Goal: Task Accomplishment & Management: Complete application form

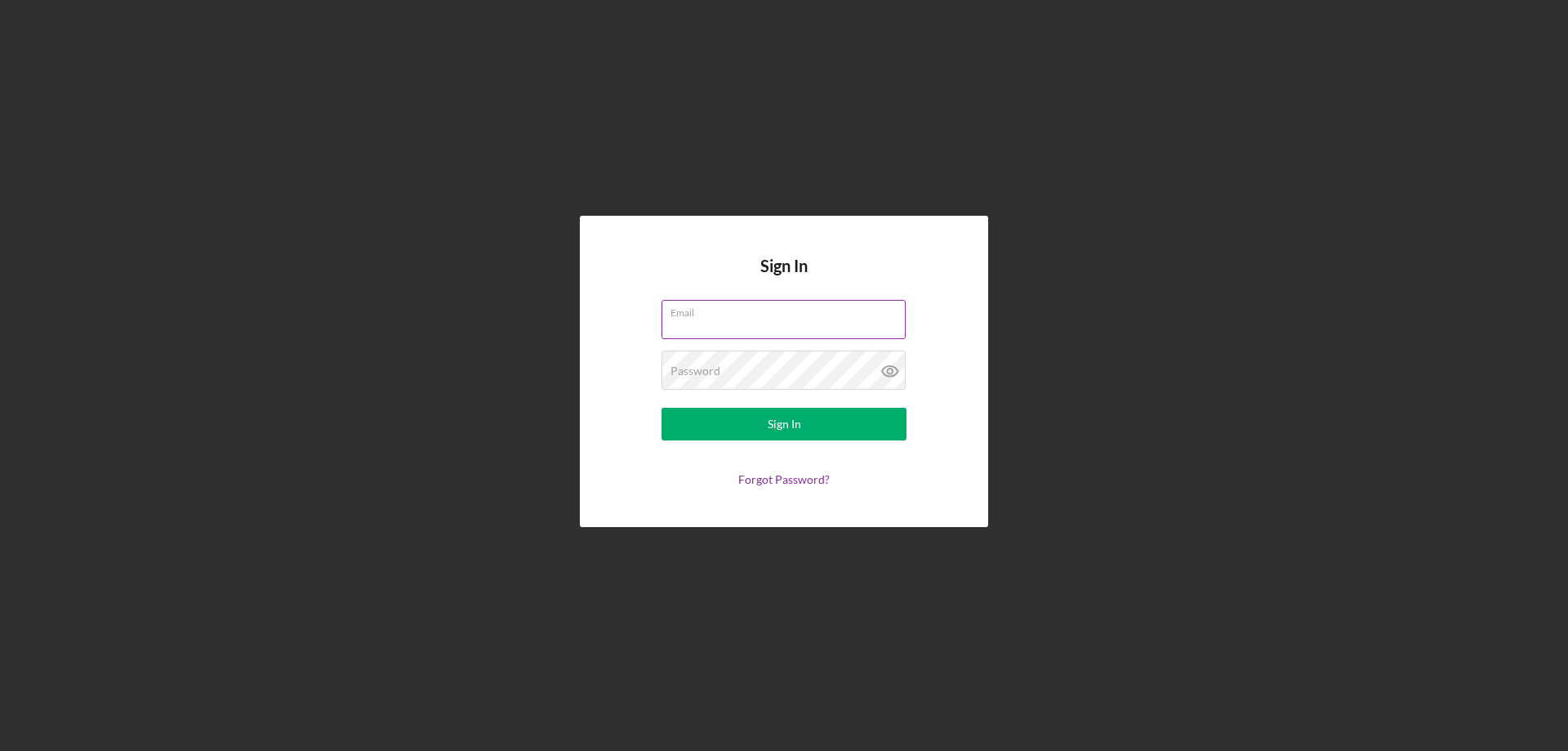
click at [743, 313] on div "Email" at bounding box center [784, 321] width 245 height 41
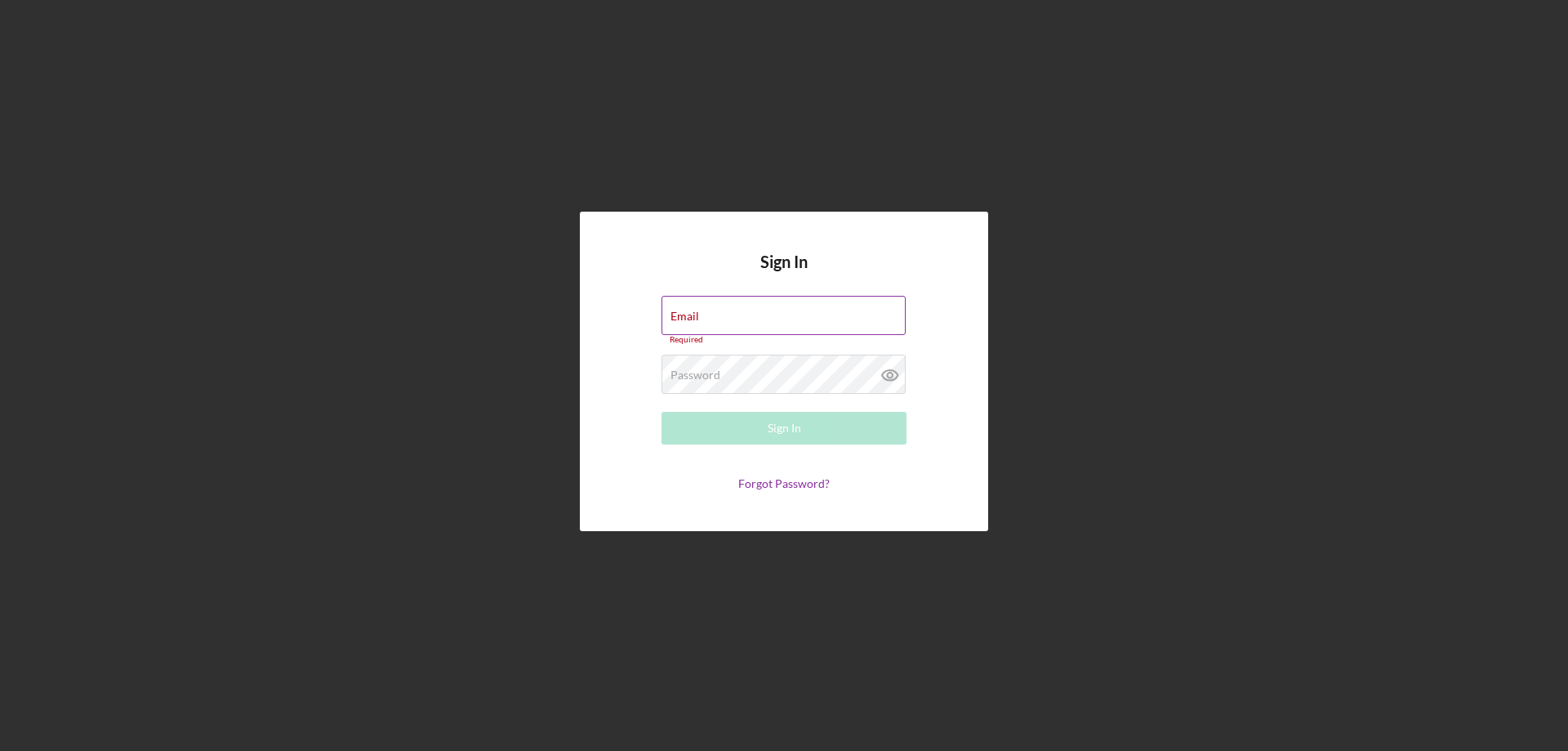
click at [766, 306] on div "Email Required" at bounding box center [784, 321] width 245 height 49
type input "[EMAIL_ADDRESS][DOMAIN_NAME]"
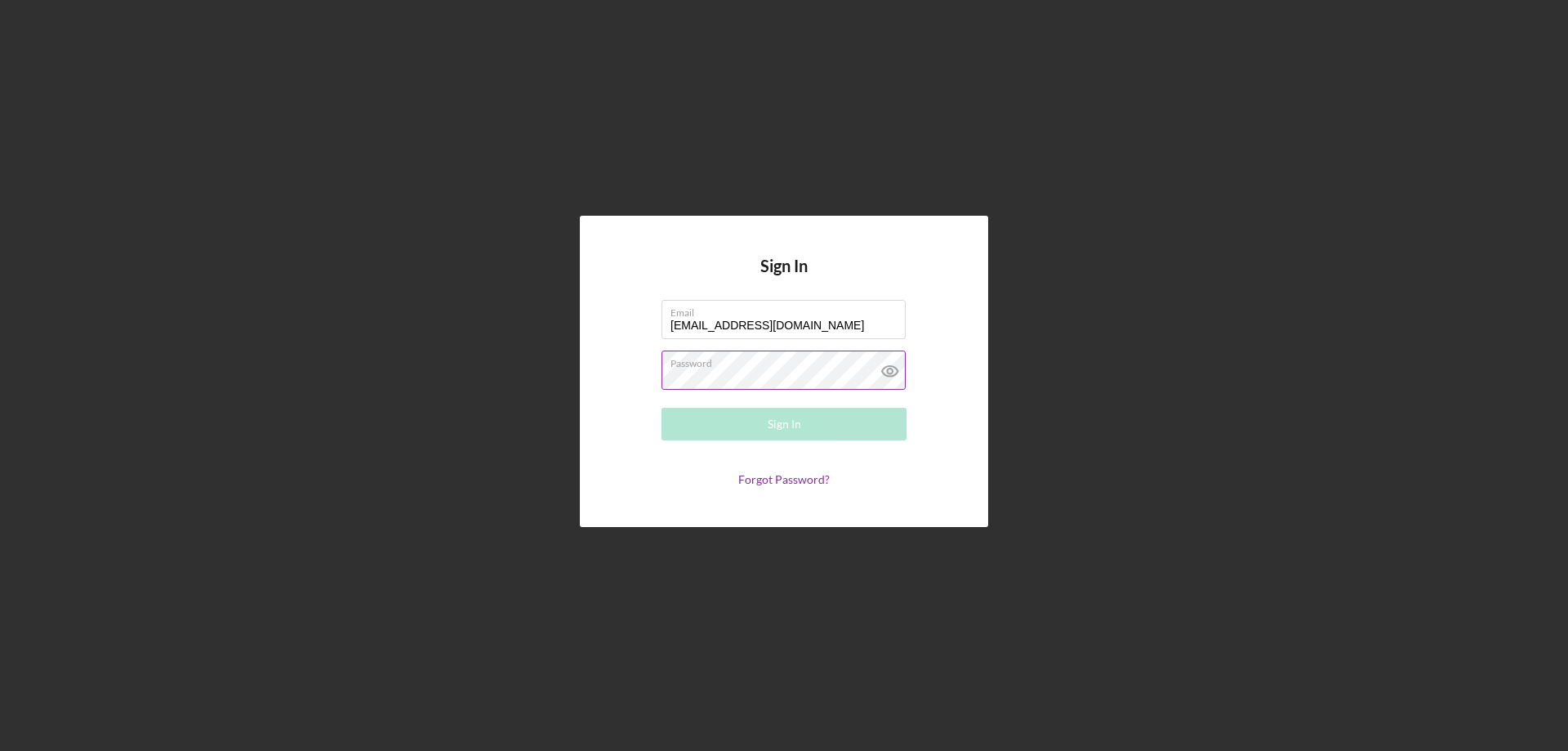
click at [809, 364] on div "Password Required" at bounding box center [784, 371] width 245 height 41
click at [719, 420] on button "Sign In" at bounding box center [784, 424] width 245 height 32
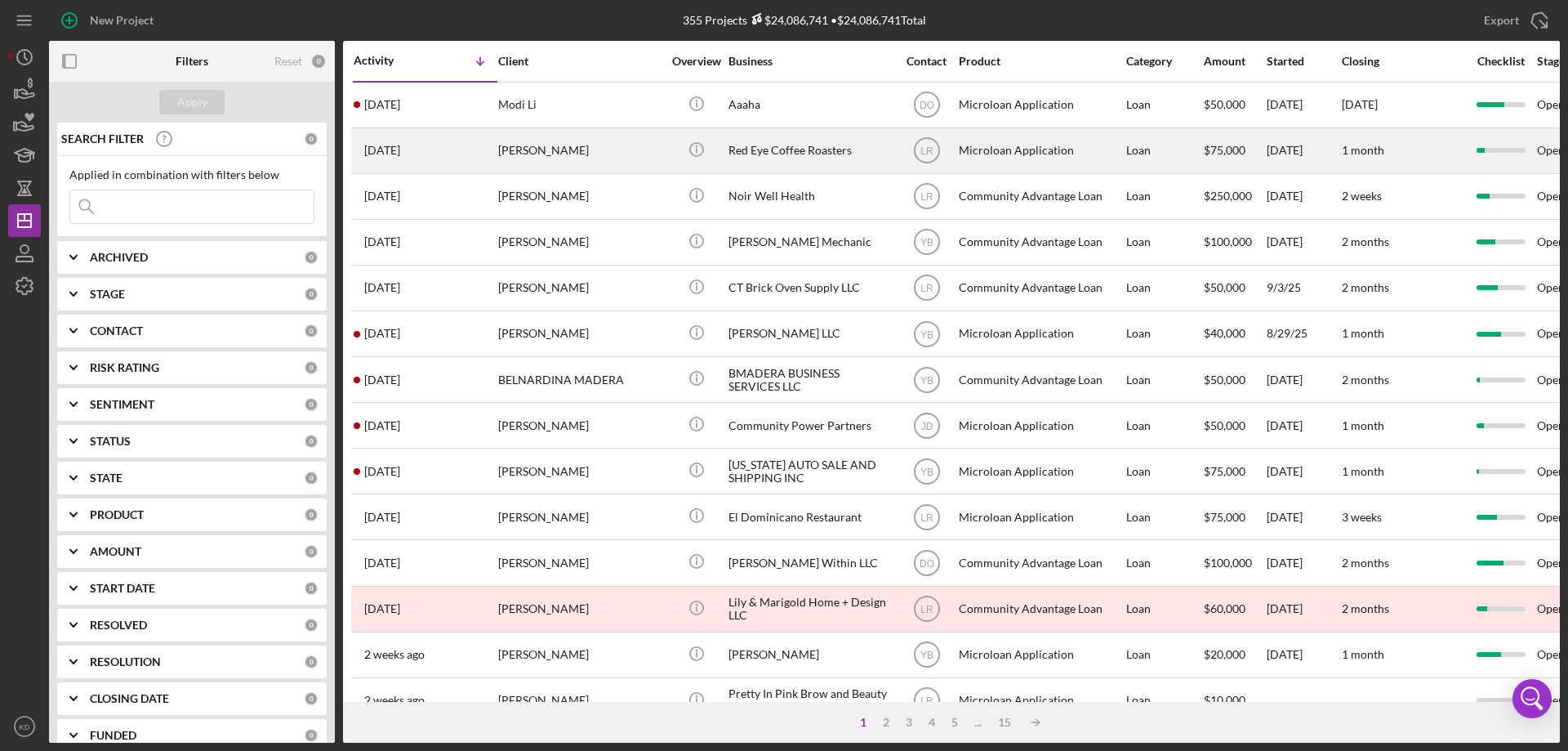
click at [763, 149] on div "Red Eye Coffee Roasters" at bounding box center [810, 150] width 164 height 43
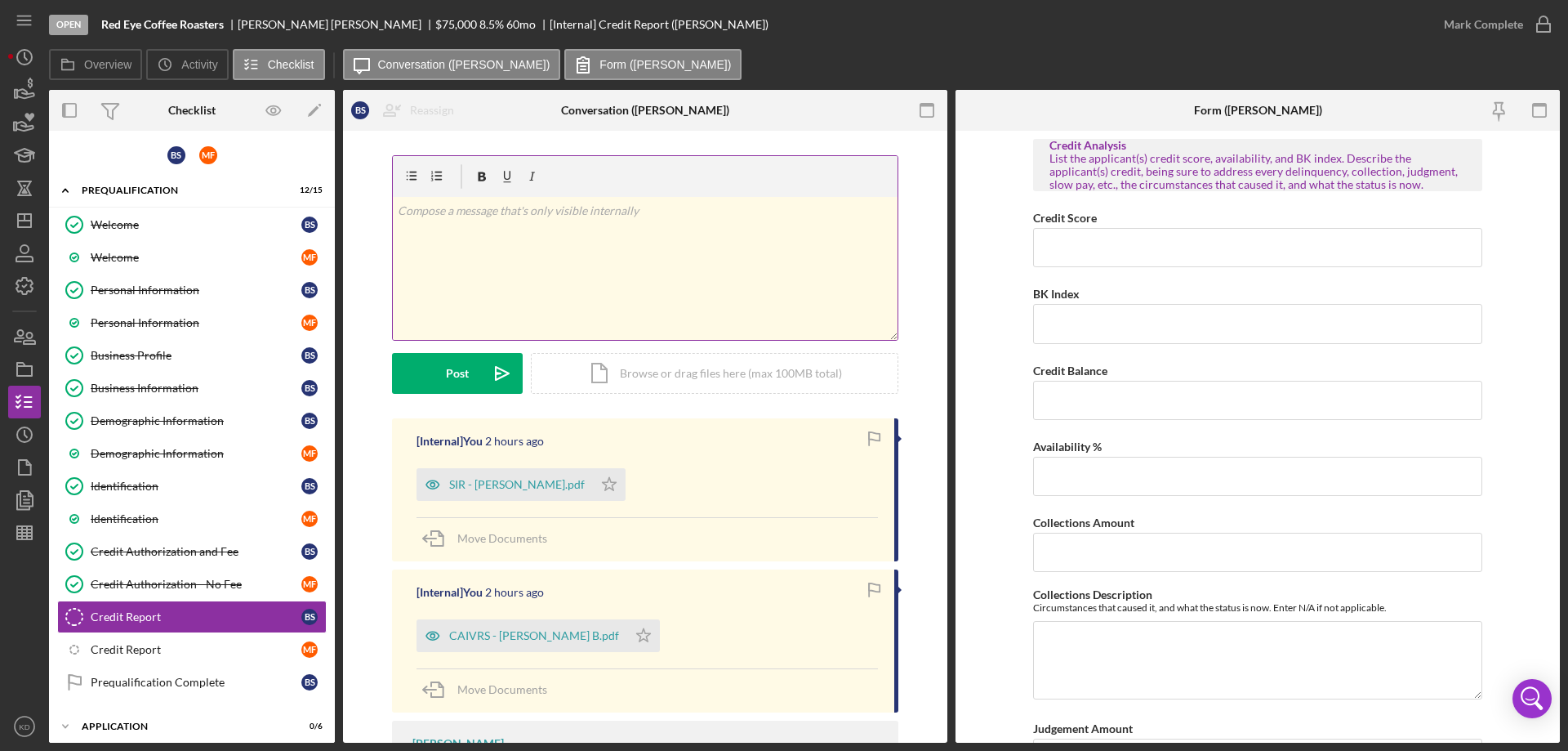
scroll to position [181, 0]
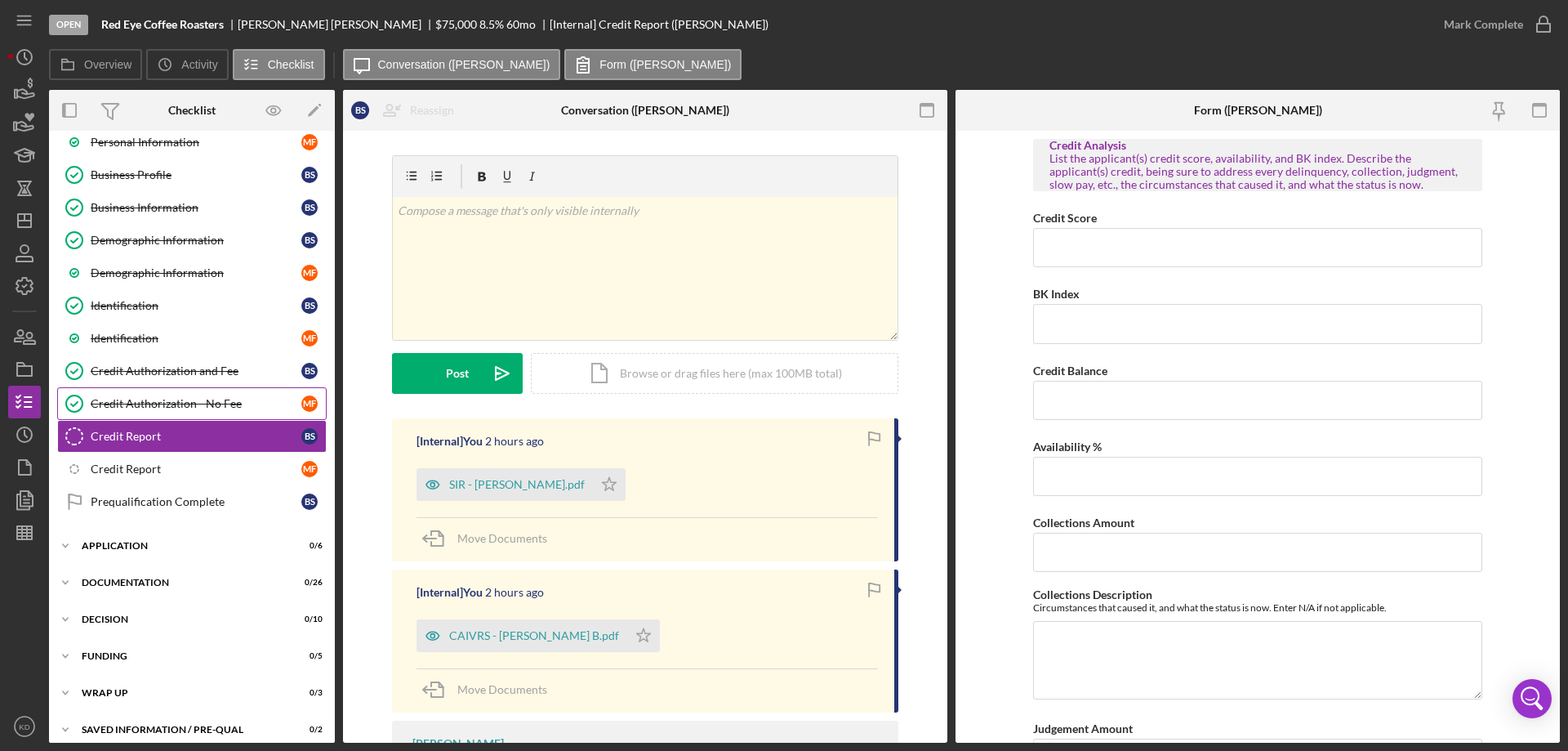
click at [148, 404] on div "Credit Authorization - No Fee" at bounding box center [195, 403] width 210 height 13
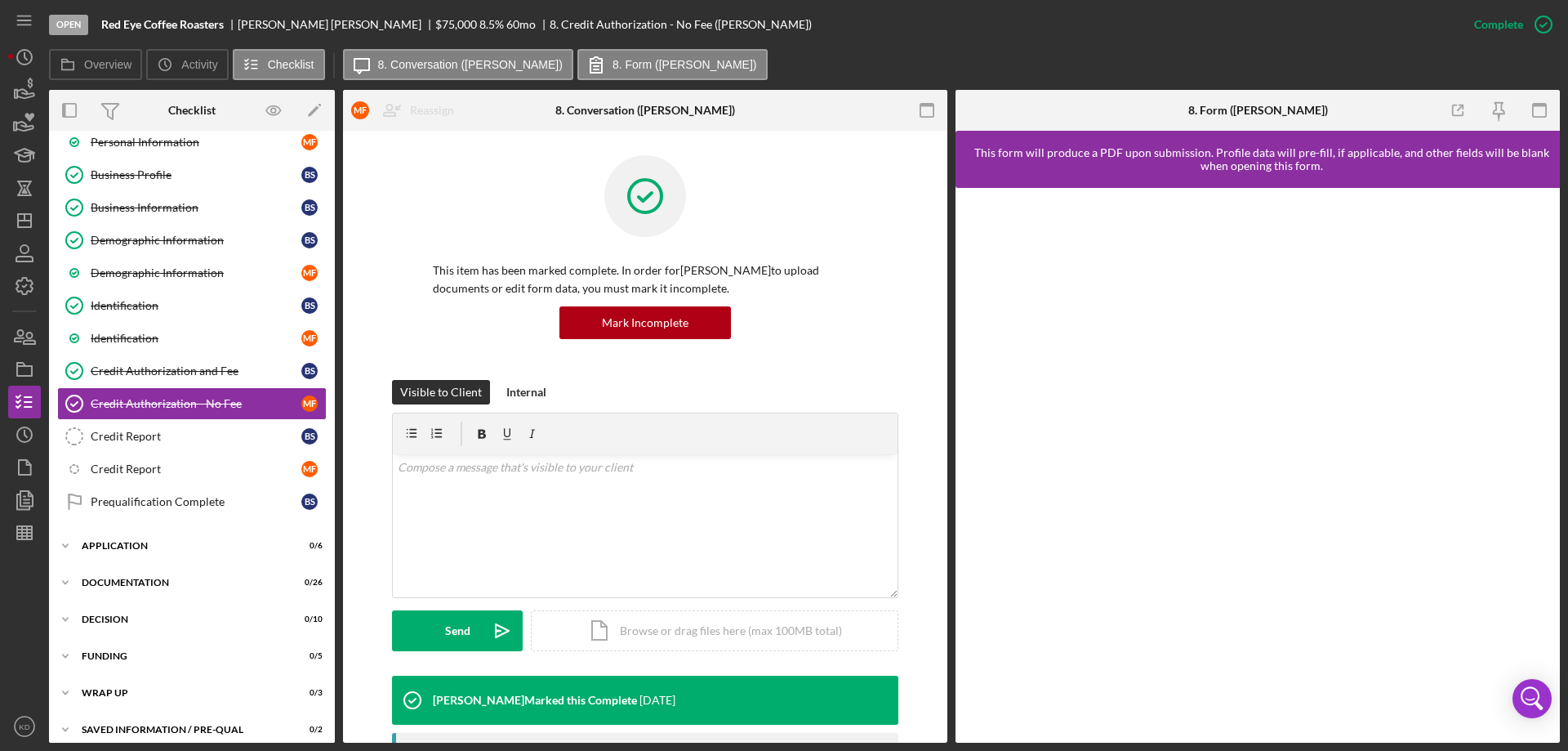
scroll to position [338, 0]
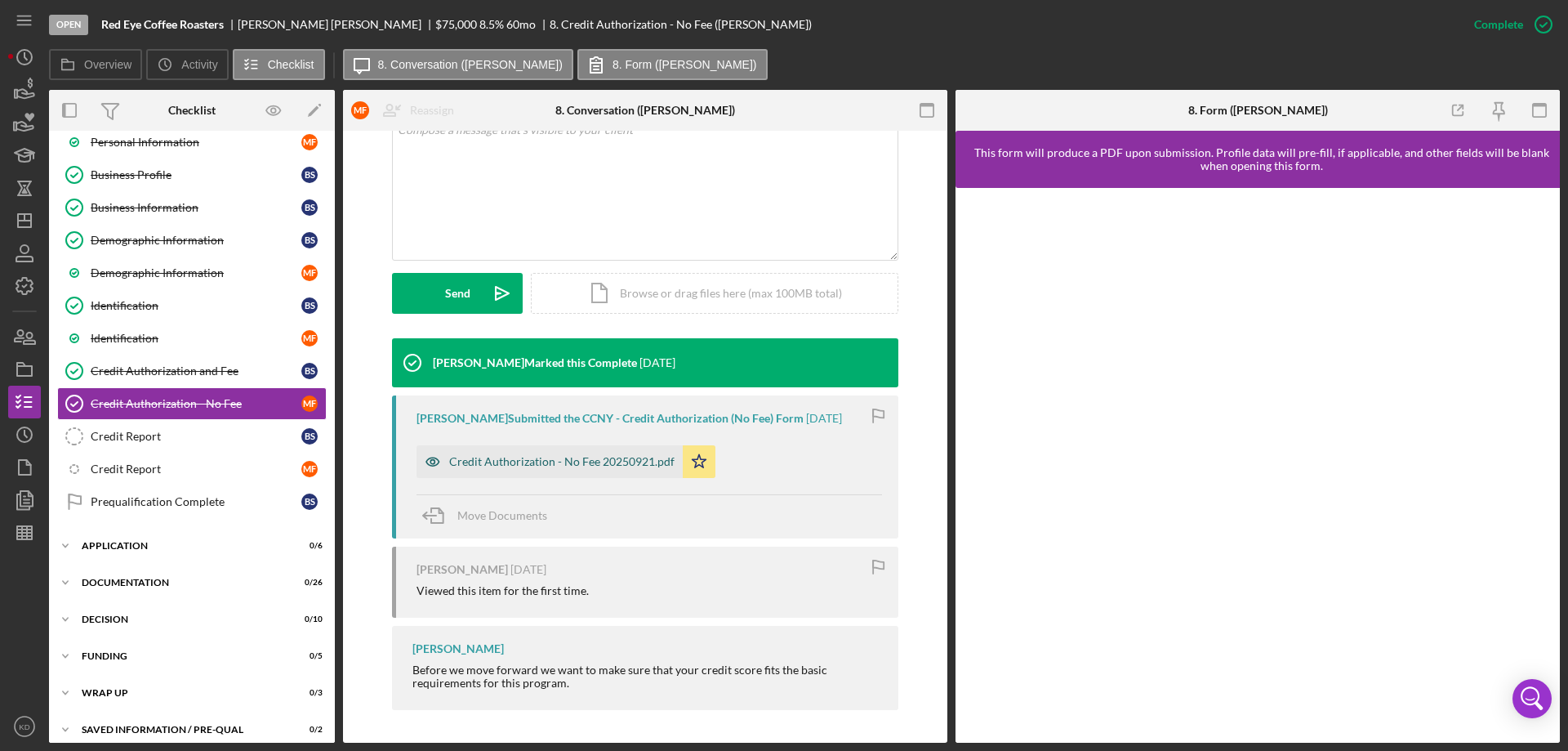
click at [551, 459] on div "Credit Authorization - No Fee 20250921.pdf" at bounding box center [562, 461] width 226 height 13
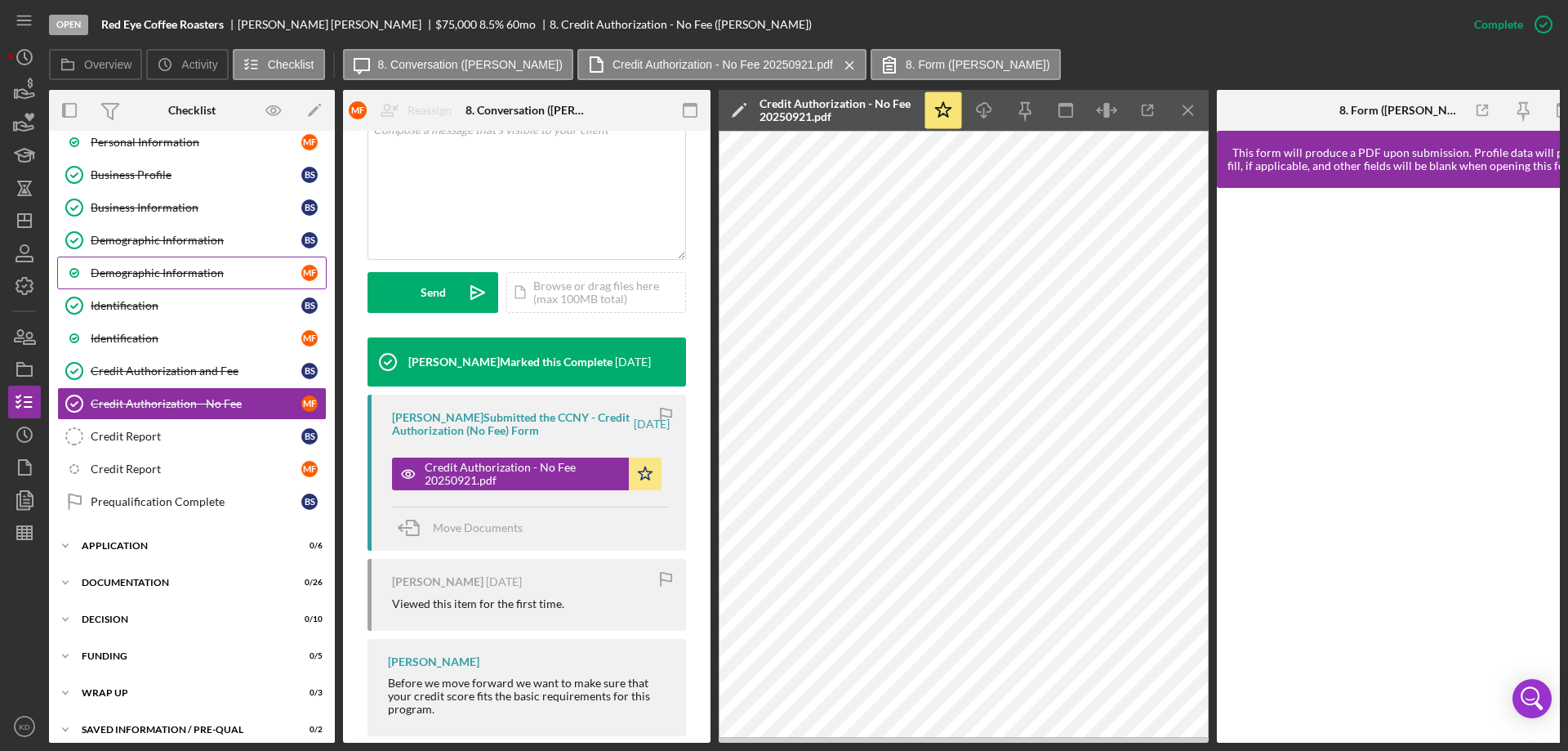
click at [130, 272] on div "Demographic Information" at bounding box center [195, 272] width 210 height 13
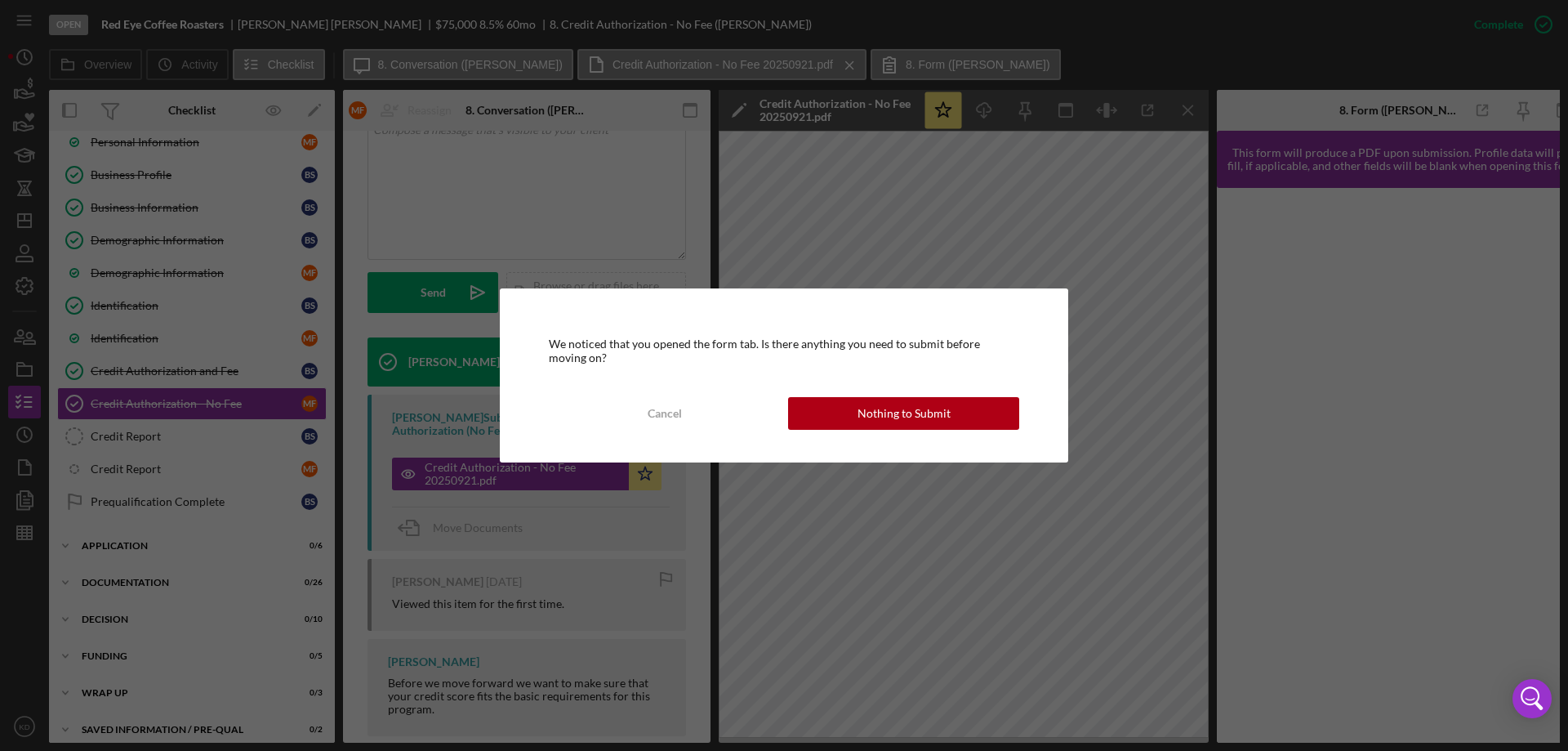
click at [891, 404] on div "Nothing to Submit" at bounding box center [903, 413] width 93 height 32
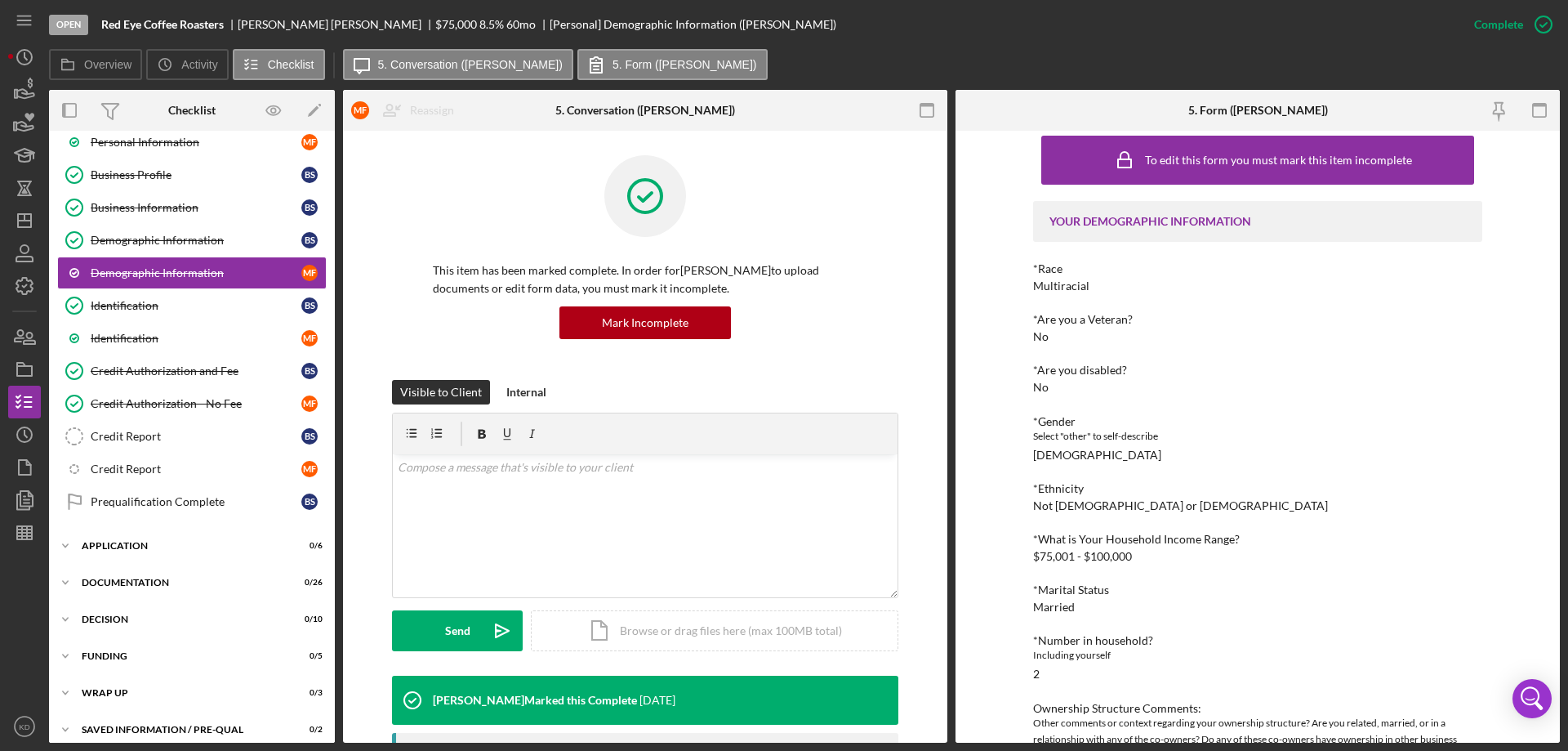
scroll to position [74, 0]
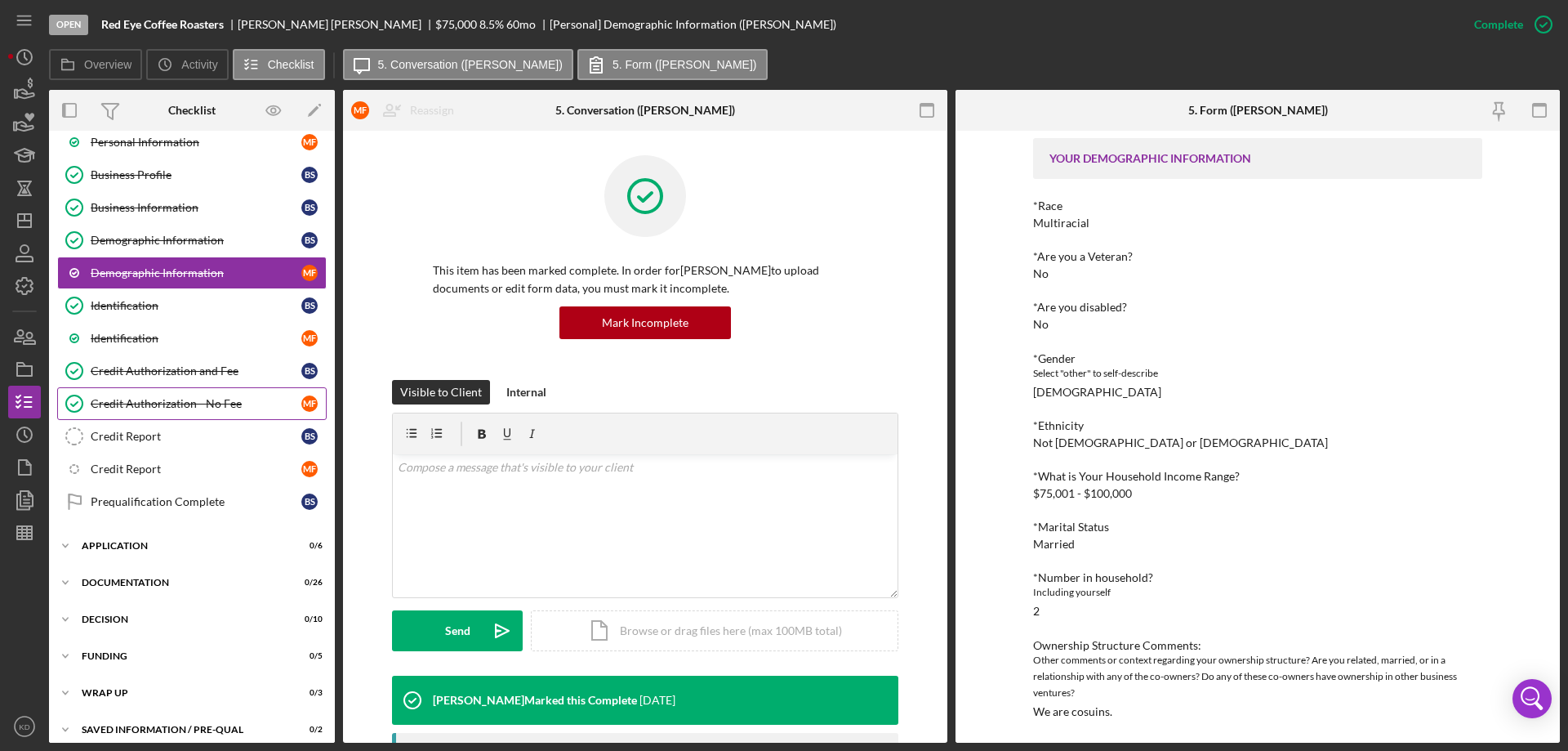
drag, startPoint x: 194, startPoint y: 396, endPoint x: 207, endPoint y: 395, distance: 13.0
click at [194, 395] on link "Credit Authorization - No Fee Credit Authorization - No Fee M F" at bounding box center [192, 403] width 269 height 32
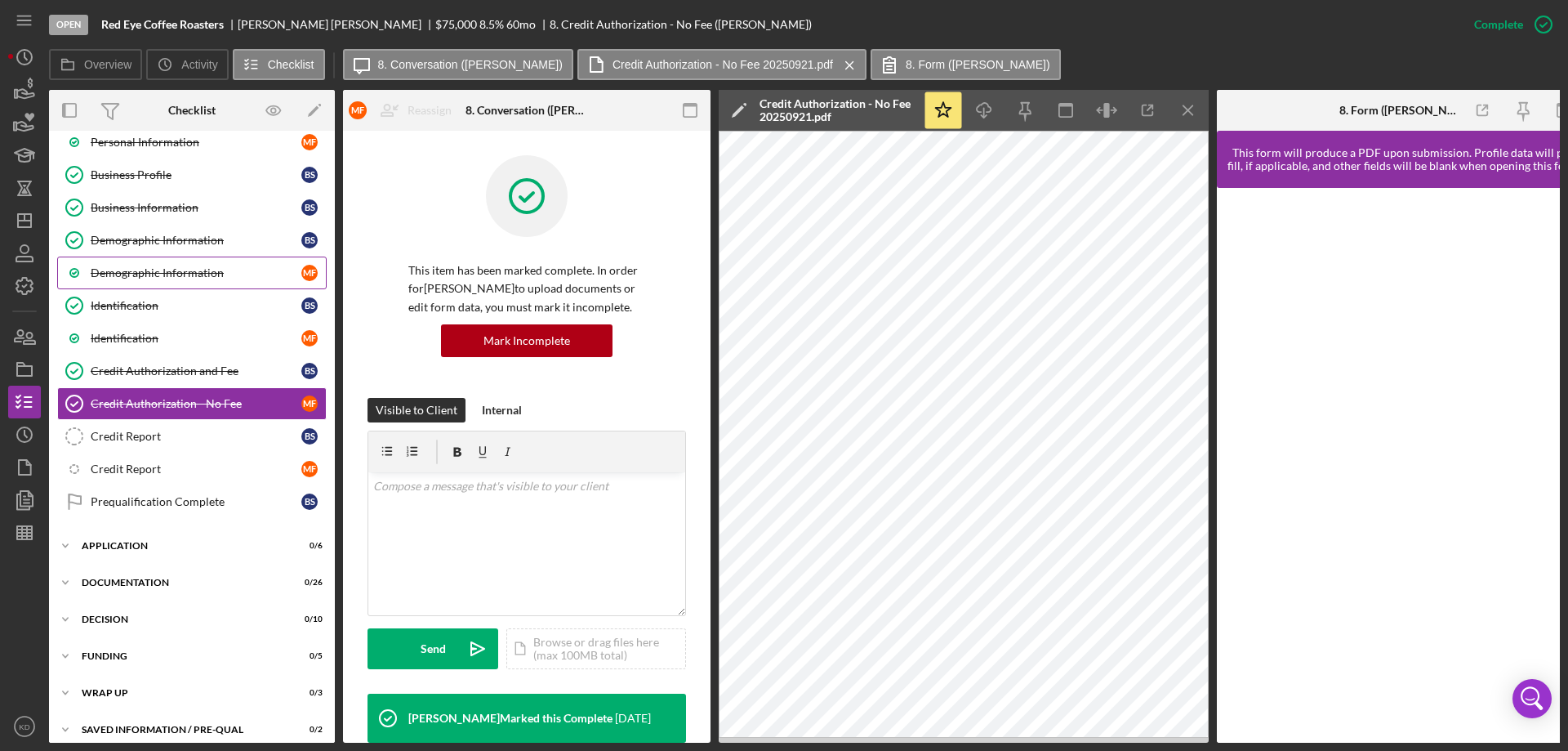
click at [160, 271] on div "Demographic Information" at bounding box center [195, 272] width 210 height 13
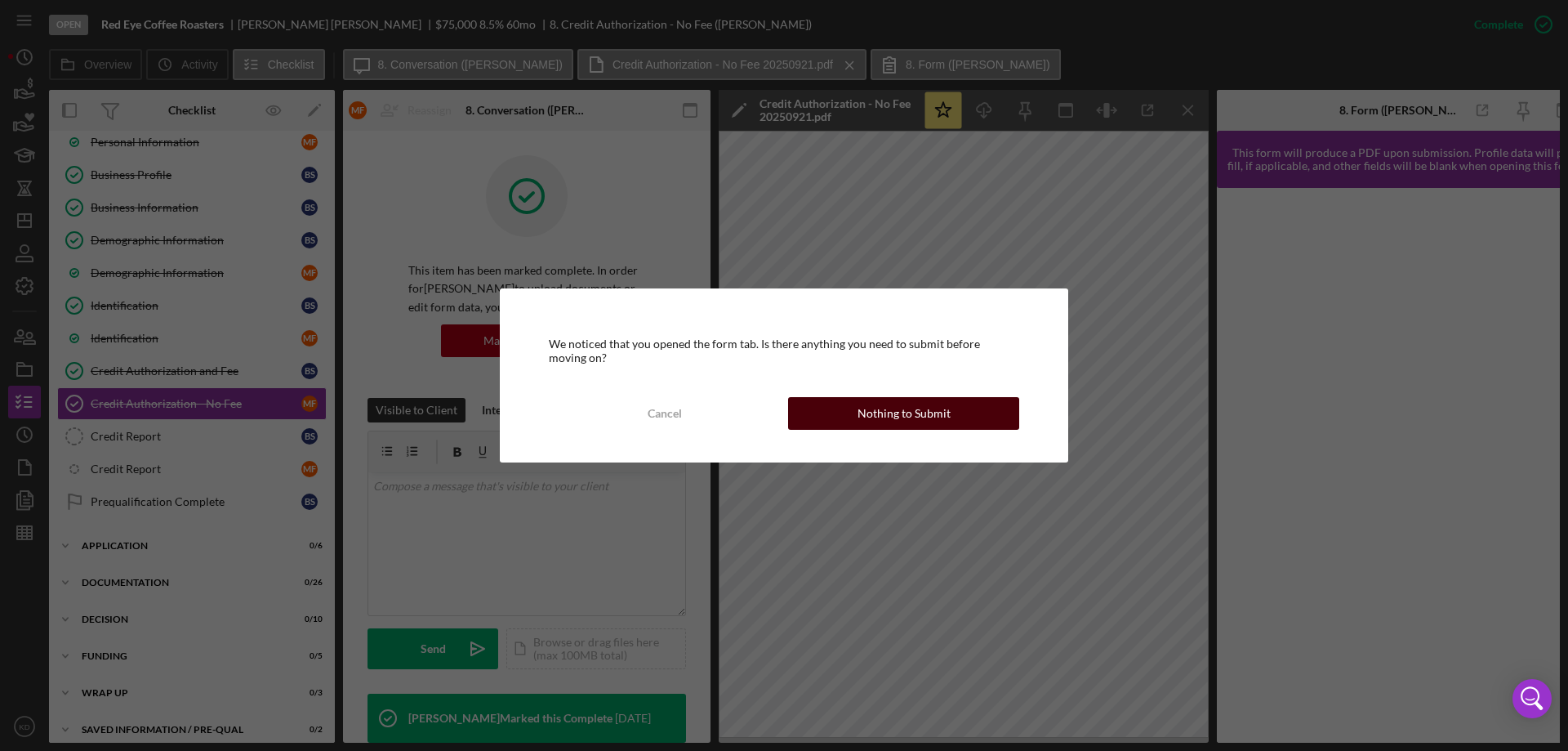
click at [975, 412] on button "Nothing to Submit" at bounding box center [903, 413] width 231 height 32
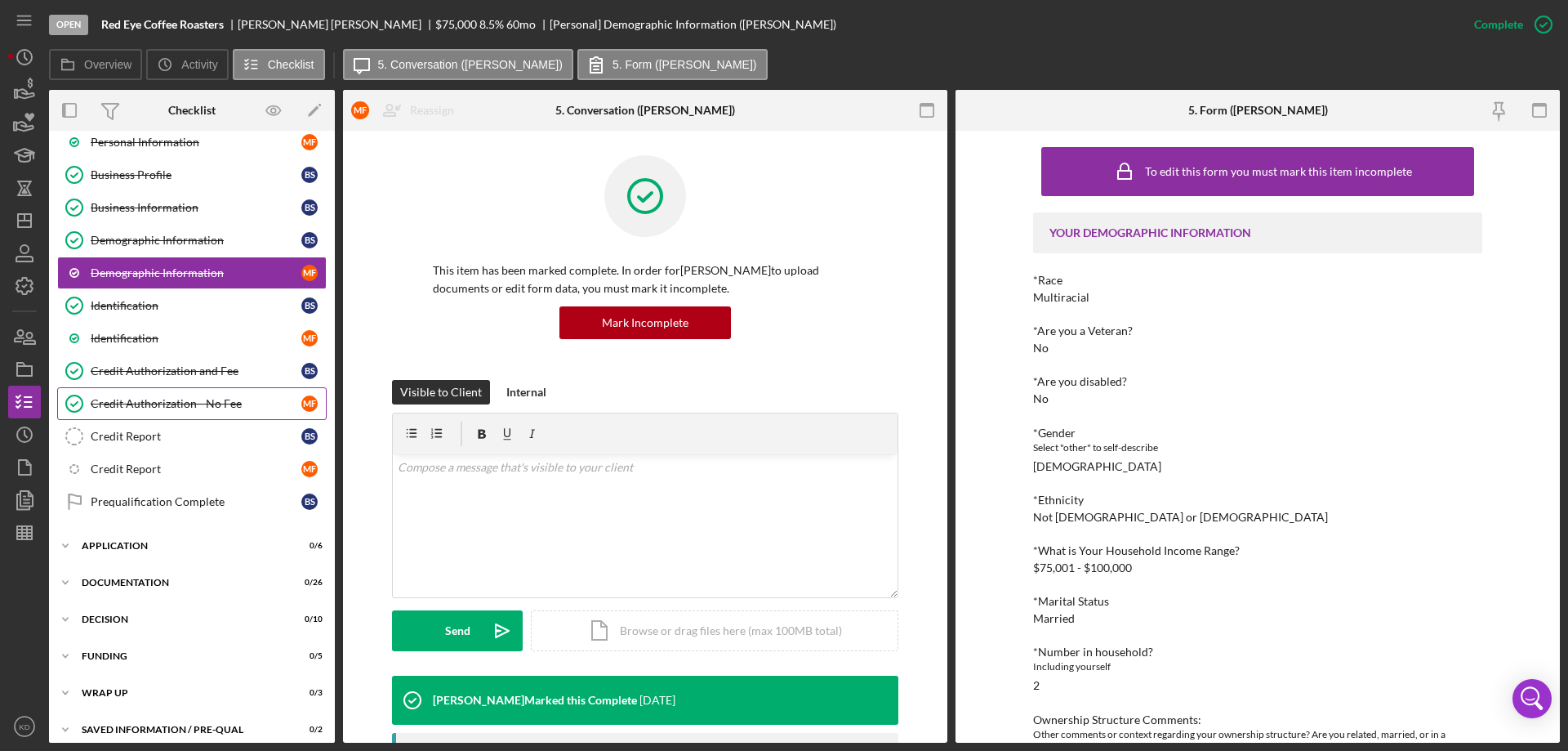
click at [193, 400] on div "Credit Authorization - No Fee" at bounding box center [195, 403] width 210 height 13
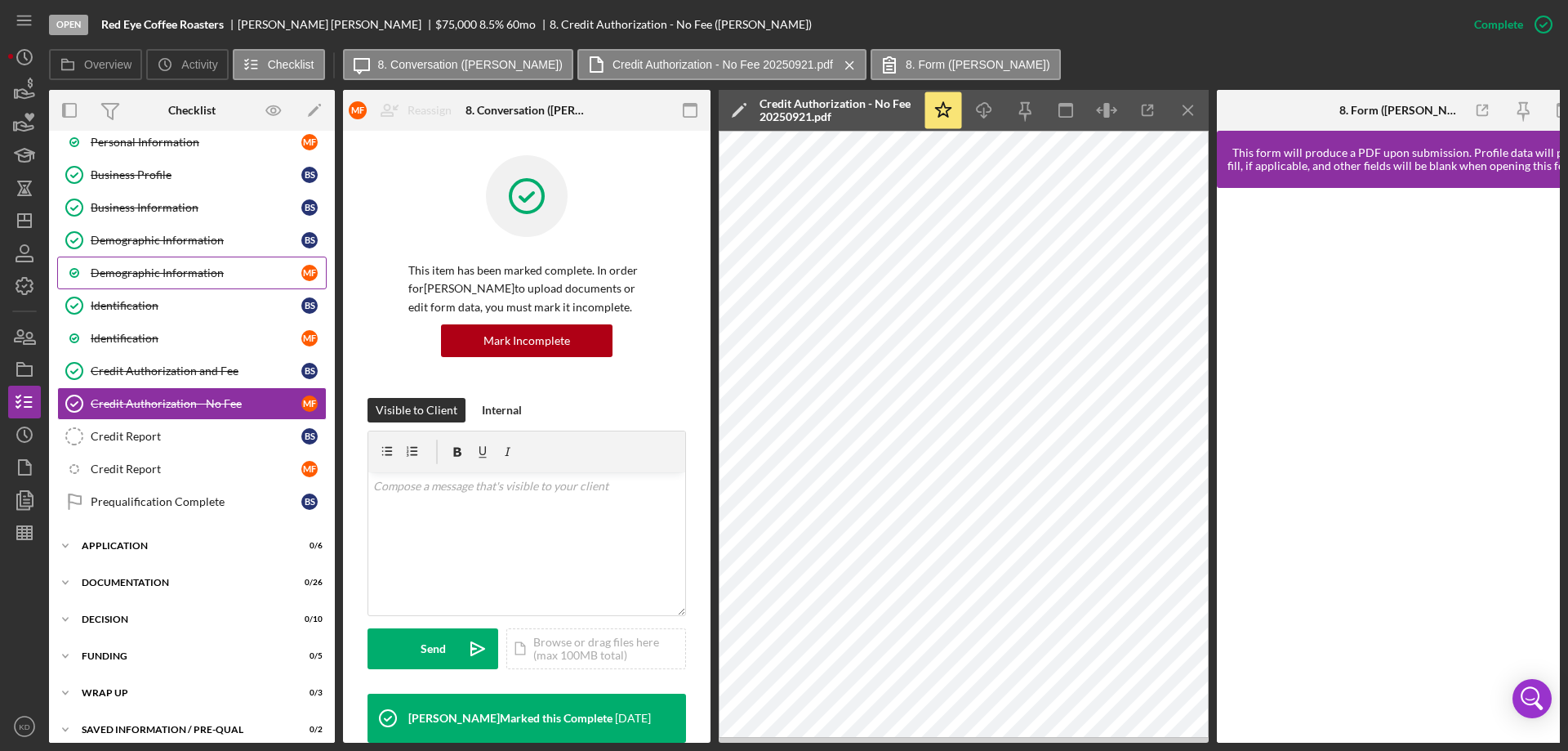
click at [178, 270] on div "Demographic Information" at bounding box center [195, 272] width 210 height 13
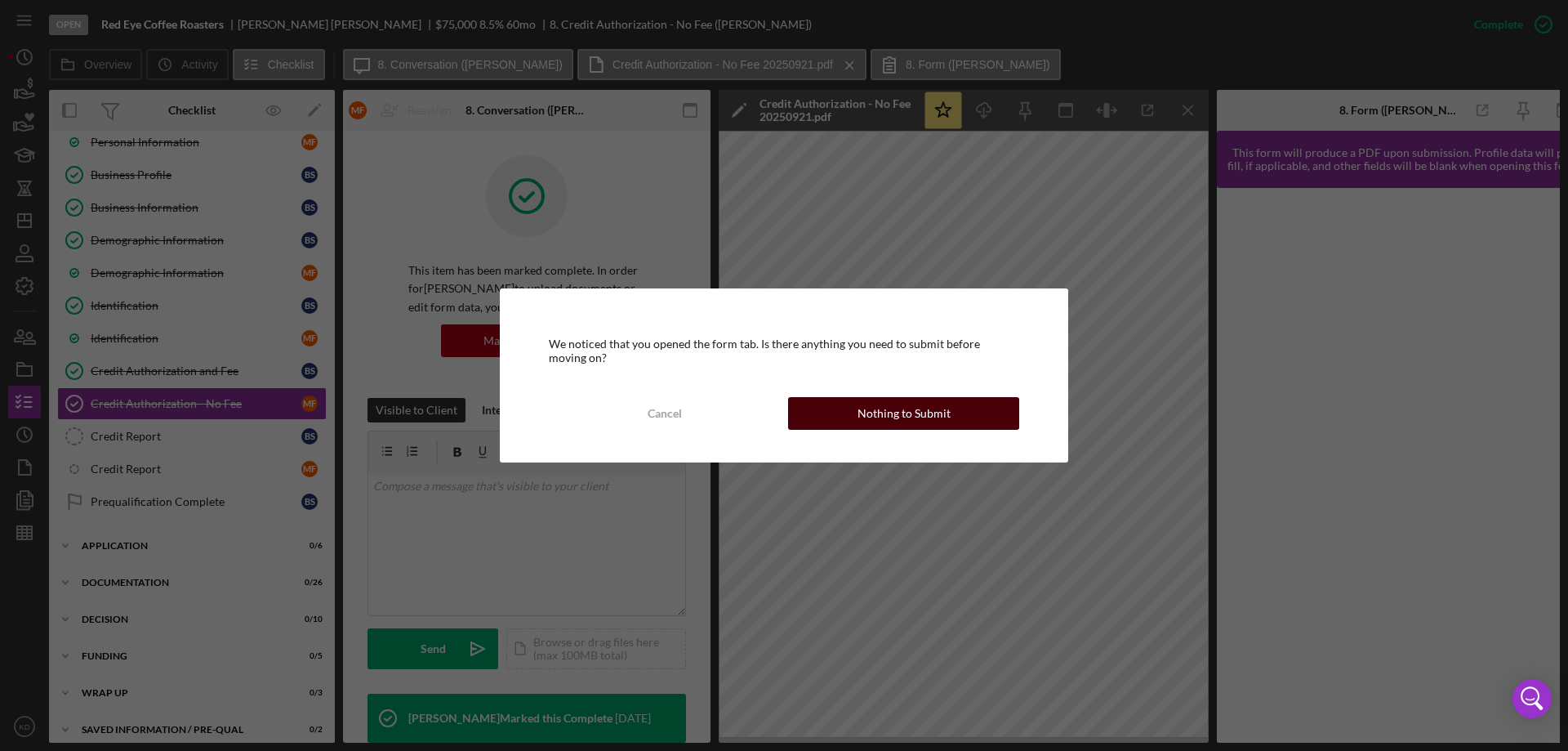
click at [882, 420] on div "Nothing to Submit" at bounding box center [903, 413] width 93 height 32
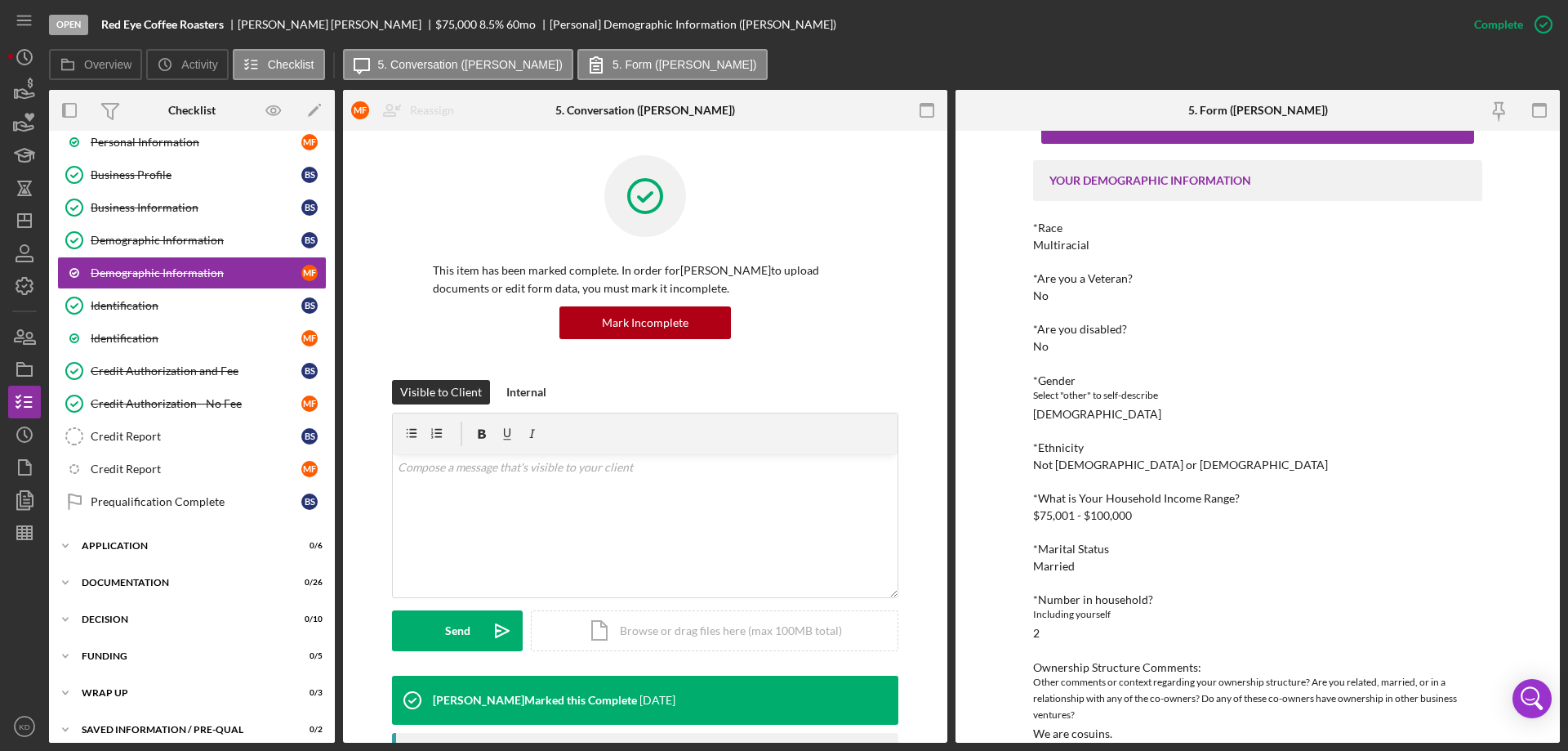
scroll to position [74, 0]
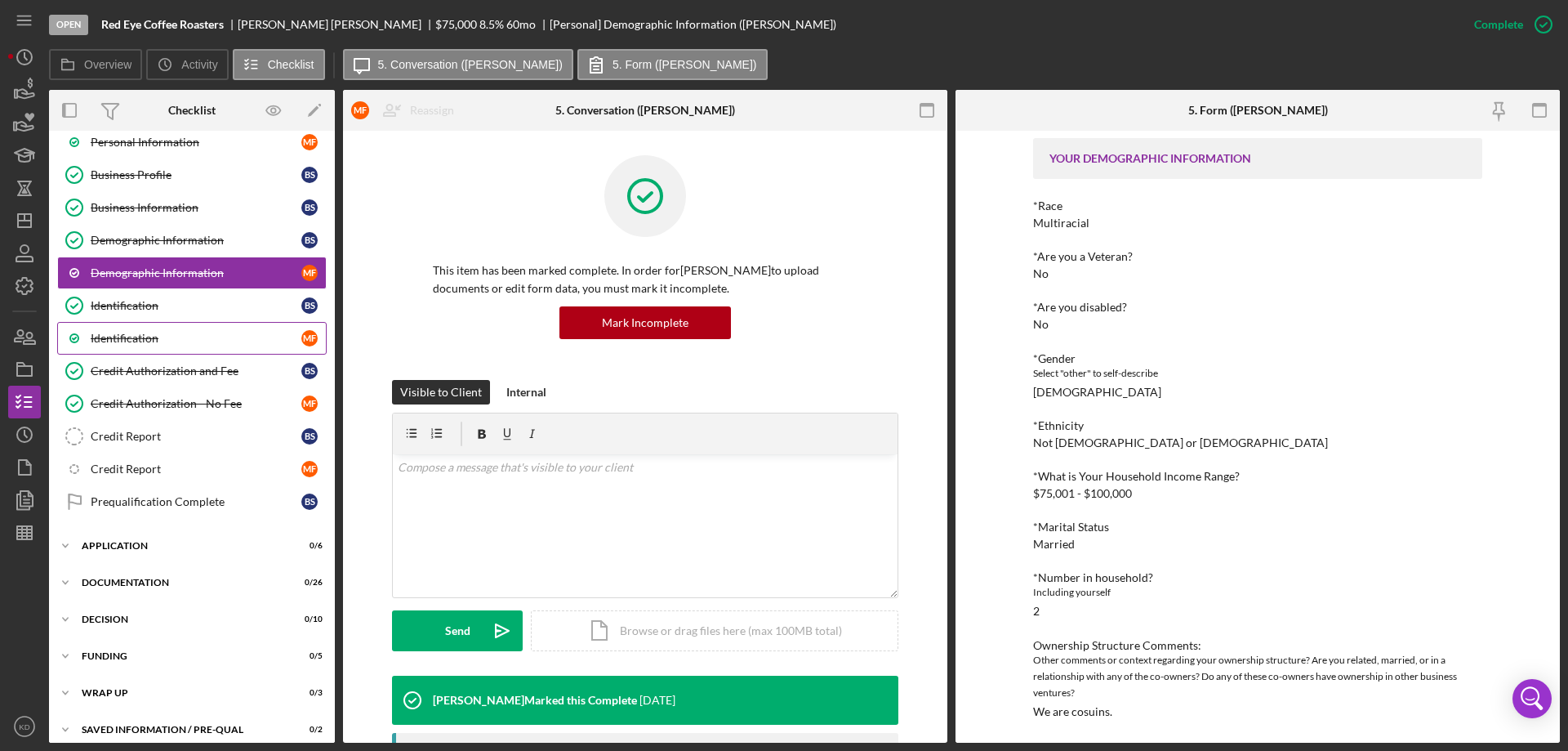
click at [127, 332] on div "Identification" at bounding box center [195, 338] width 210 height 13
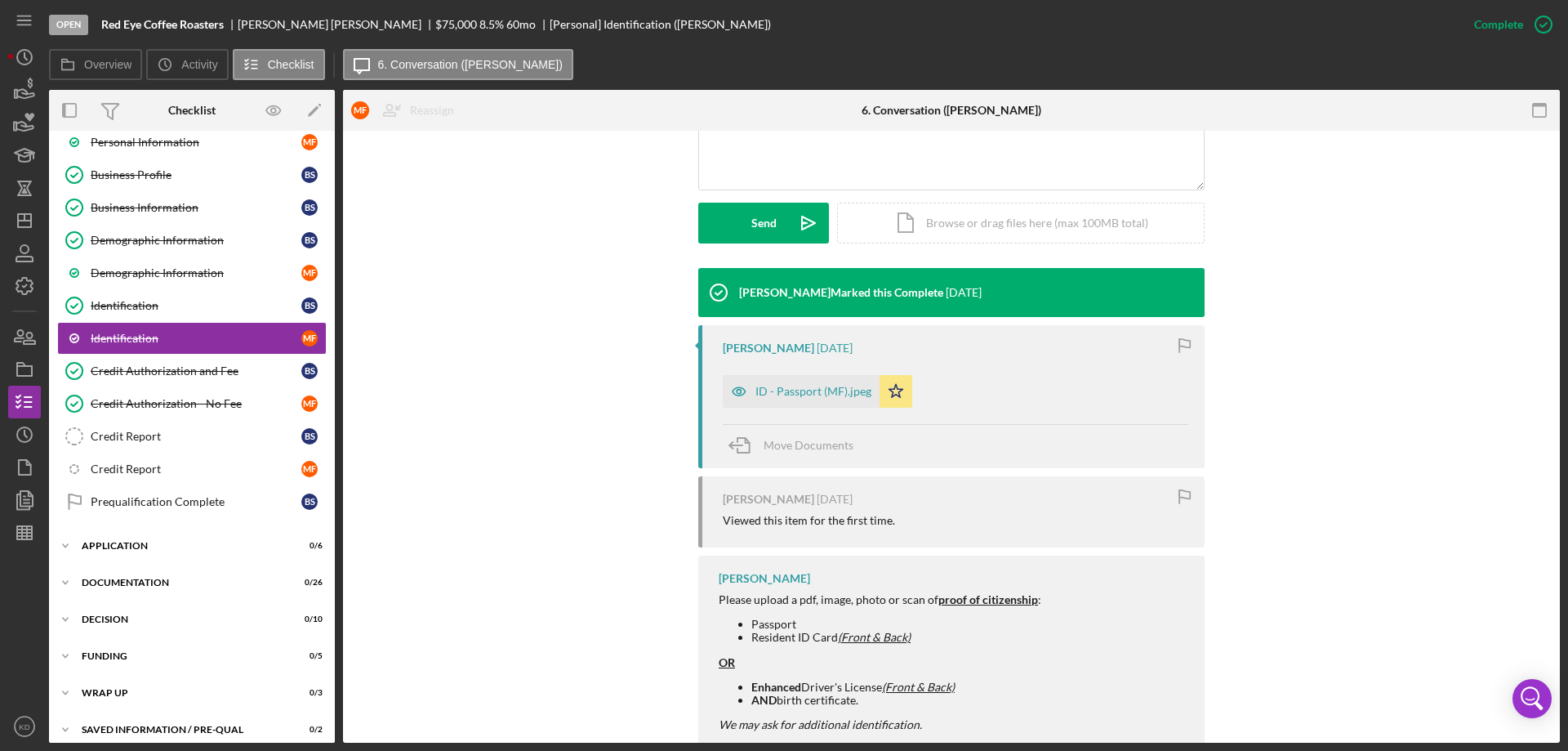
scroll to position [408, 0]
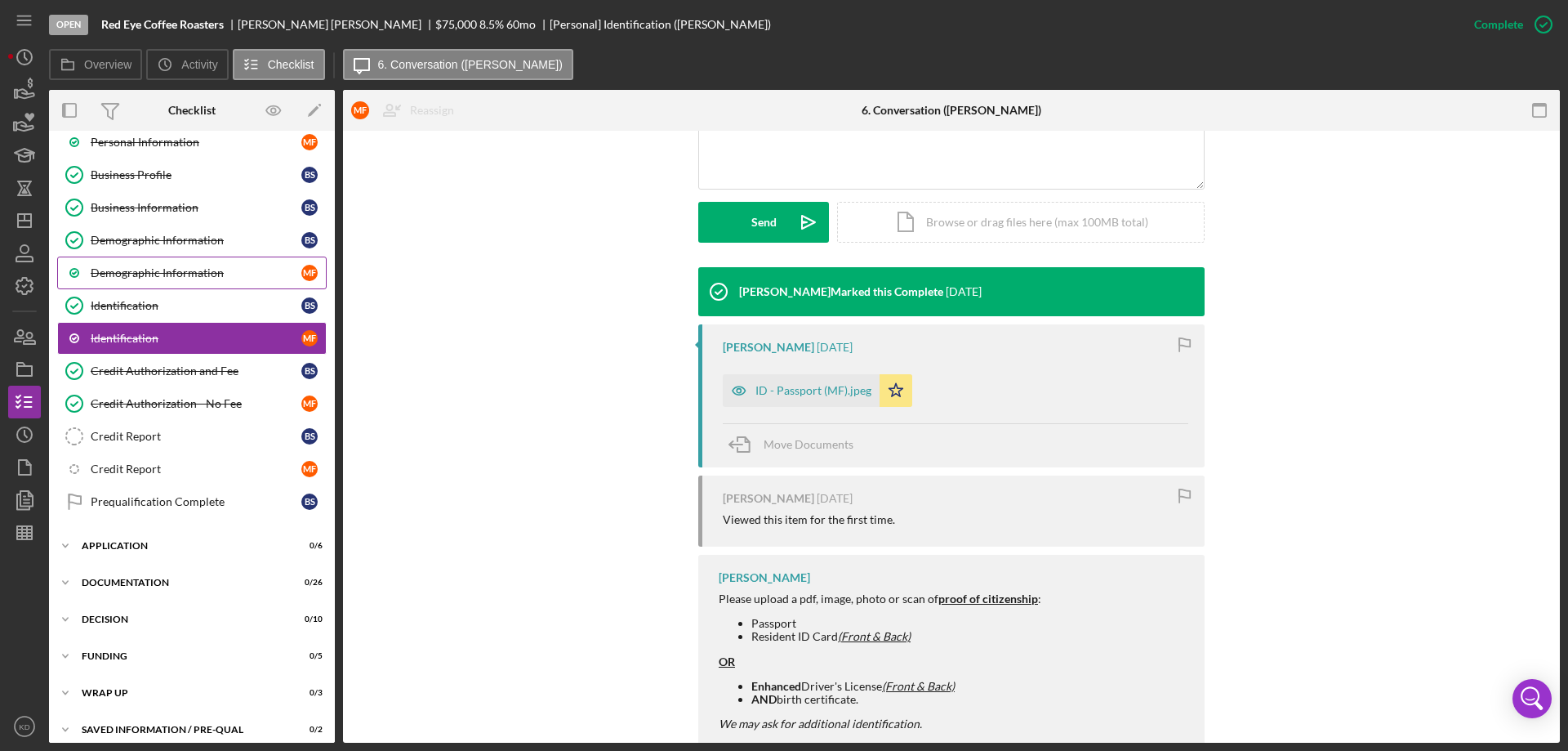
click at [157, 267] on div "Demographic Information" at bounding box center [195, 272] width 210 height 13
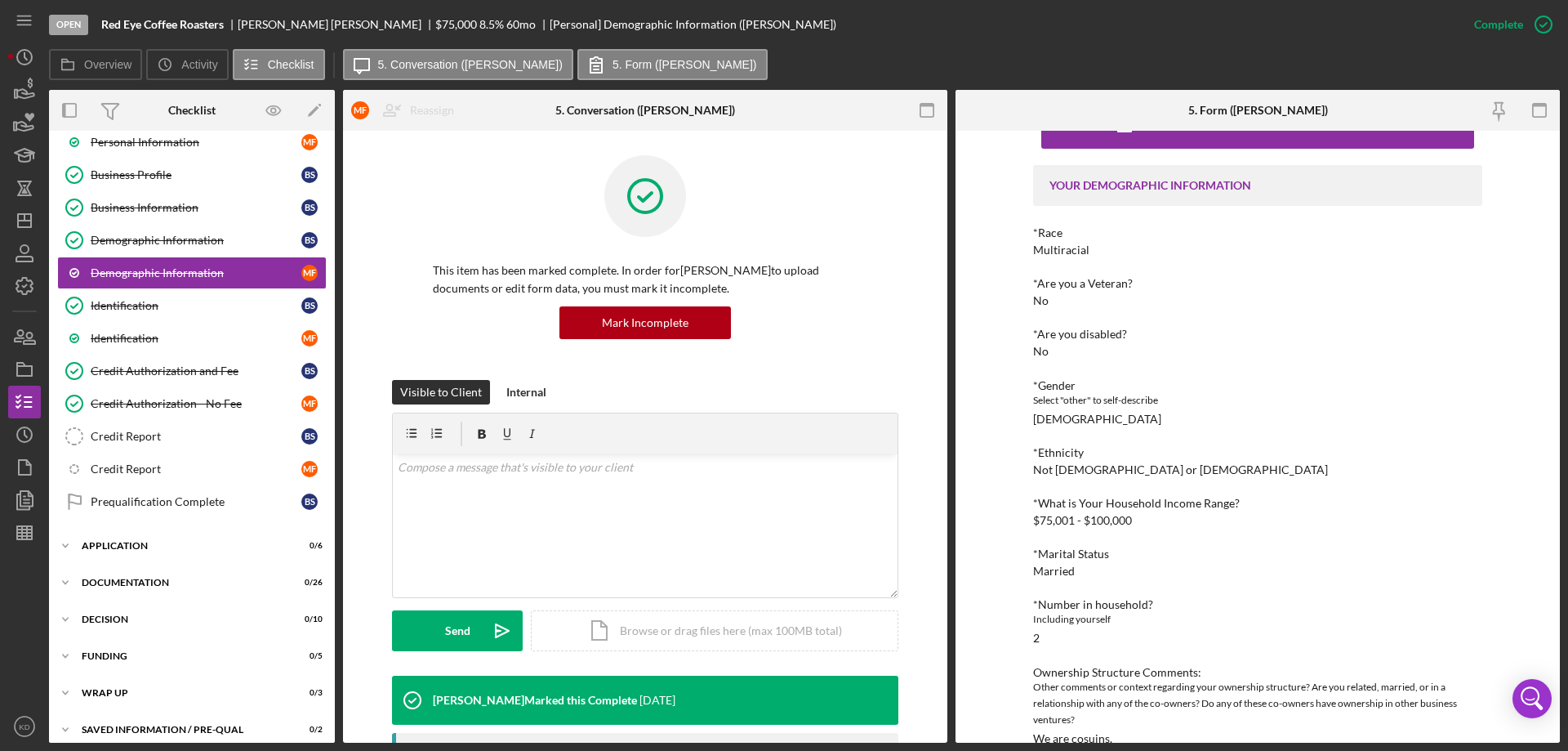
scroll to position [74, 0]
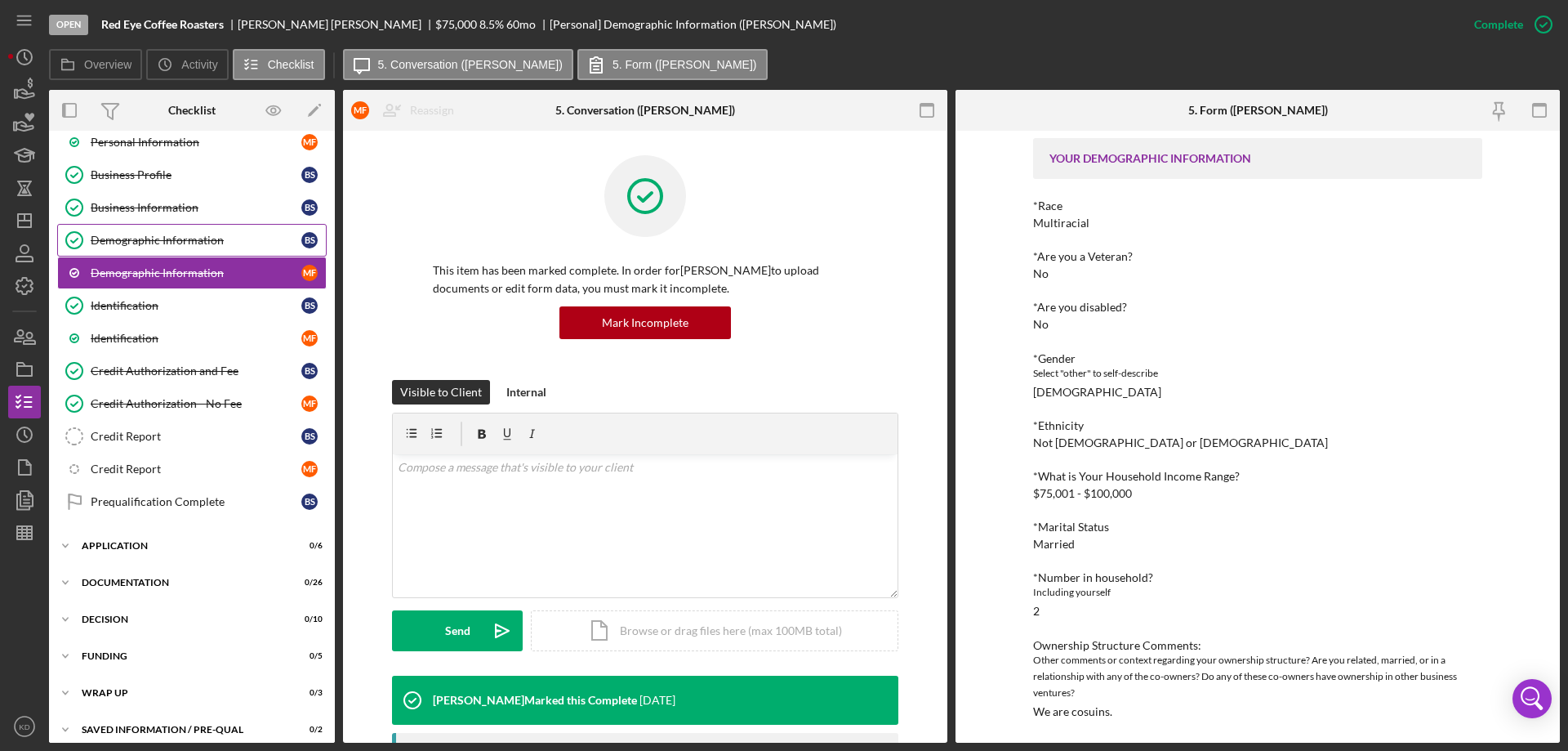
click at [121, 235] on div "Demographic Information" at bounding box center [195, 240] width 210 height 13
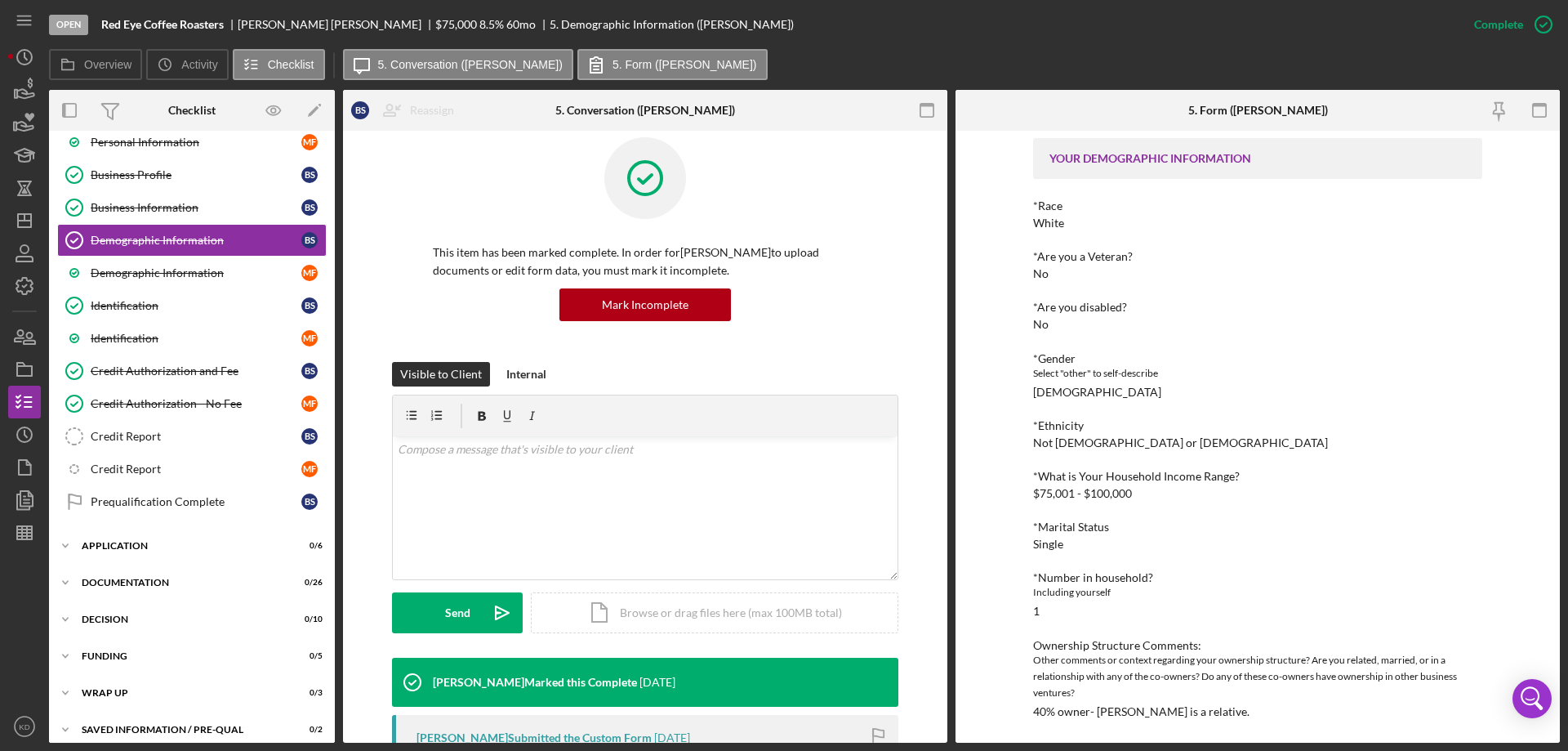
scroll to position [20, 0]
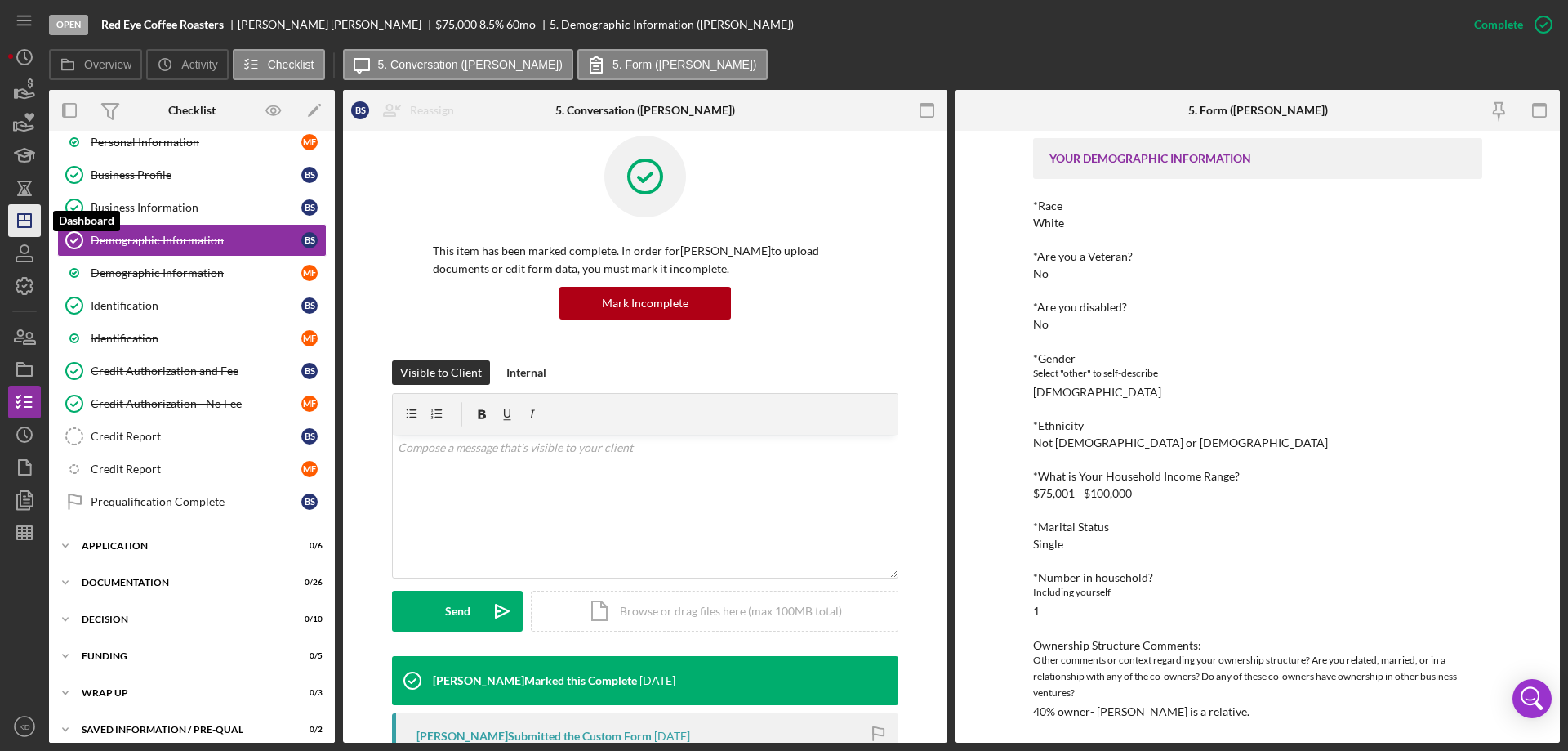
click at [28, 219] on icon "Icon/Dashboard" at bounding box center [25, 221] width 41 height 41
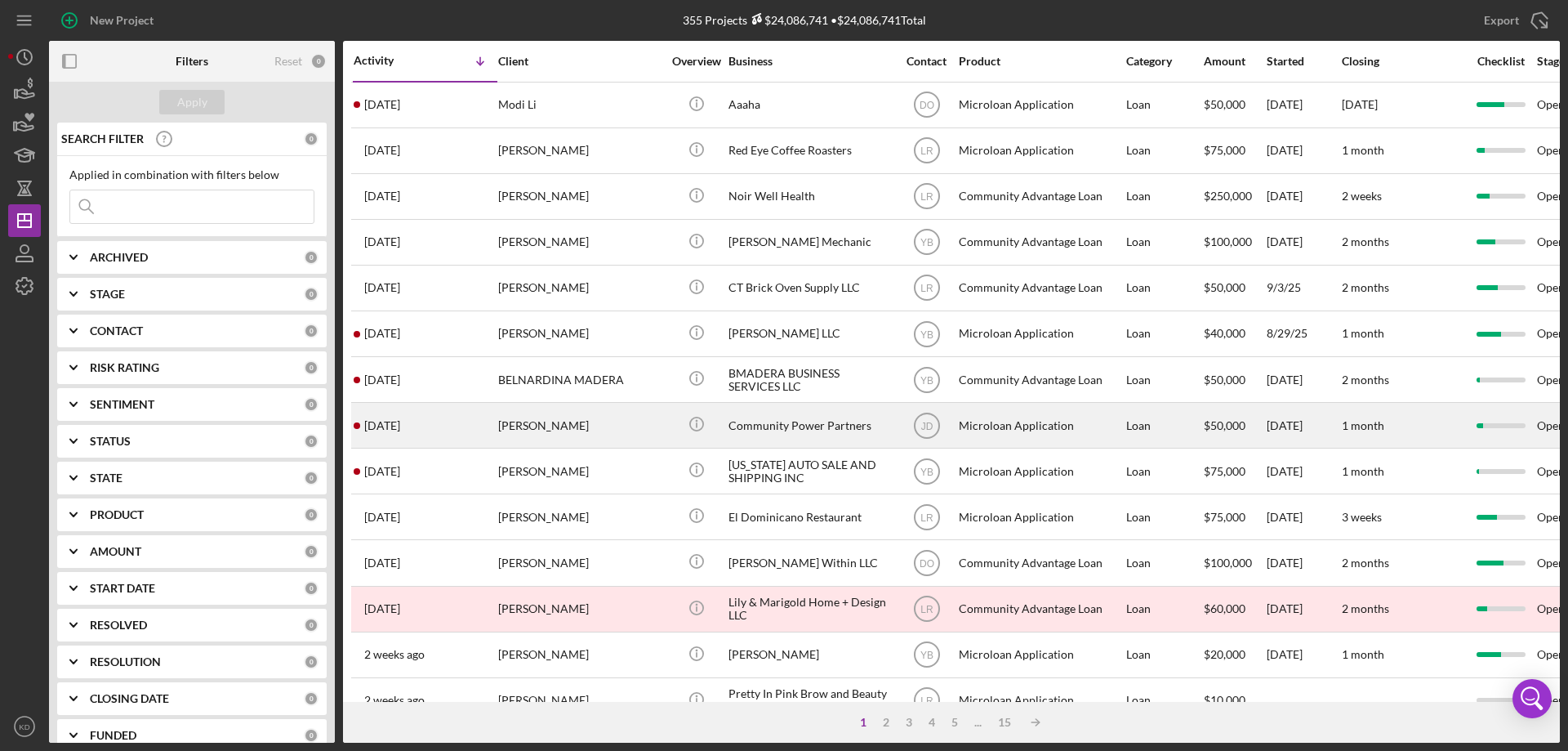
click at [770, 429] on div "Community Power Partners" at bounding box center [810, 425] width 164 height 43
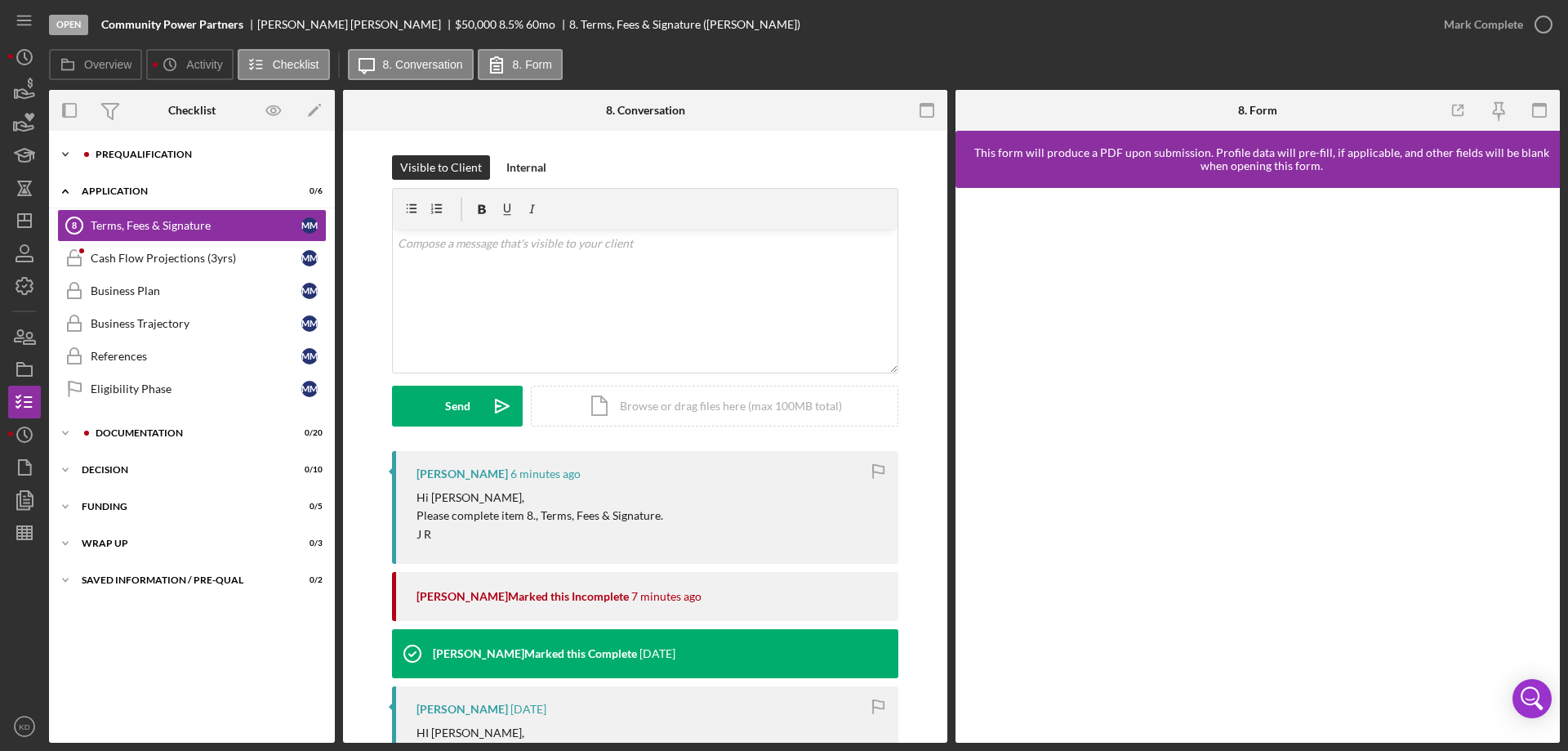
click at [61, 147] on icon "Icon/Expander" at bounding box center [66, 154] width 32 height 32
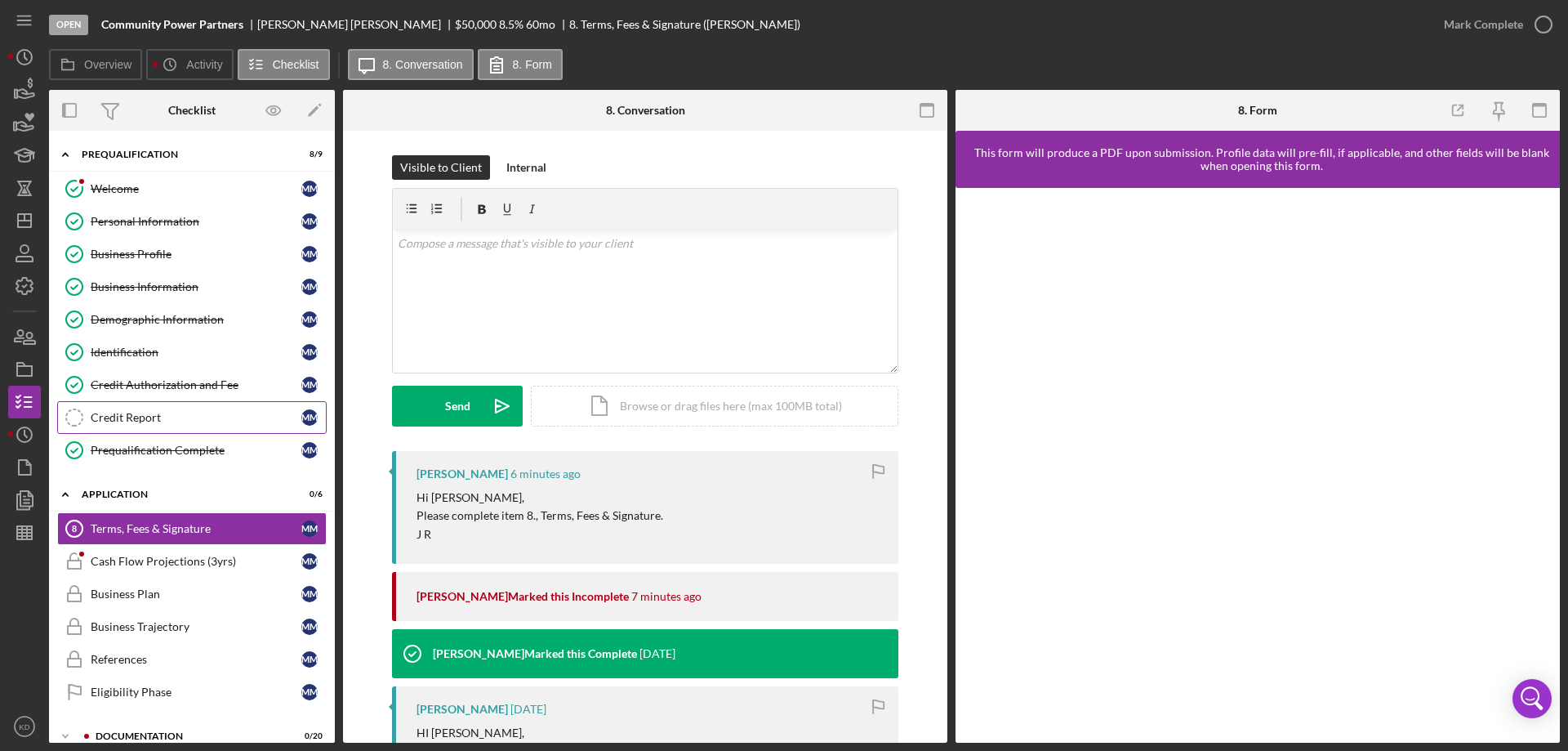
click at [117, 416] on div "Credit Report" at bounding box center [195, 417] width 210 height 13
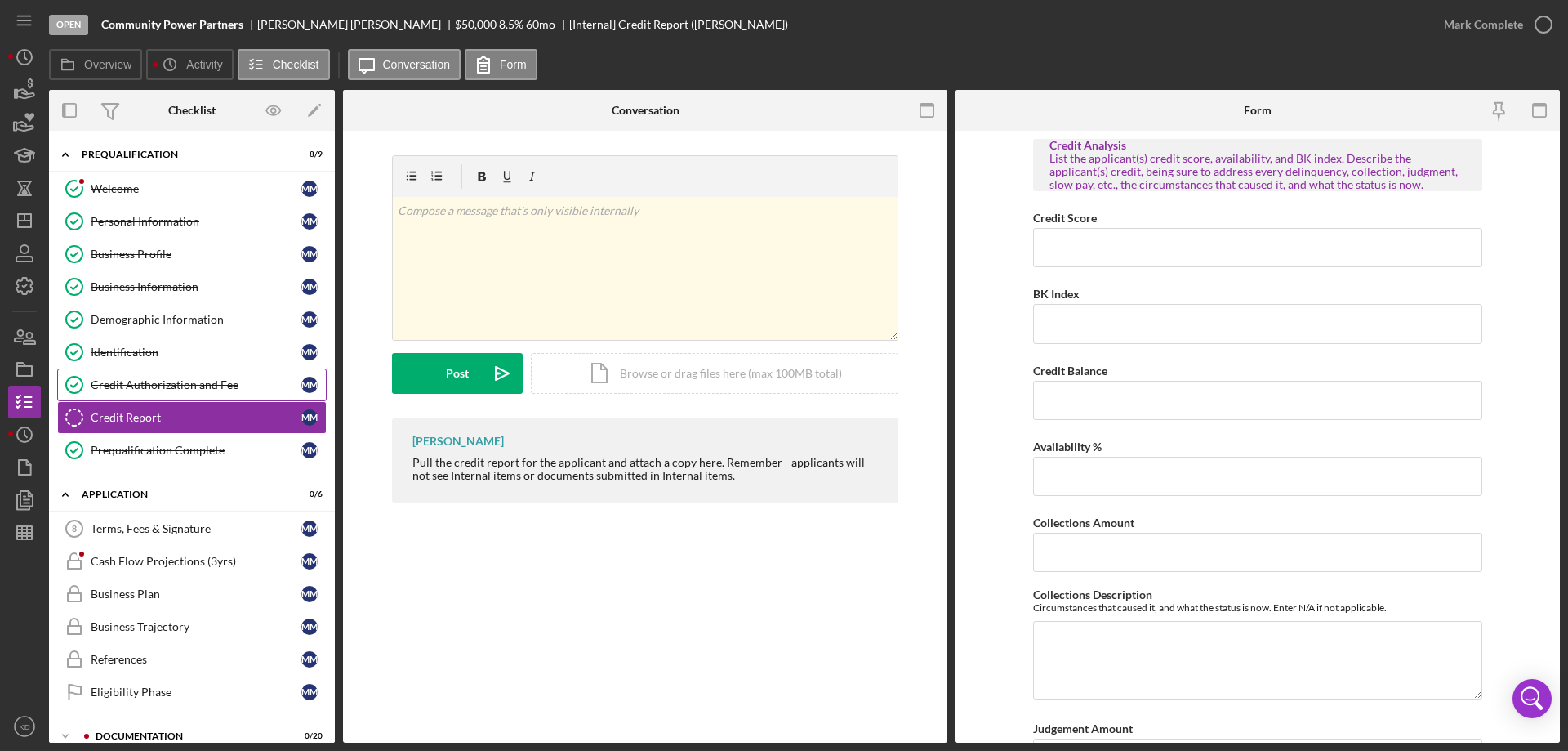
click at [130, 388] on div "Credit Authorization and Fee" at bounding box center [195, 384] width 210 height 13
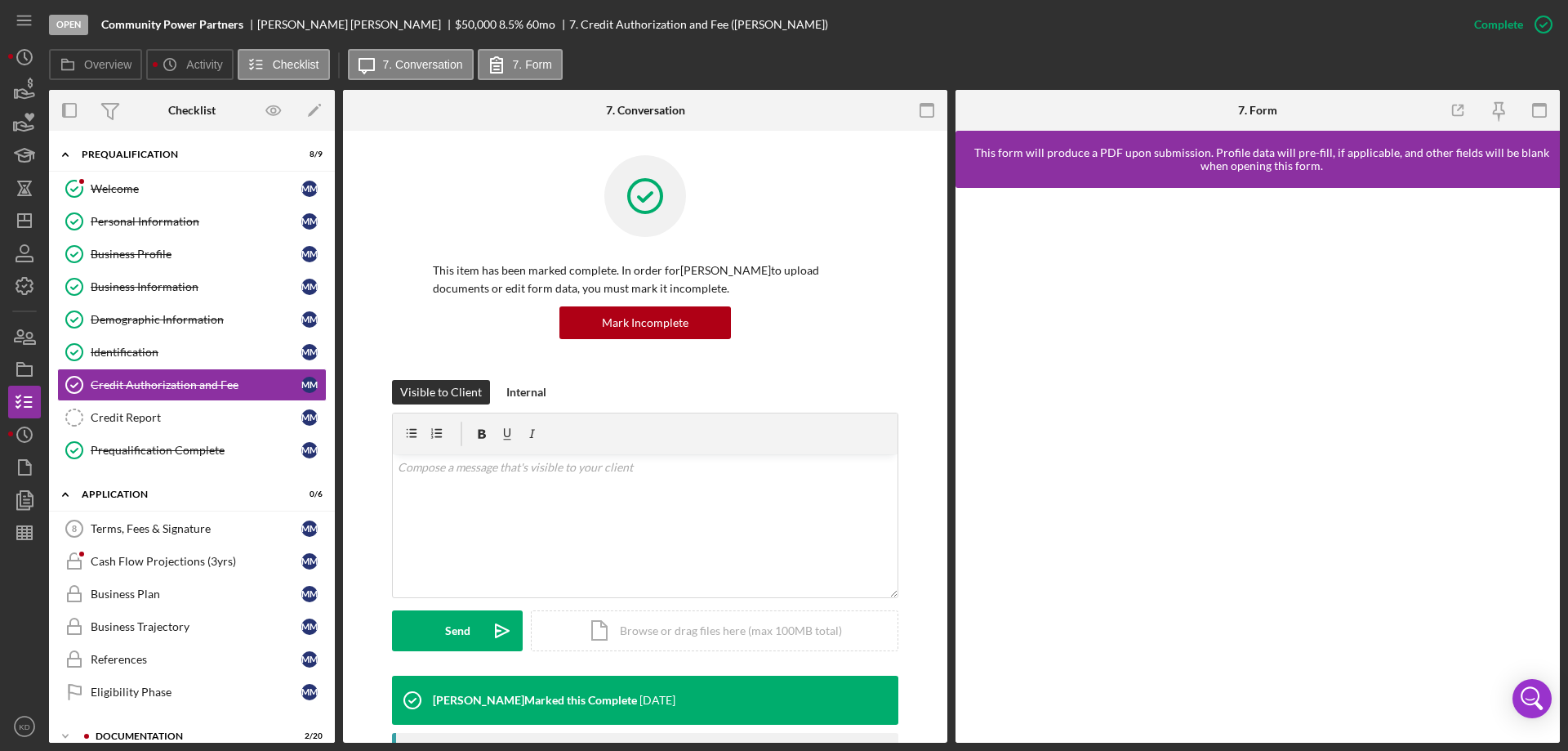
scroll to position [535, 0]
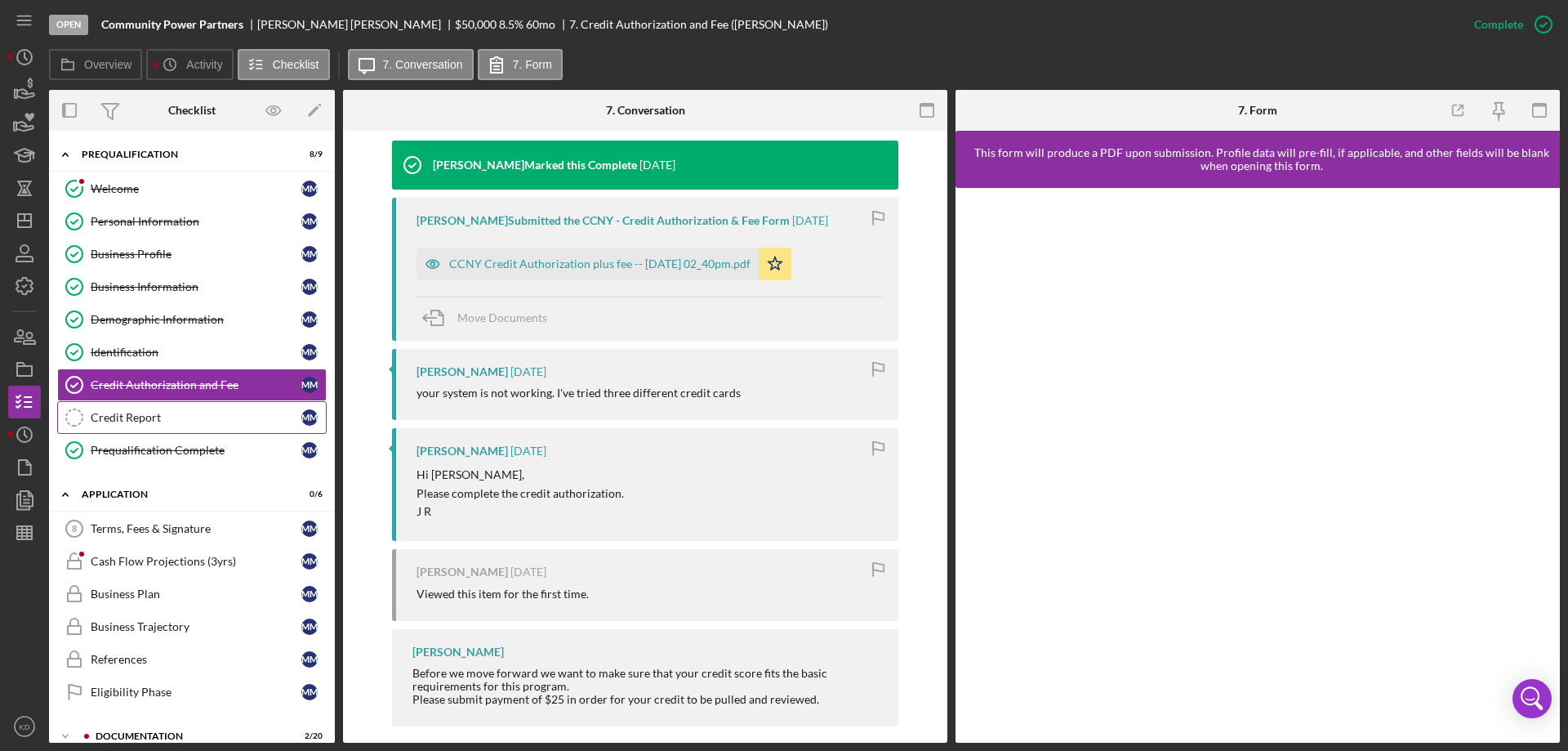
click at [119, 418] on div "Credit Report" at bounding box center [195, 417] width 210 height 13
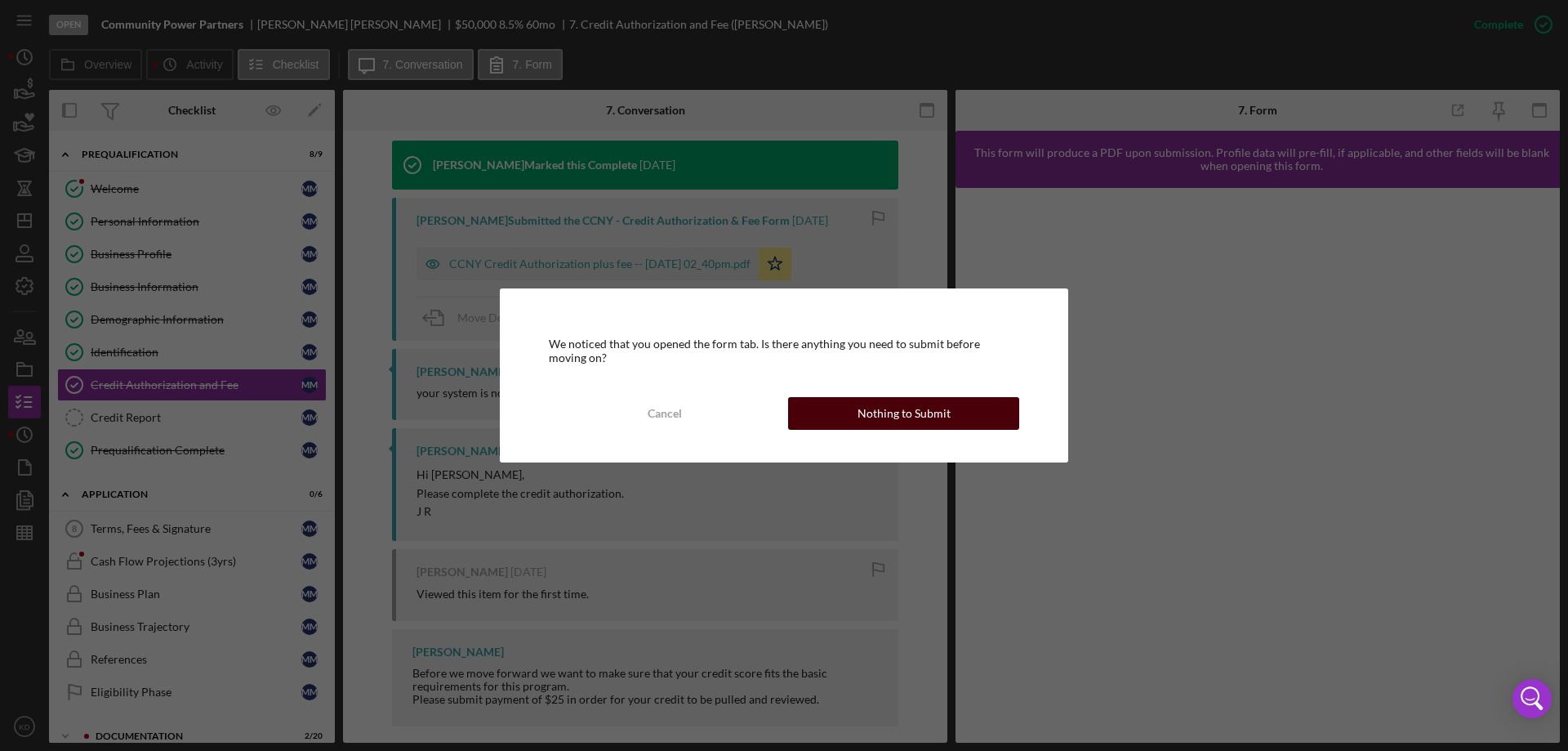
click at [925, 413] on div "Nothing to Submit" at bounding box center [903, 413] width 93 height 32
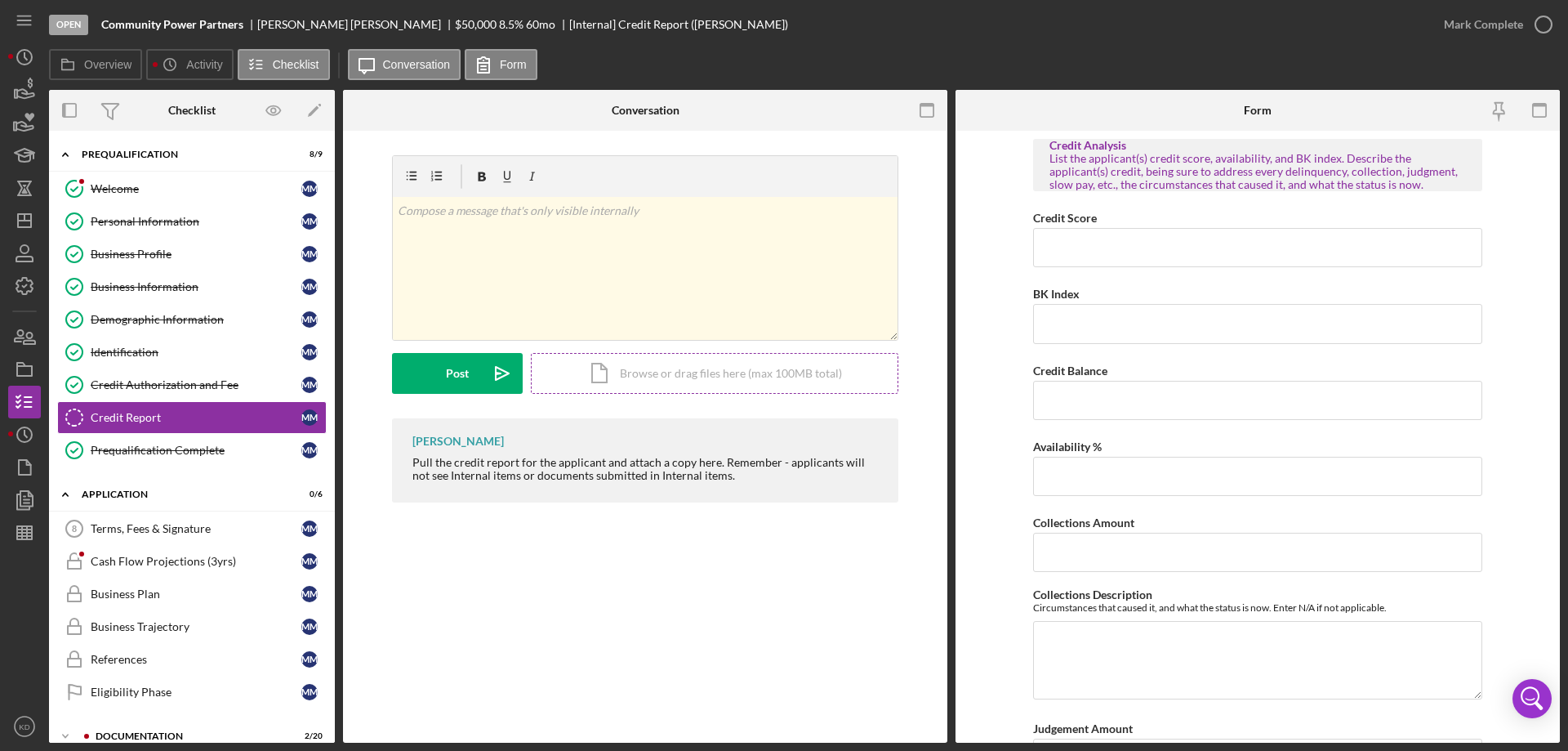
click at [672, 373] on div "Icon/Document Browse or drag files here (max 100MB total) Tap to choose files o…" at bounding box center [714, 373] width 367 height 41
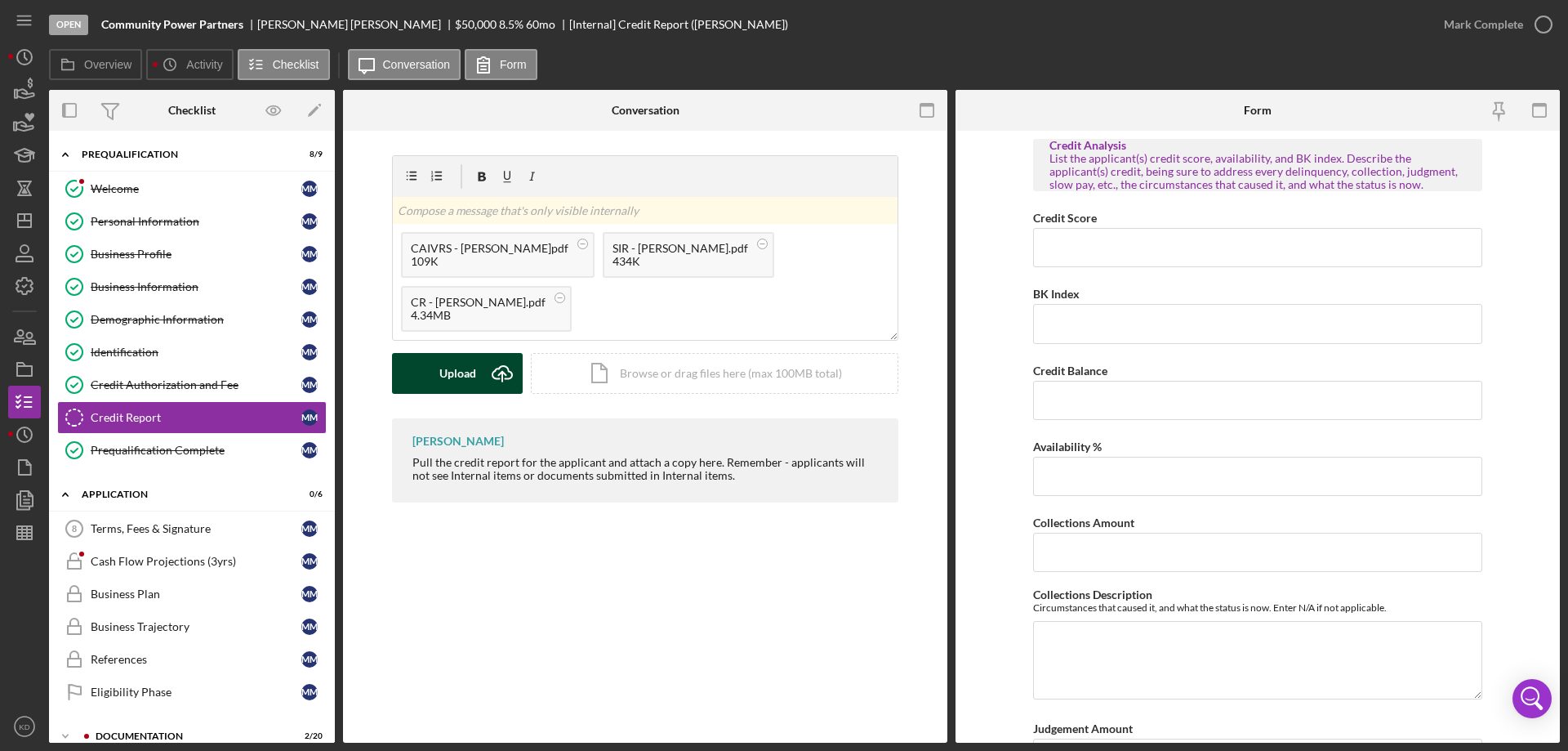
click at [443, 369] on div "Upload" at bounding box center [458, 373] width 37 height 41
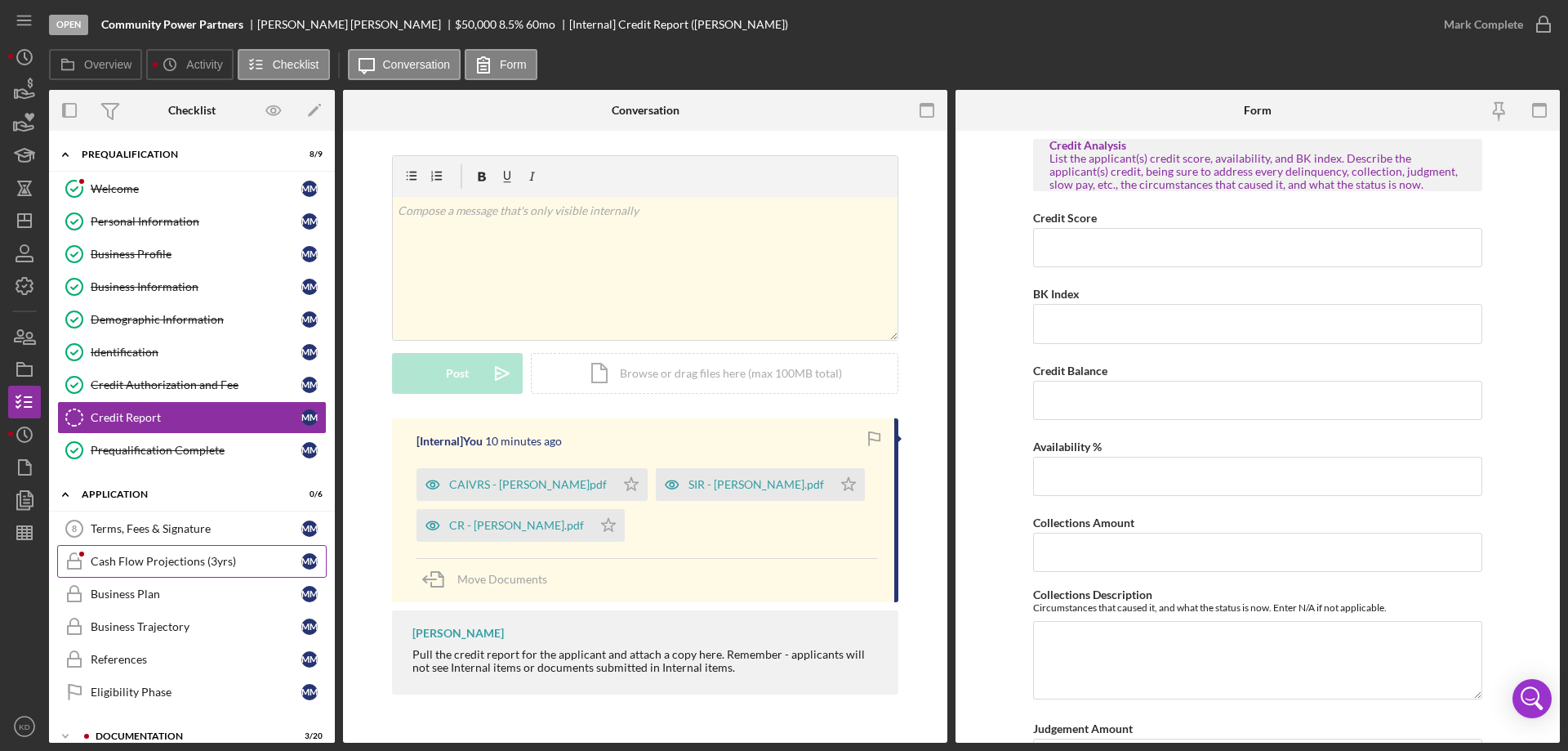
click at [141, 558] on div "Cash Flow Projections (3yrs)" at bounding box center [195, 561] width 210 height 13
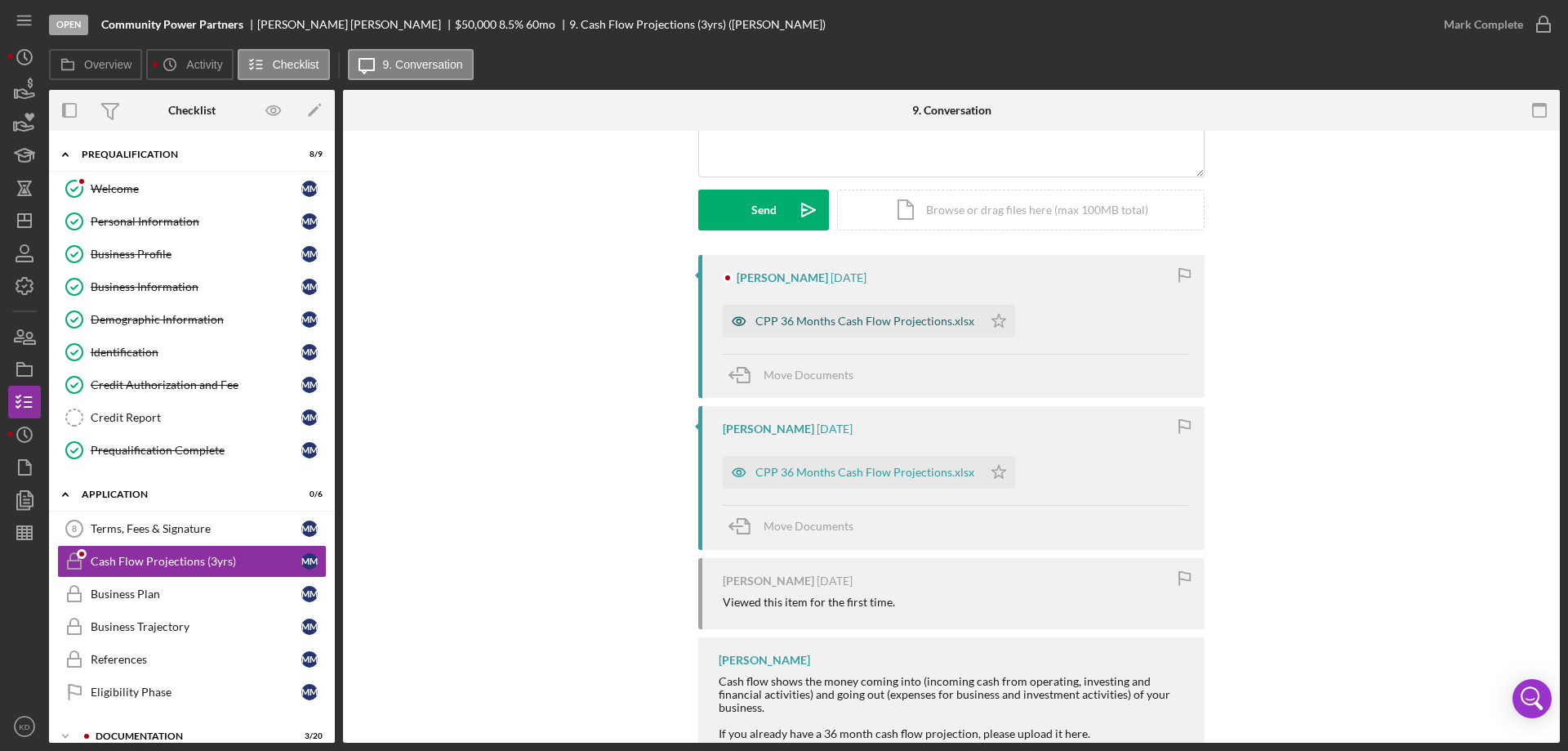
scroll to position [407, 0]
click at [859, 315] on div "CPP 36 Months Cash Flow Projections.xlsx" at bounding box center [865, 320] width 219 height 13
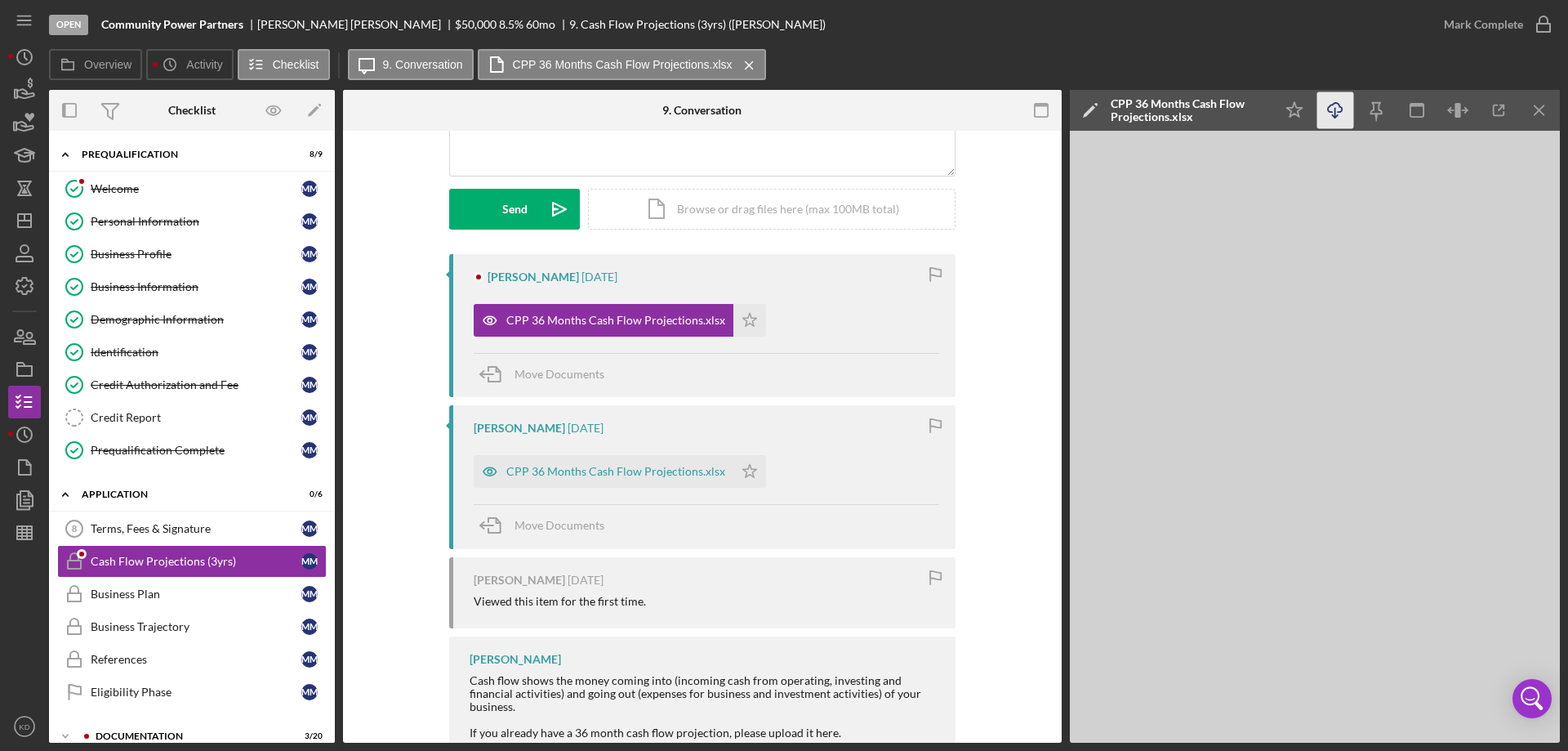
click at [1336, 112] on icon "Icon/Download" at bounding box center [1335, 110] width 37 height 37
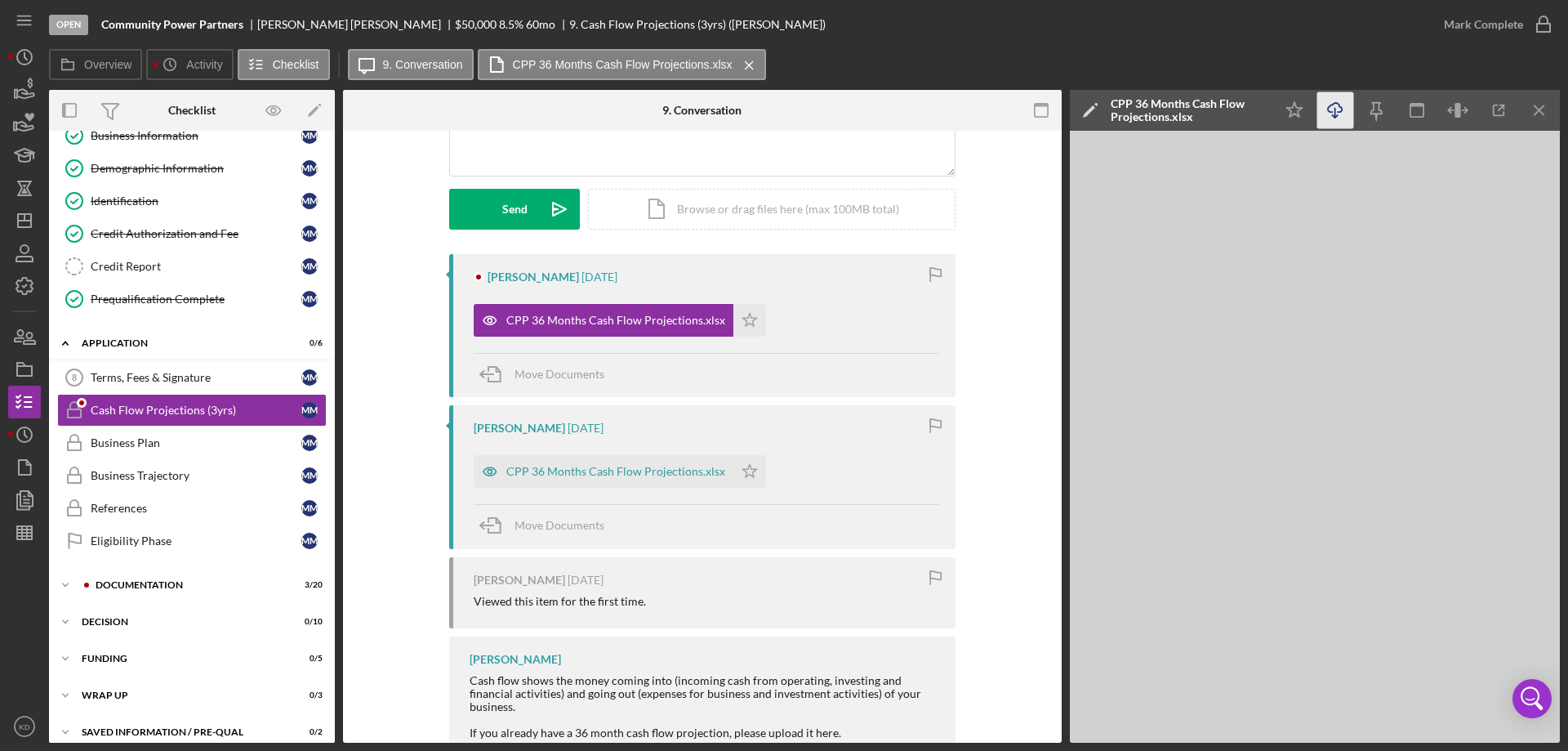
scroll to position [166, 0]
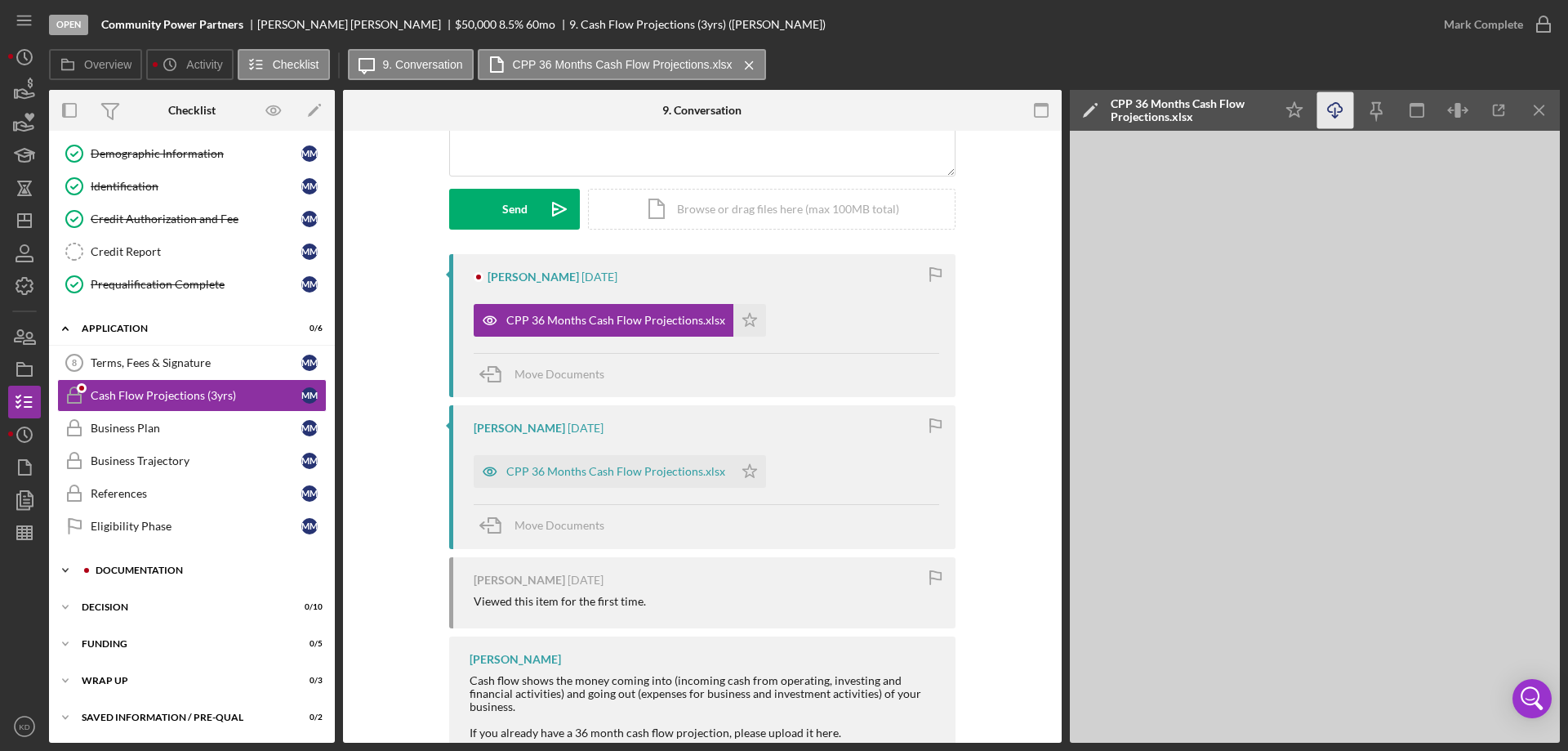
click at [63, 567] on icon "Icon/Expander" at bounding box center [66, 570] width 32 height 32
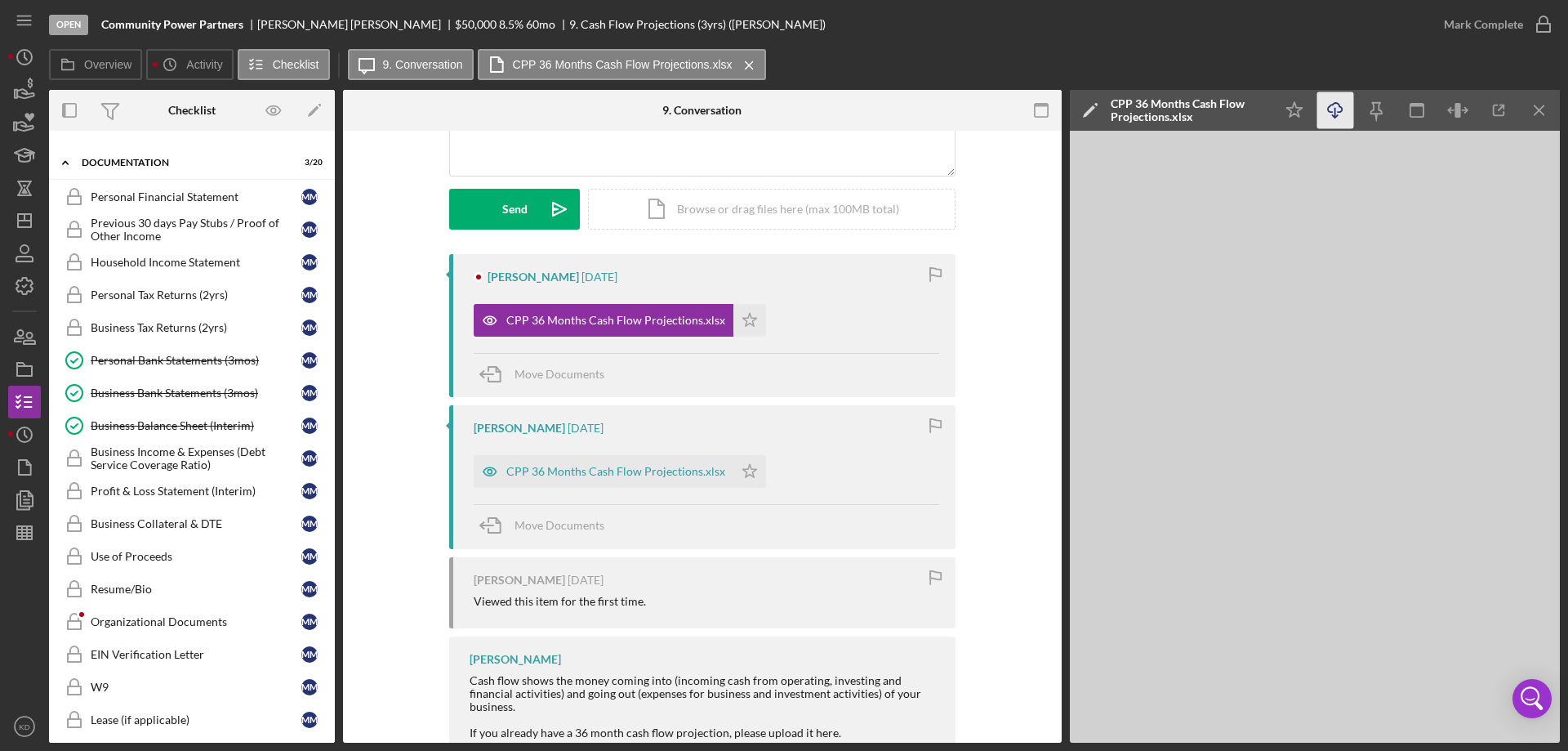
scroll to position [38, 0]
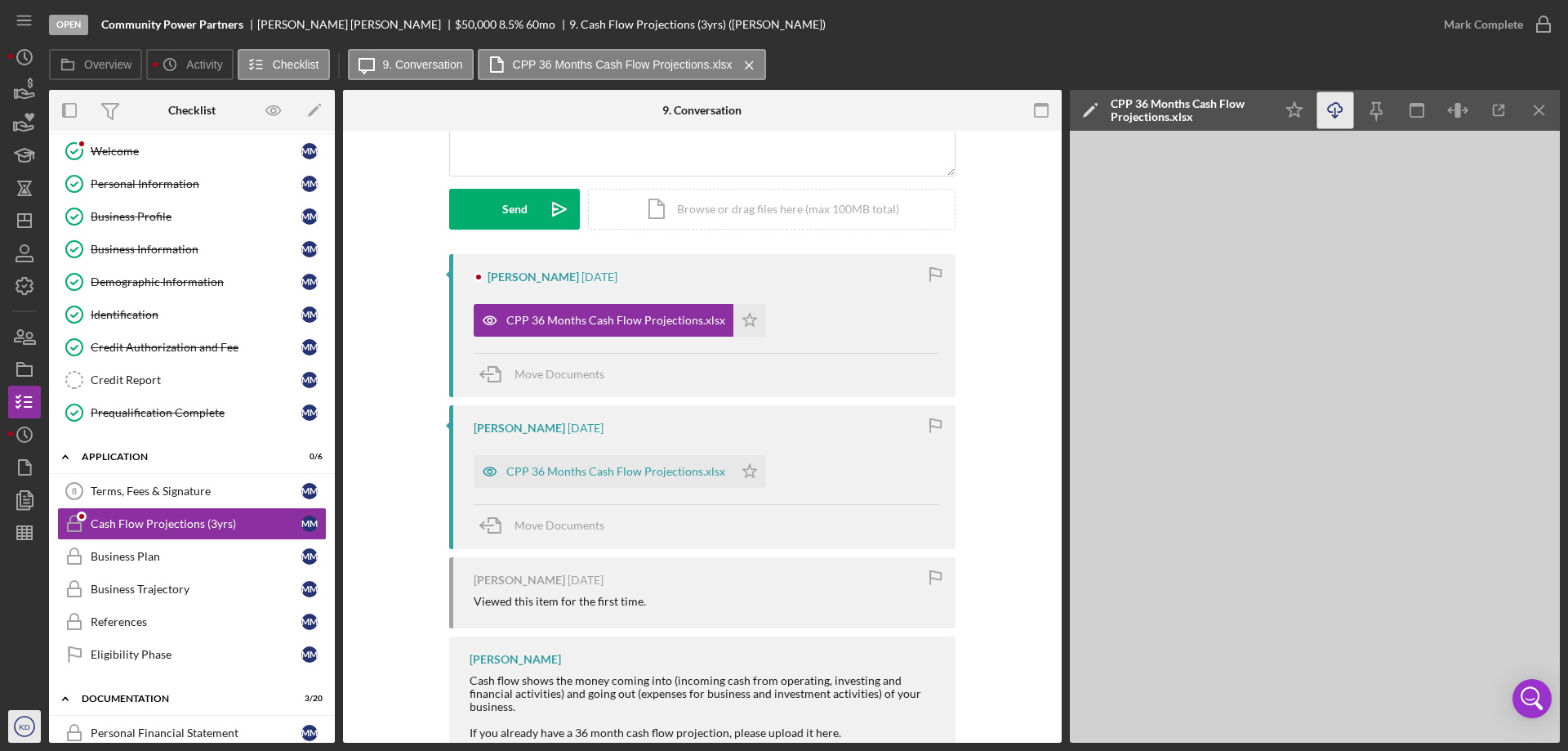
click at [20, 722] on text "KD" at bounding box center [24, 726] width 10 height 9
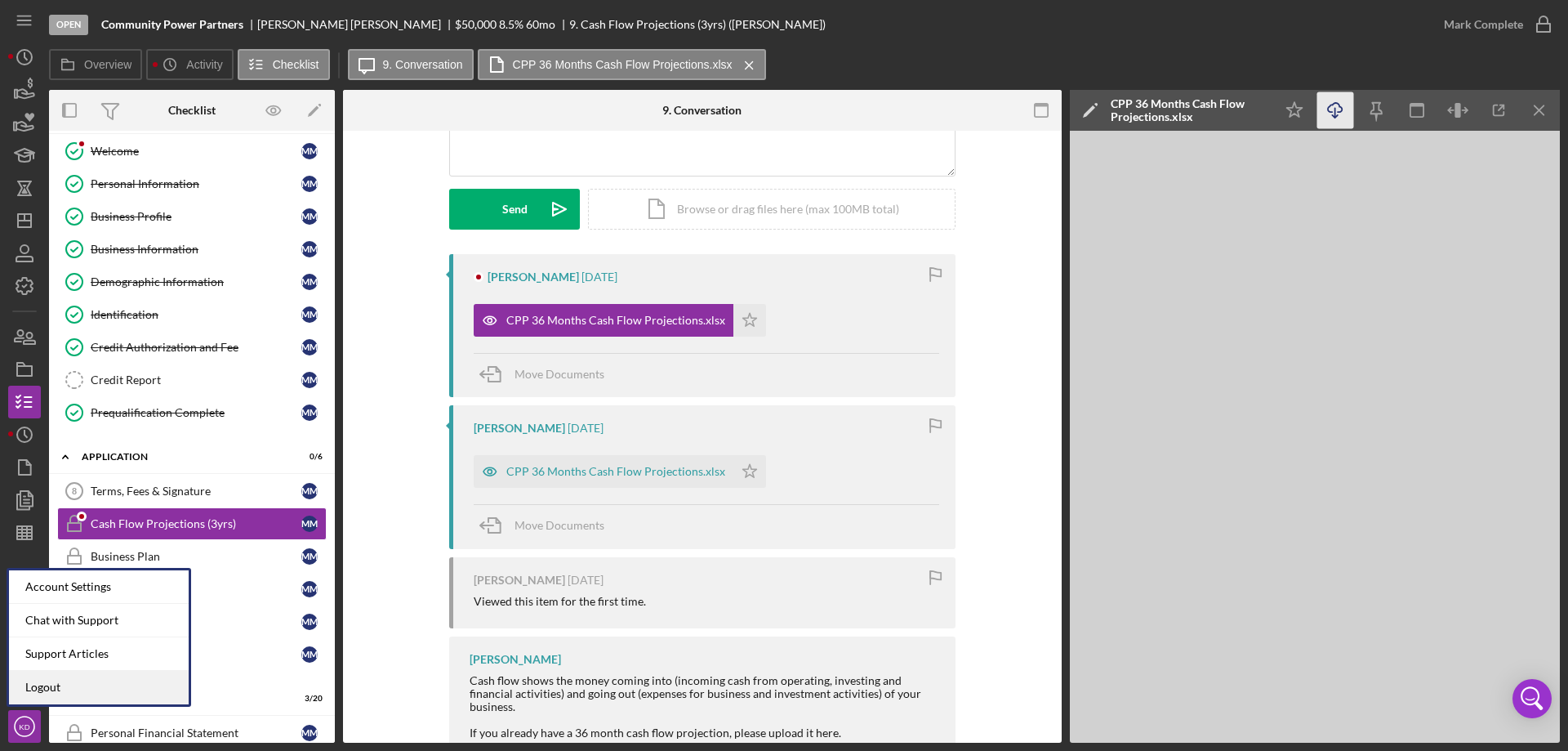
click at [46, 688] on link "Logout" at bounding box center [99, 687] width 180 height 33
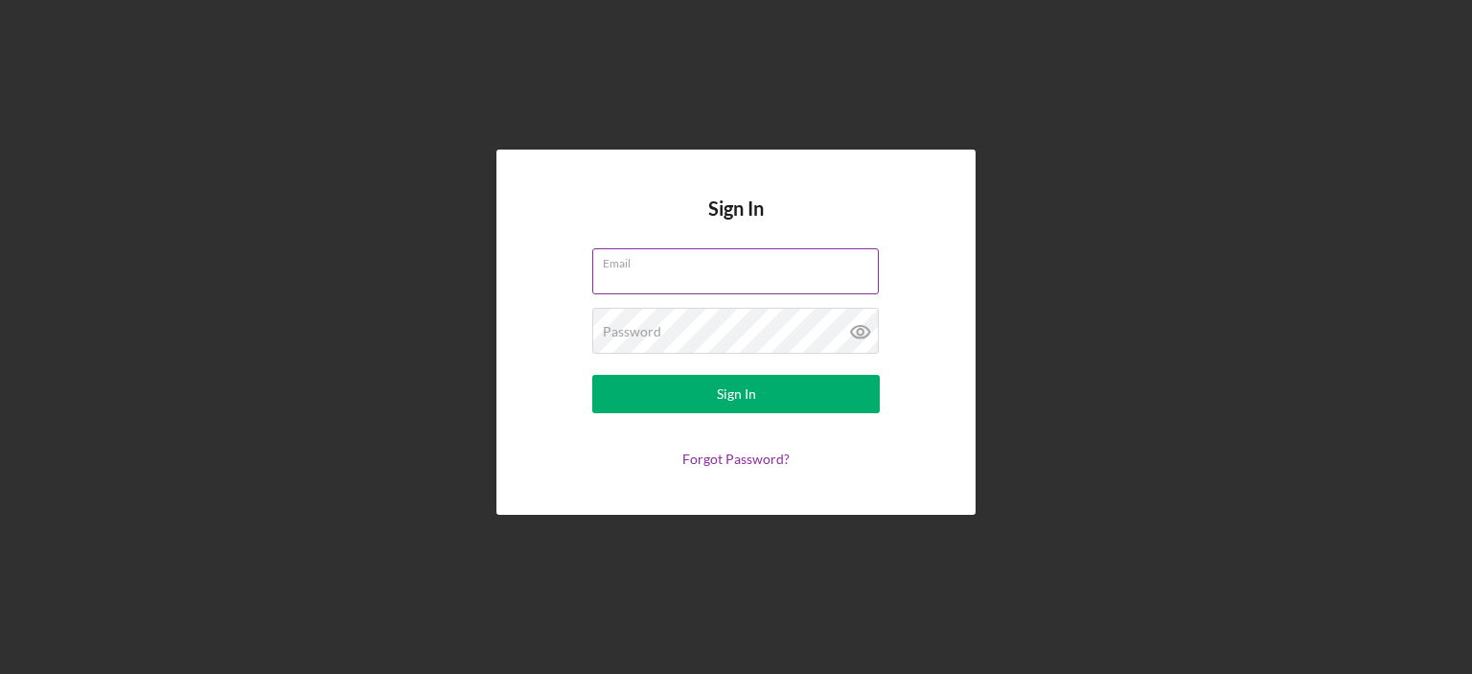
click at [771, 272] on input "Email" at bounding box center [735, 271] width 287 height 46
type input "[EMAIL_ADDRESS][DOMAIN_NAME]"
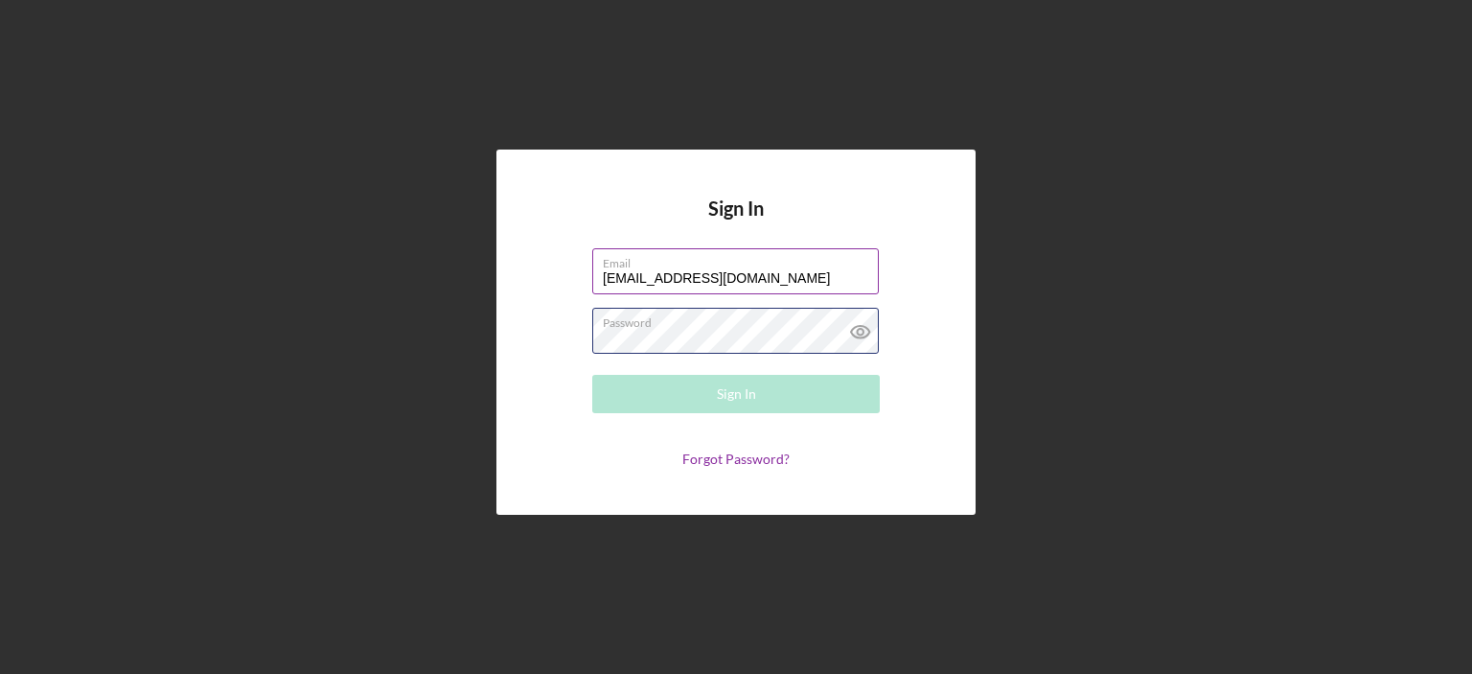
click at [782, 325] on div "Password Required" at bounding box center [736, 332] width 288 height 48
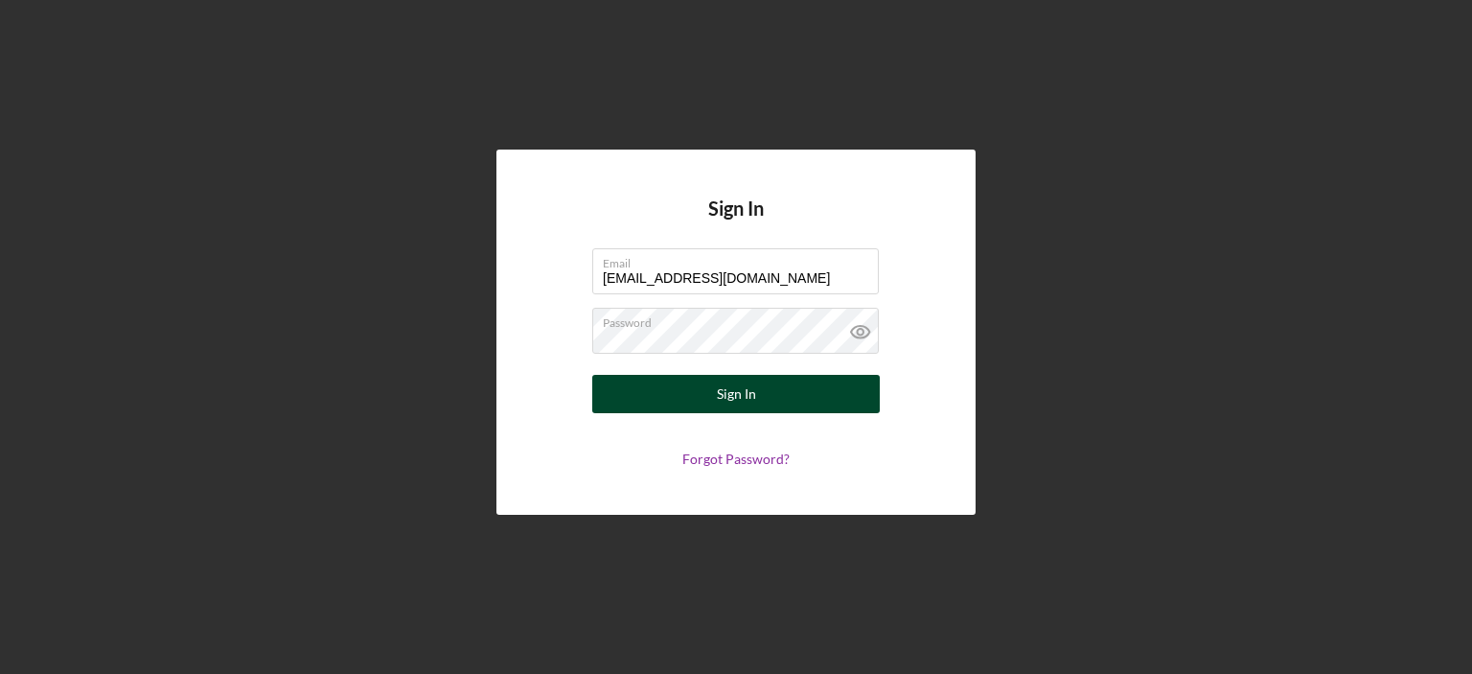
click at [727, 394] on div "Sign In" at bounding box center [736, 394] width 39 height 38
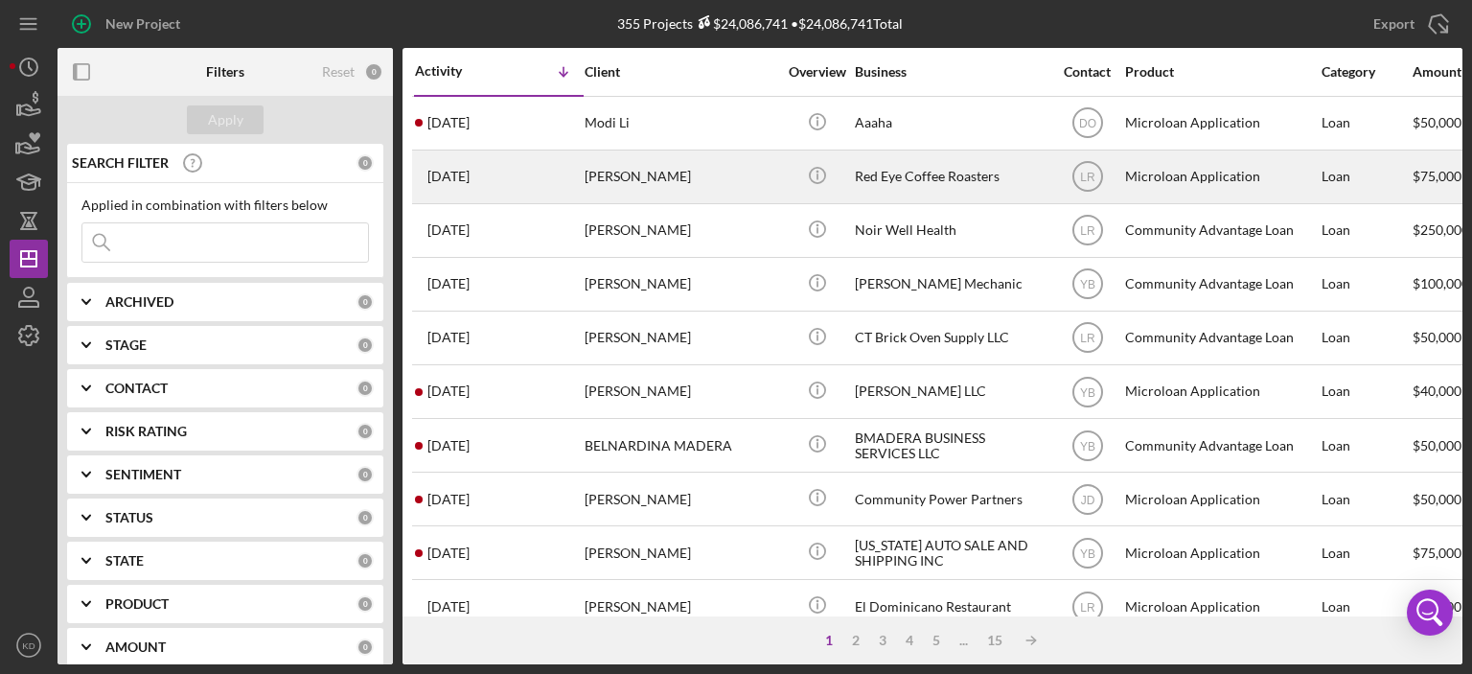
click at [886, 172] on div "Red Eye Coffee Roasters" at bounding box center [951, 176] width 192 height 51
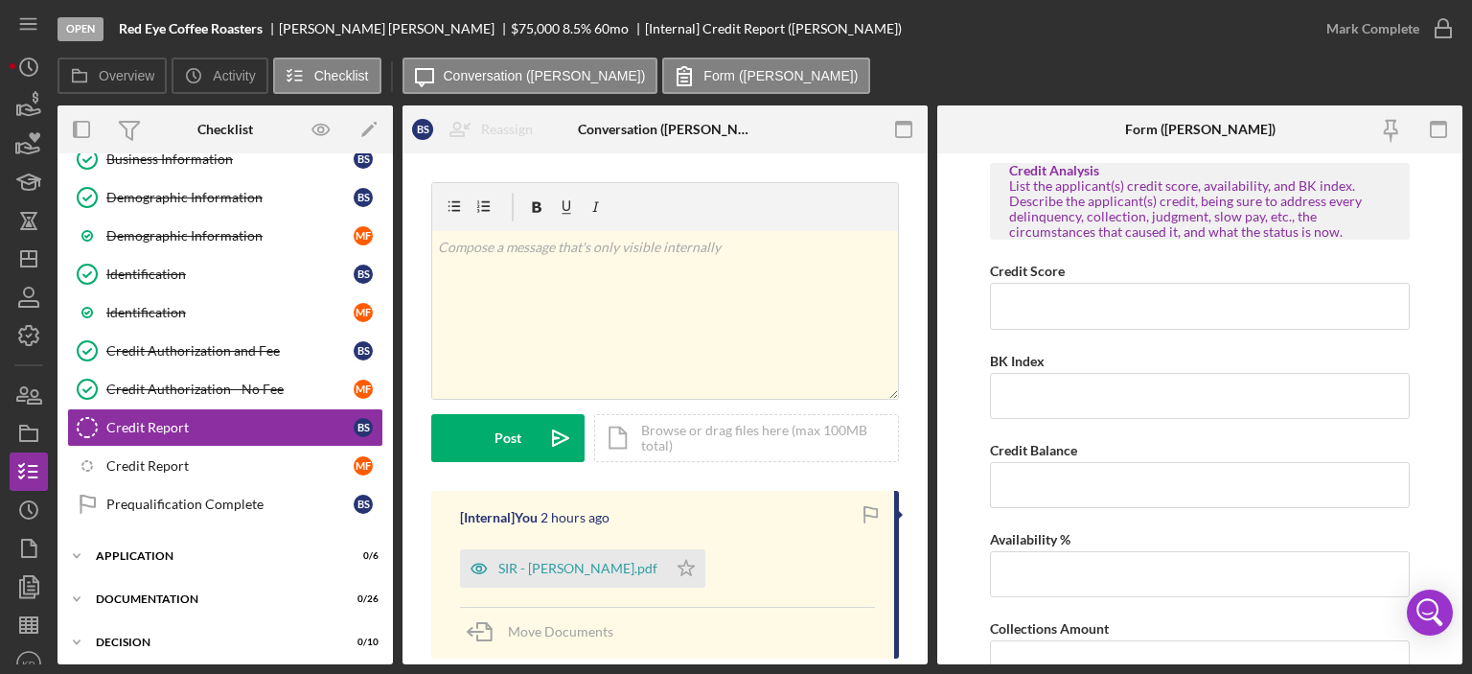
scroll to position [309, 0]
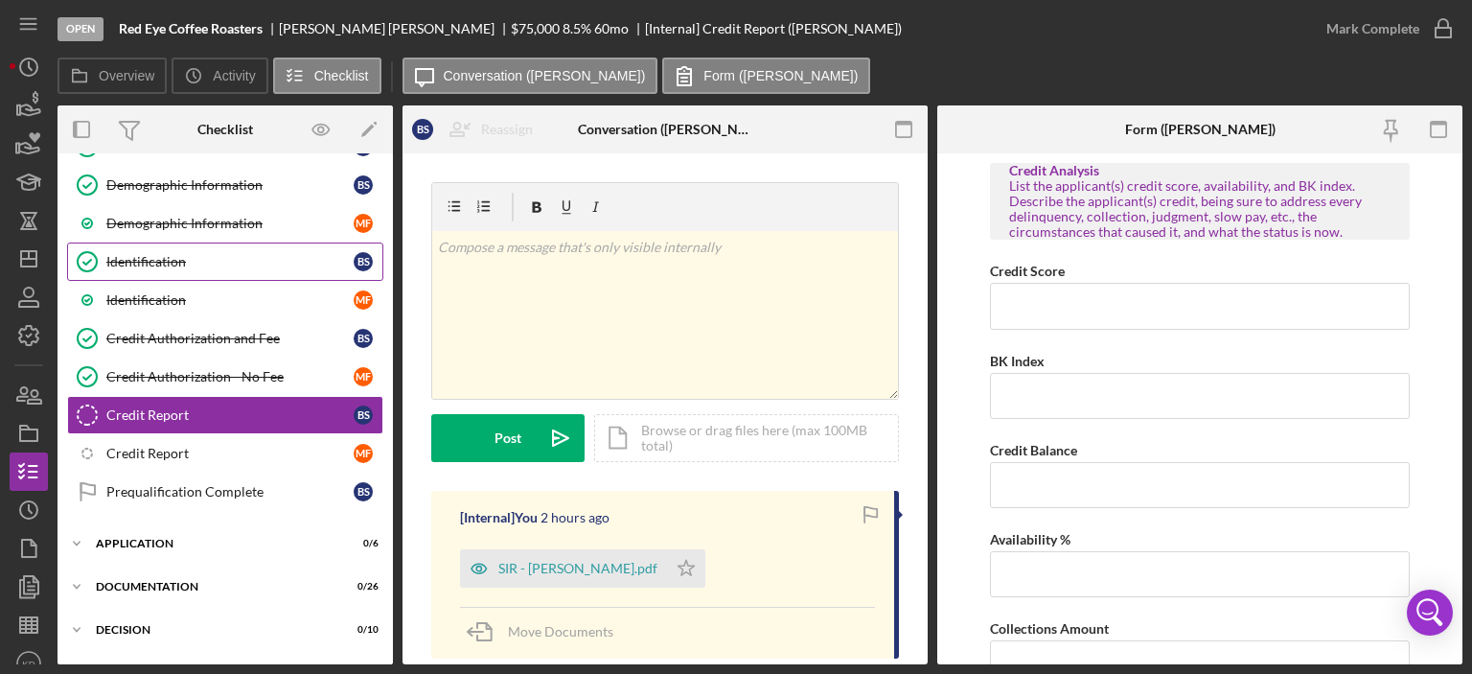
click at [203, 255] on div "Identification" at bounding box center [229, 261] width 247 height 15
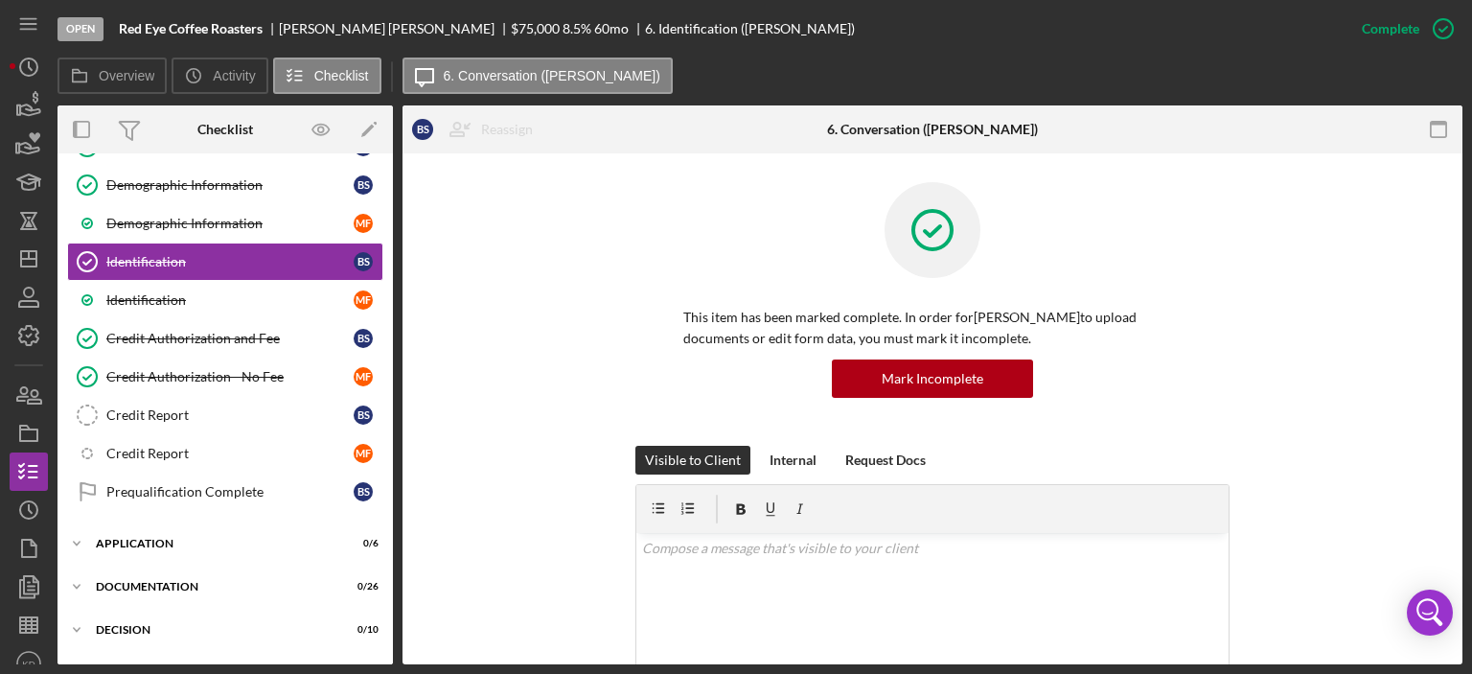
drag, startPoint x: 1457, startPoint y: 342, endPoint x: 1455, endPoint y: 391, distance: 48.9
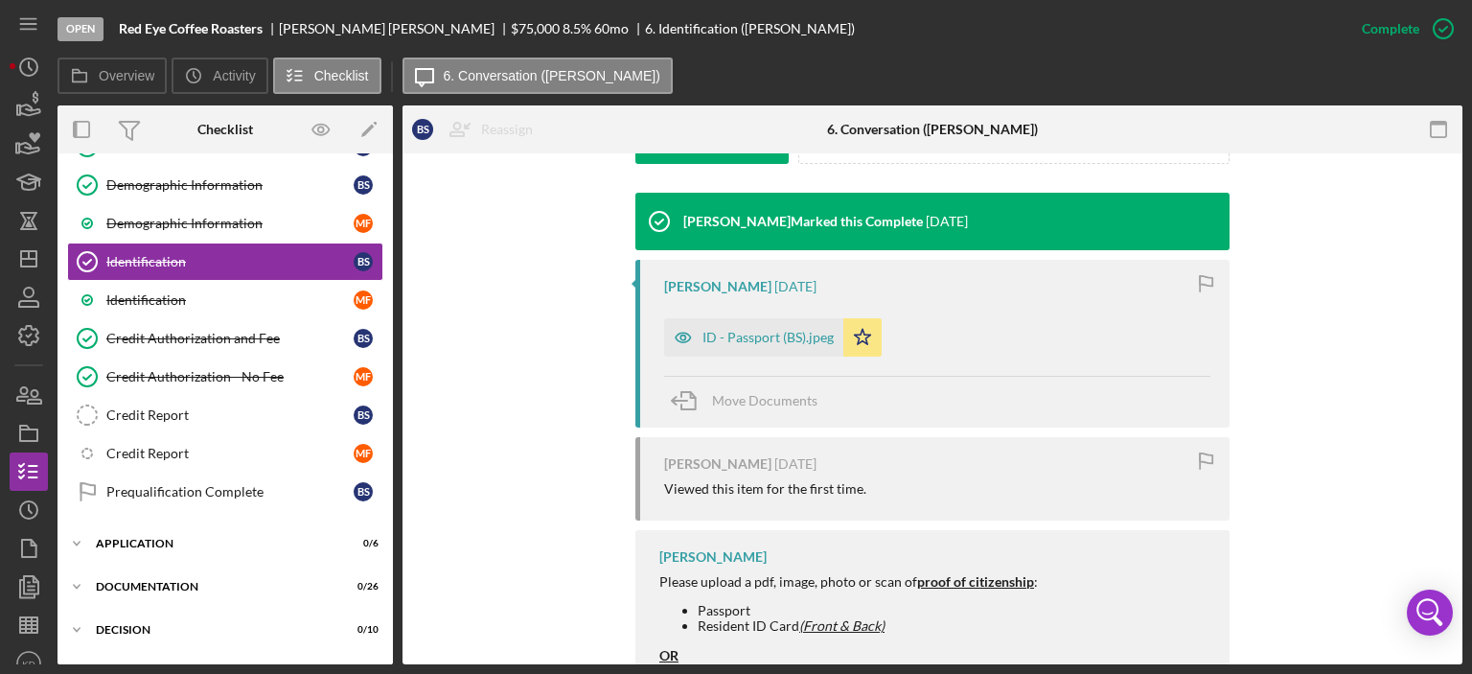
scroll to position [602, 0]
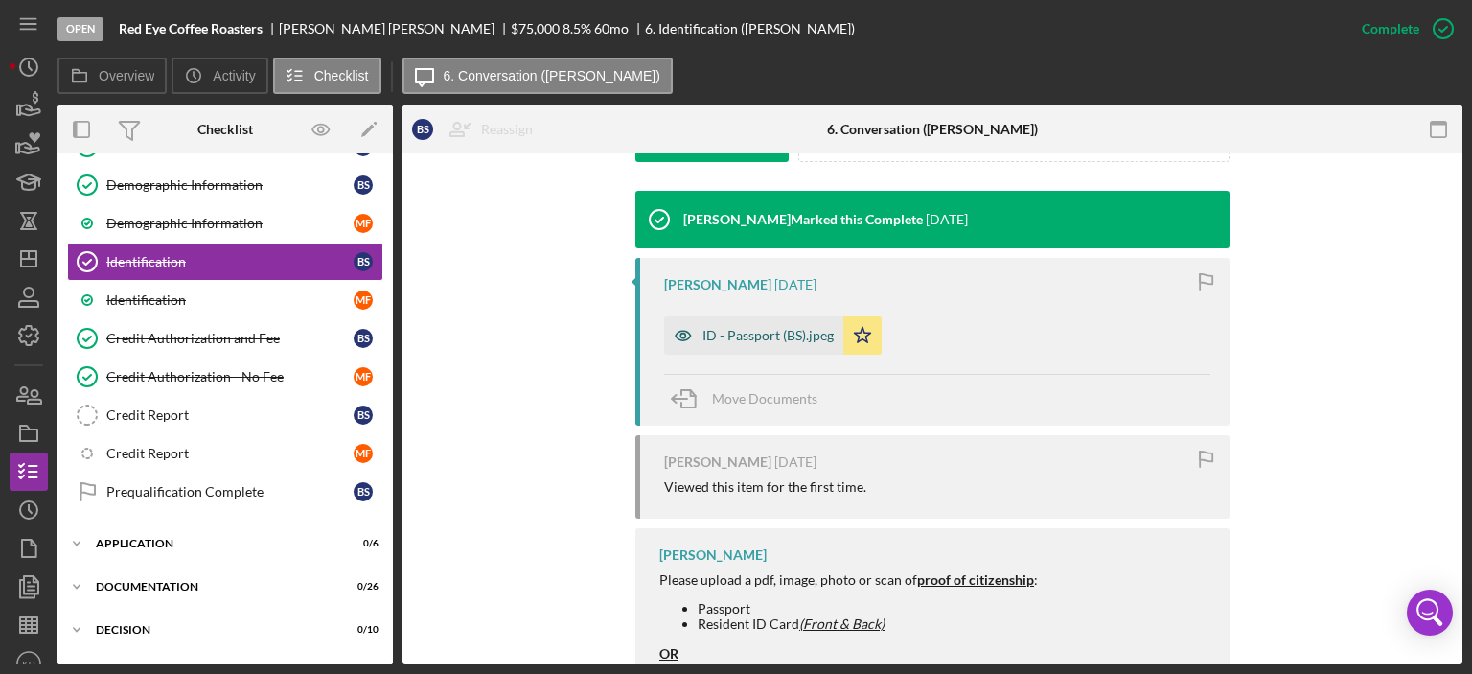
click at [750, 331] on div "ID - Passport (BS).jpeg" at bounding box center [768, 335] width 131 height 15
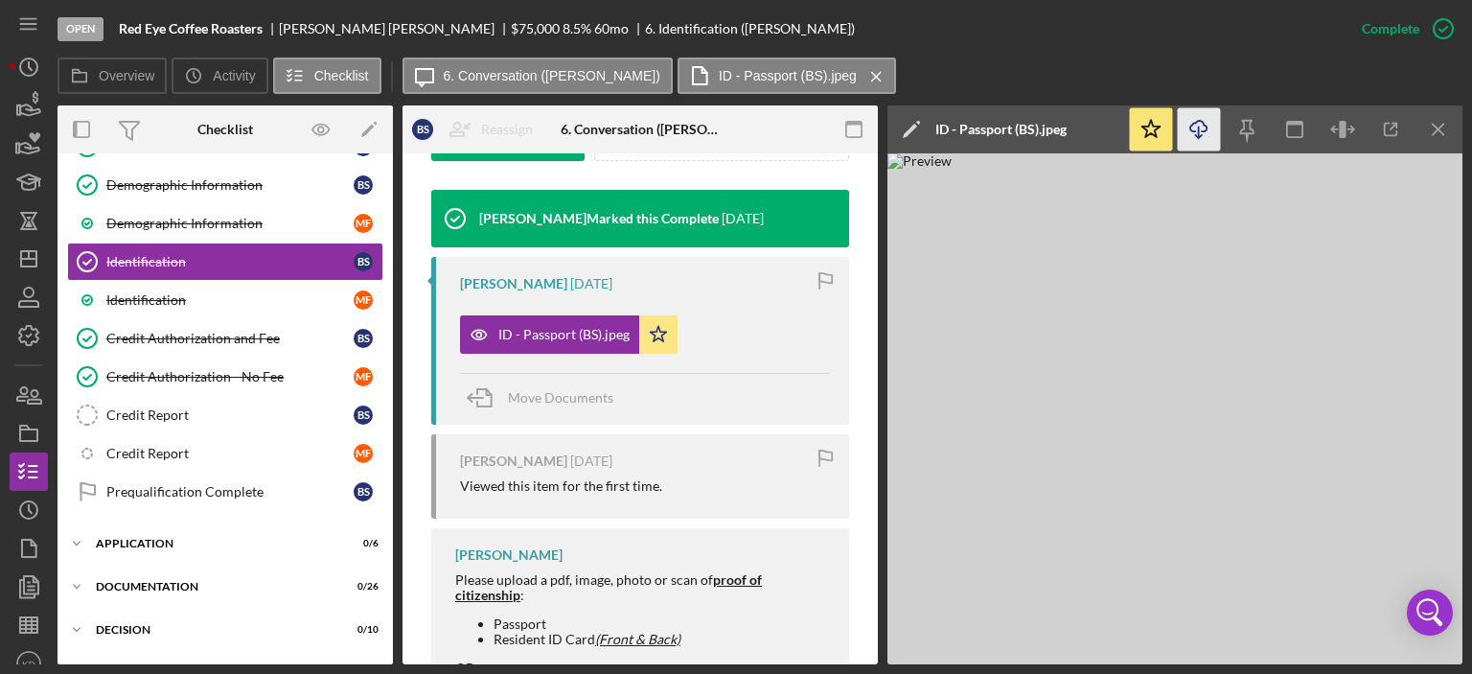
click at [1193, 126] on icon "Icon/Download" at bounding box center [1199, 129] width 43 height 43
click at [164, 378] on div "Credit Authorization - No Fee" at bounding box center [229, 376] width 247 height 15
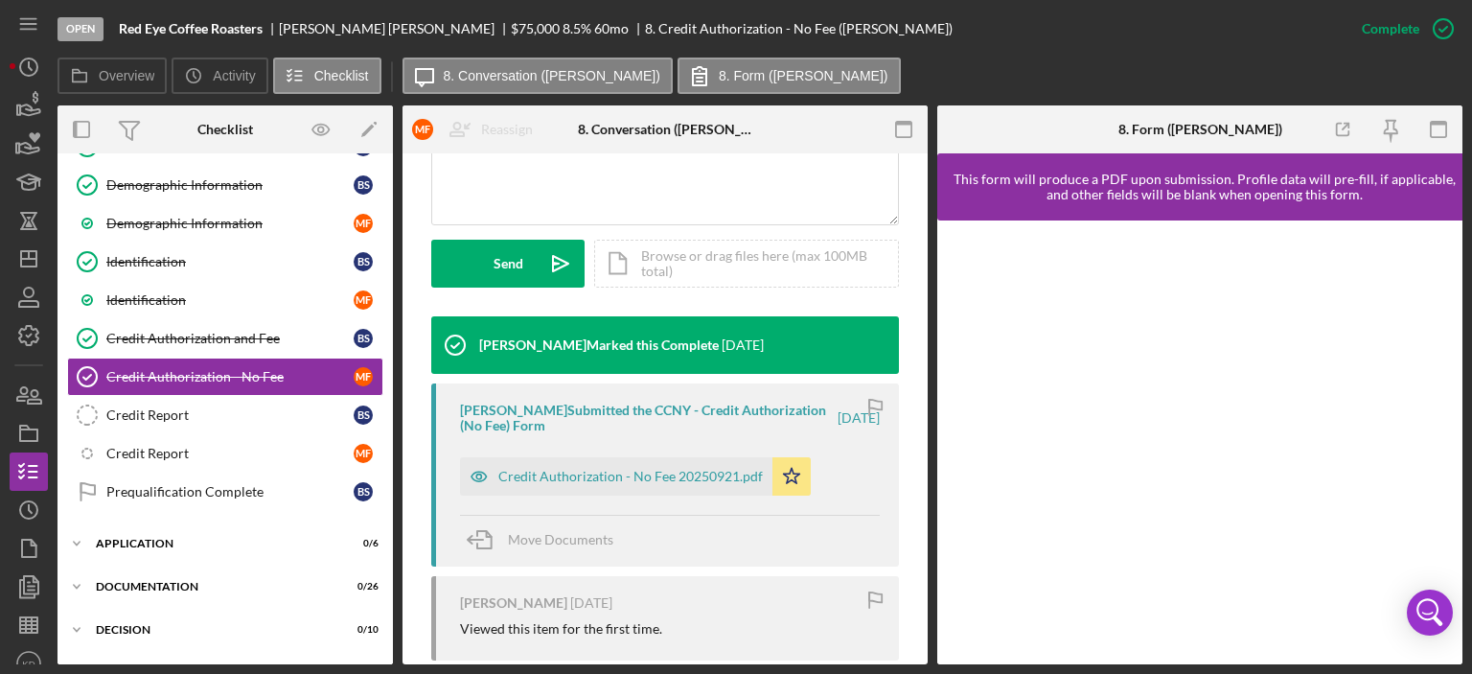
scroll to position [639, 0]
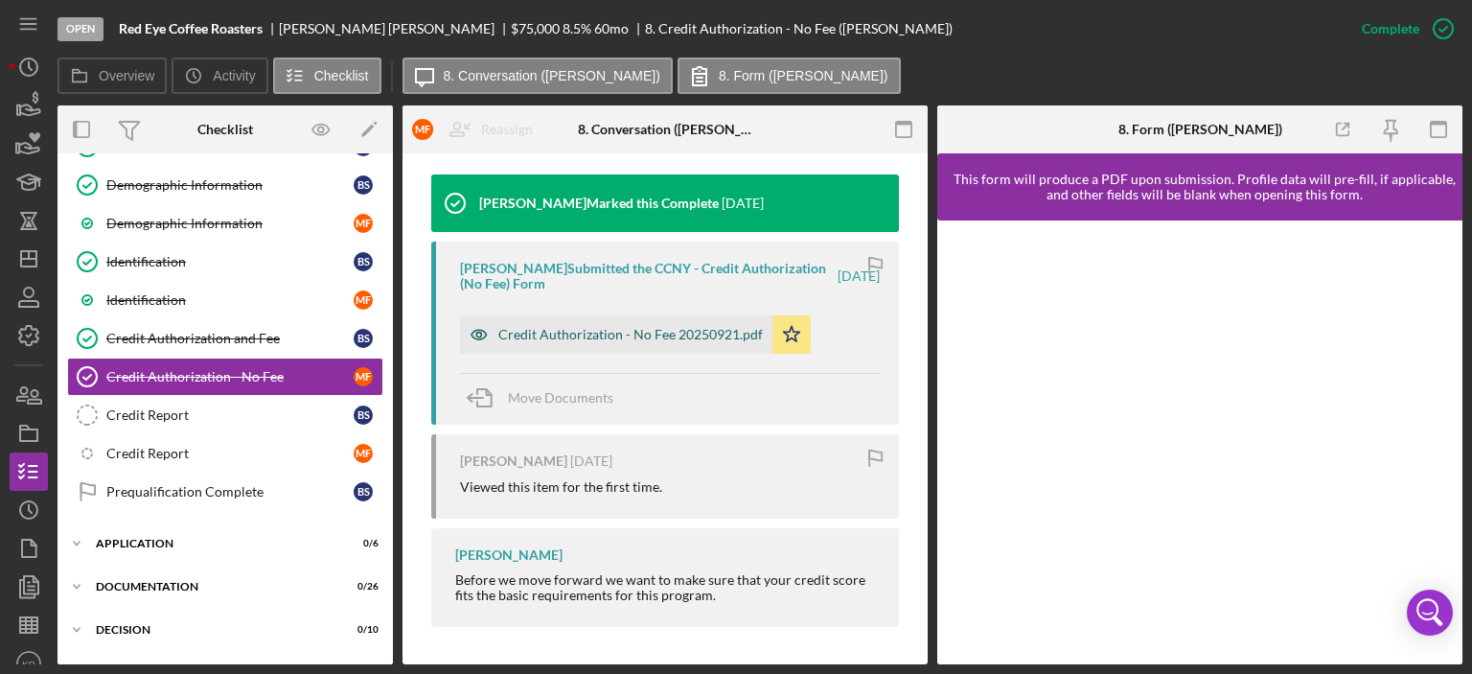
click at [585, 329] on div "Credit Authorization - No Fee 20250921.pdf" at bounding box center [630, 334] width 265 height 15
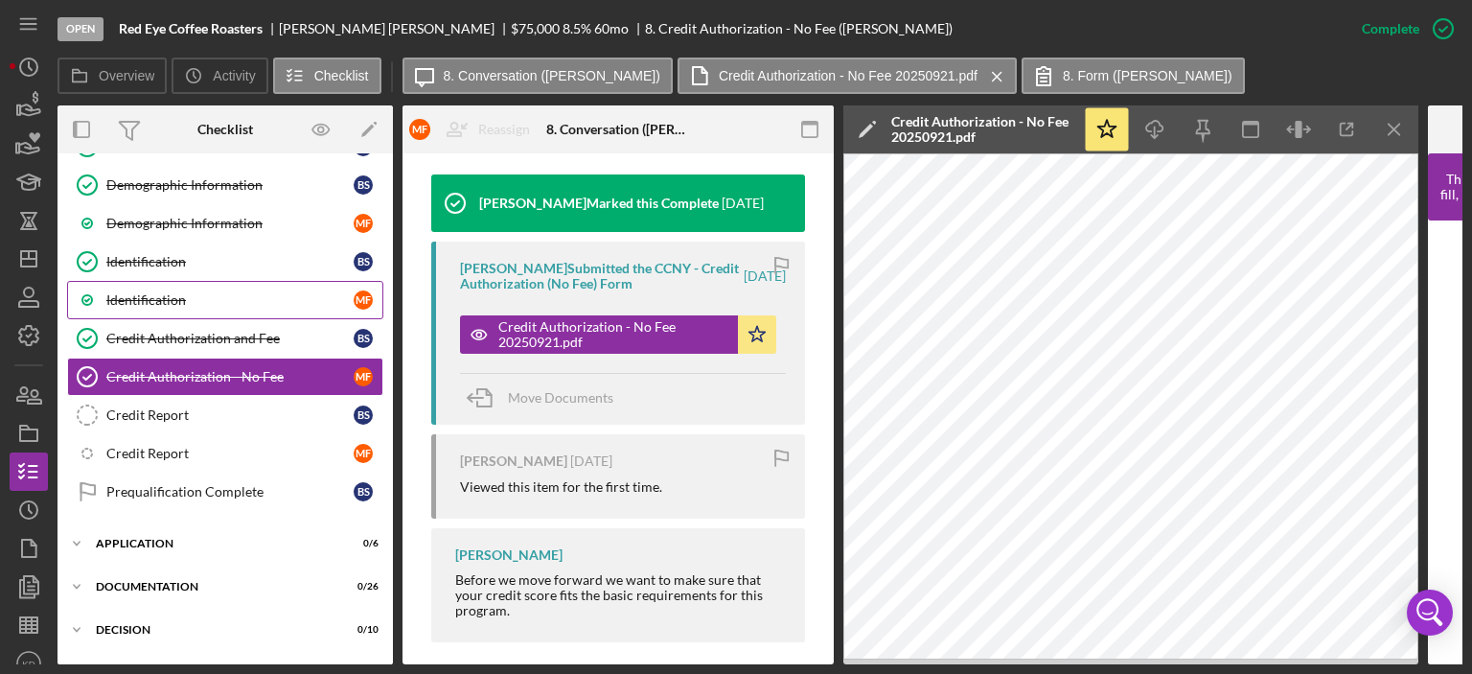
click at [142, 292] on div "Identification" at bounding box center [229, 299] width 247 height 15
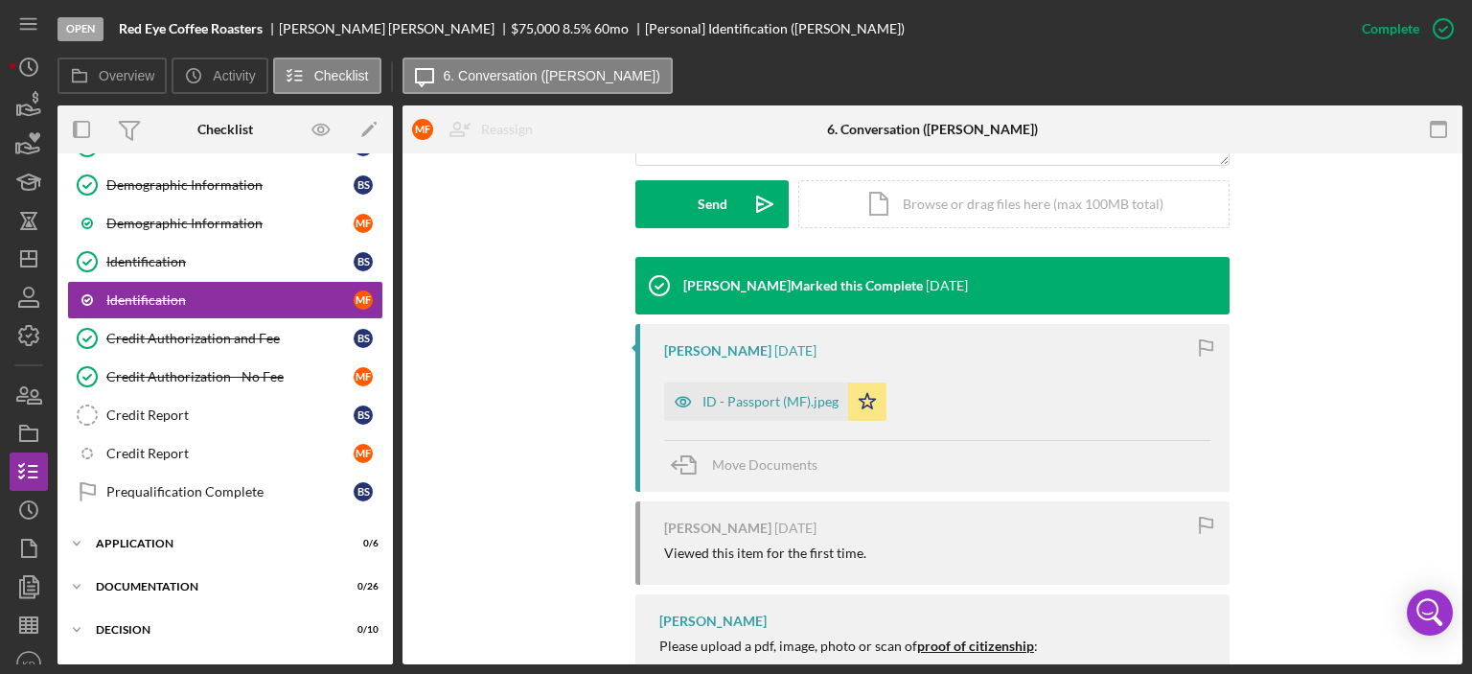
scroll to position [548, 0]
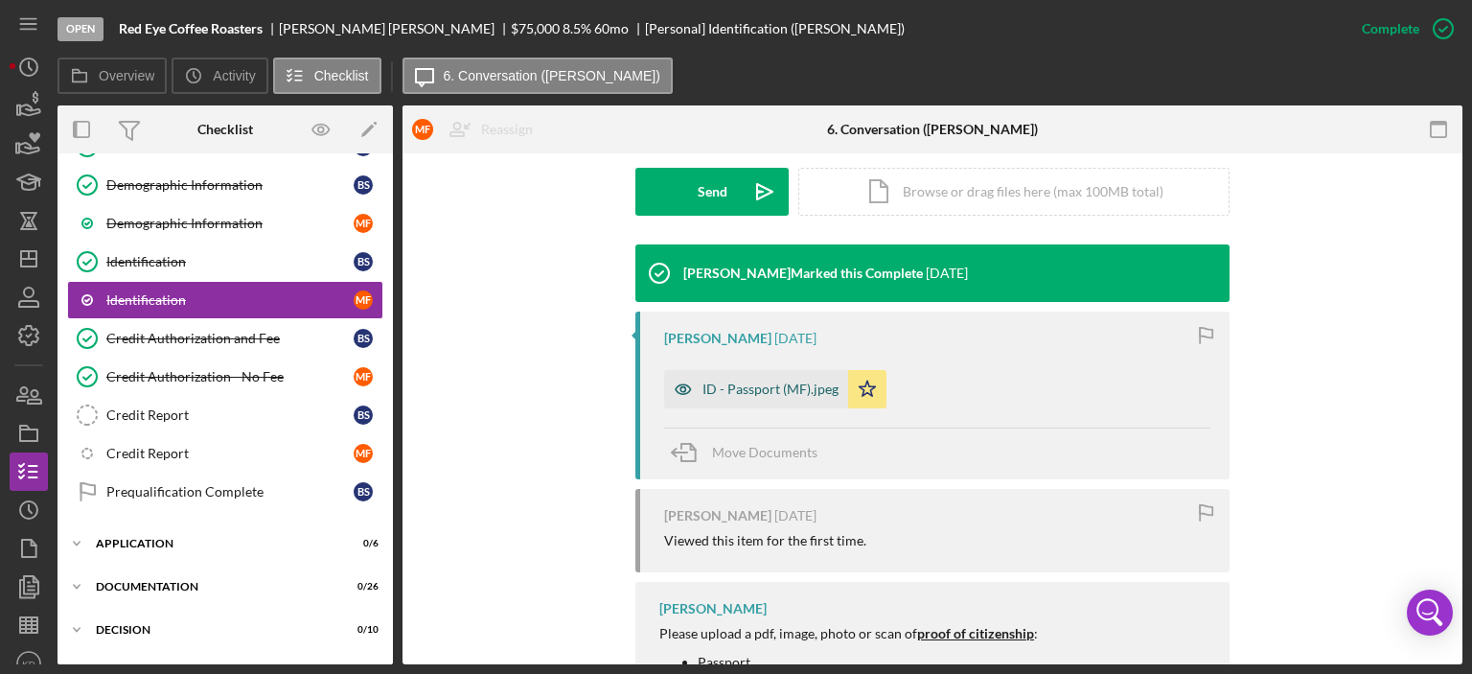
click at [746, 381] on div "ID - Passport (MF).jpeg" at bounding box center [771, 388] width 136 height 15
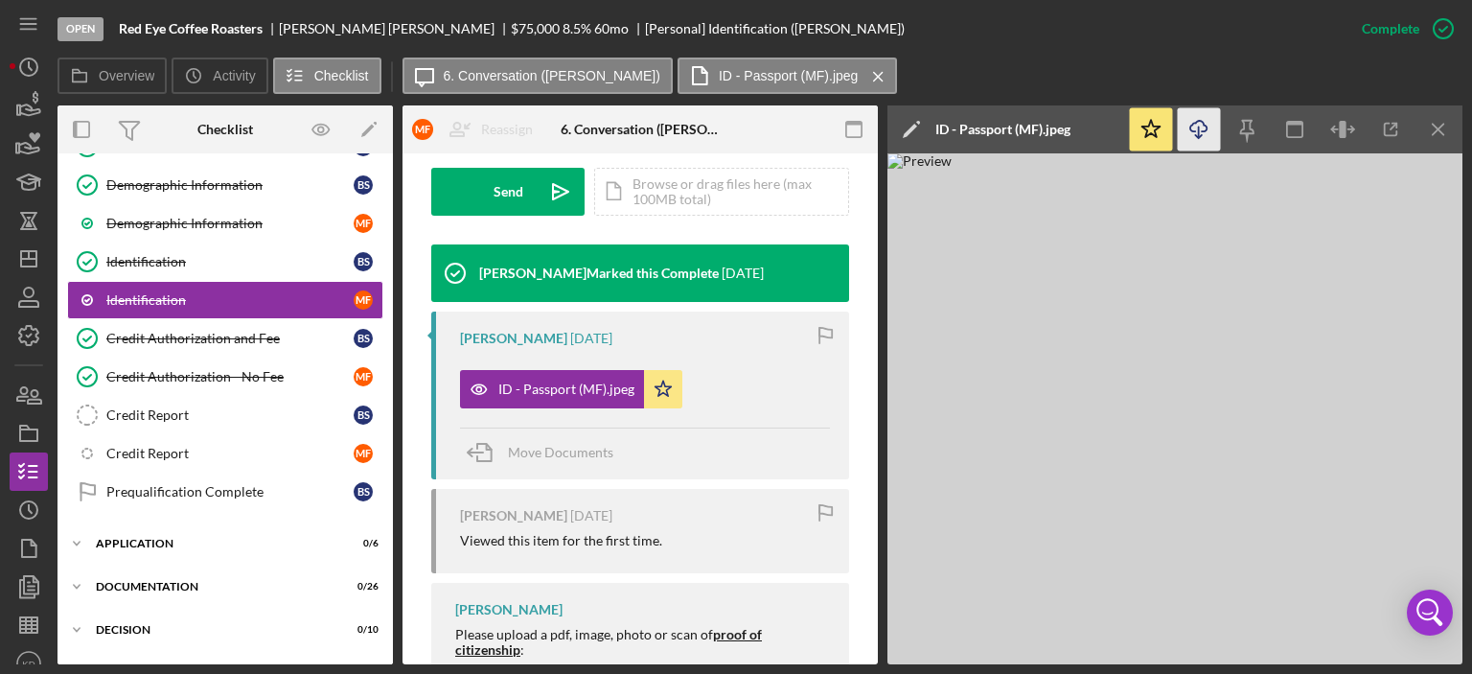
click at [1200, 126] on icon "Icon/Download" at bounding box center [1199, 129] width 43 height 43
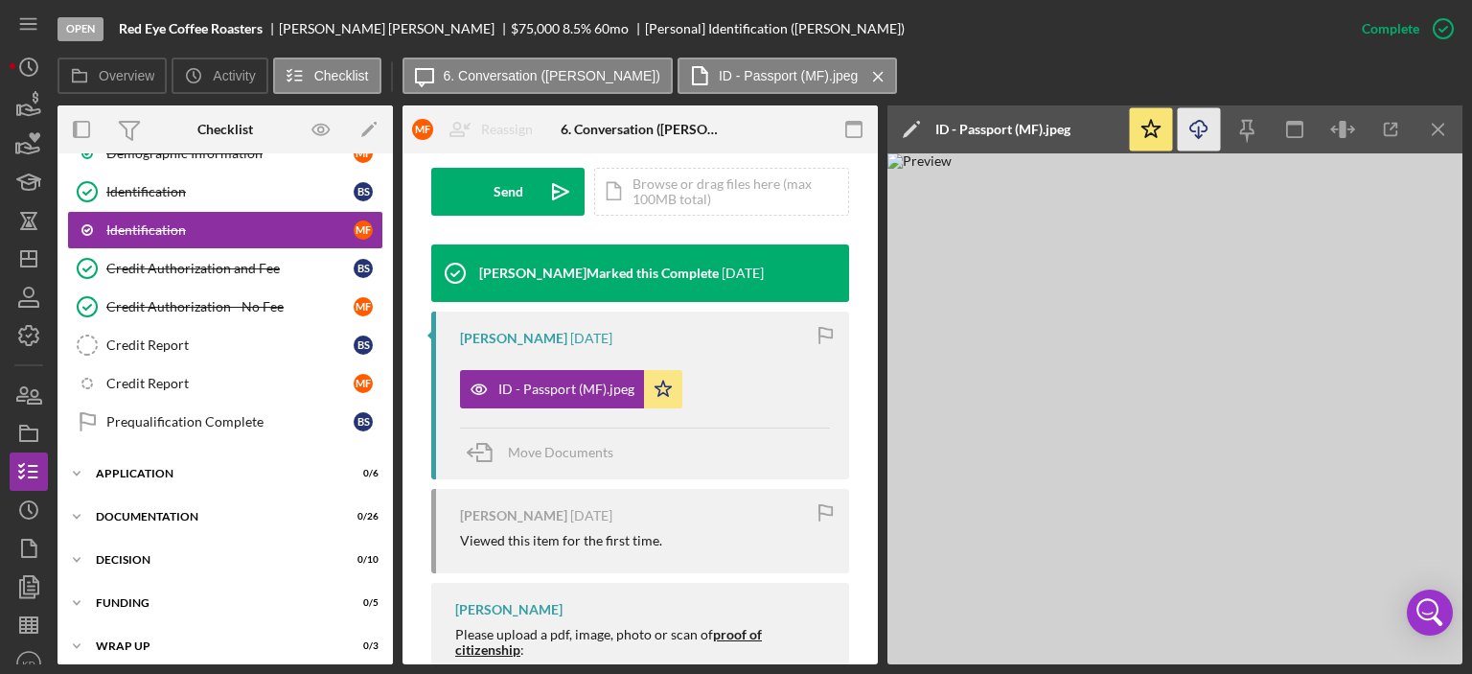
scroll to position [380, 0]
click at [77, 462] on icon "Icon/Expander" at bounding box center [77, 472] width 38 height 38
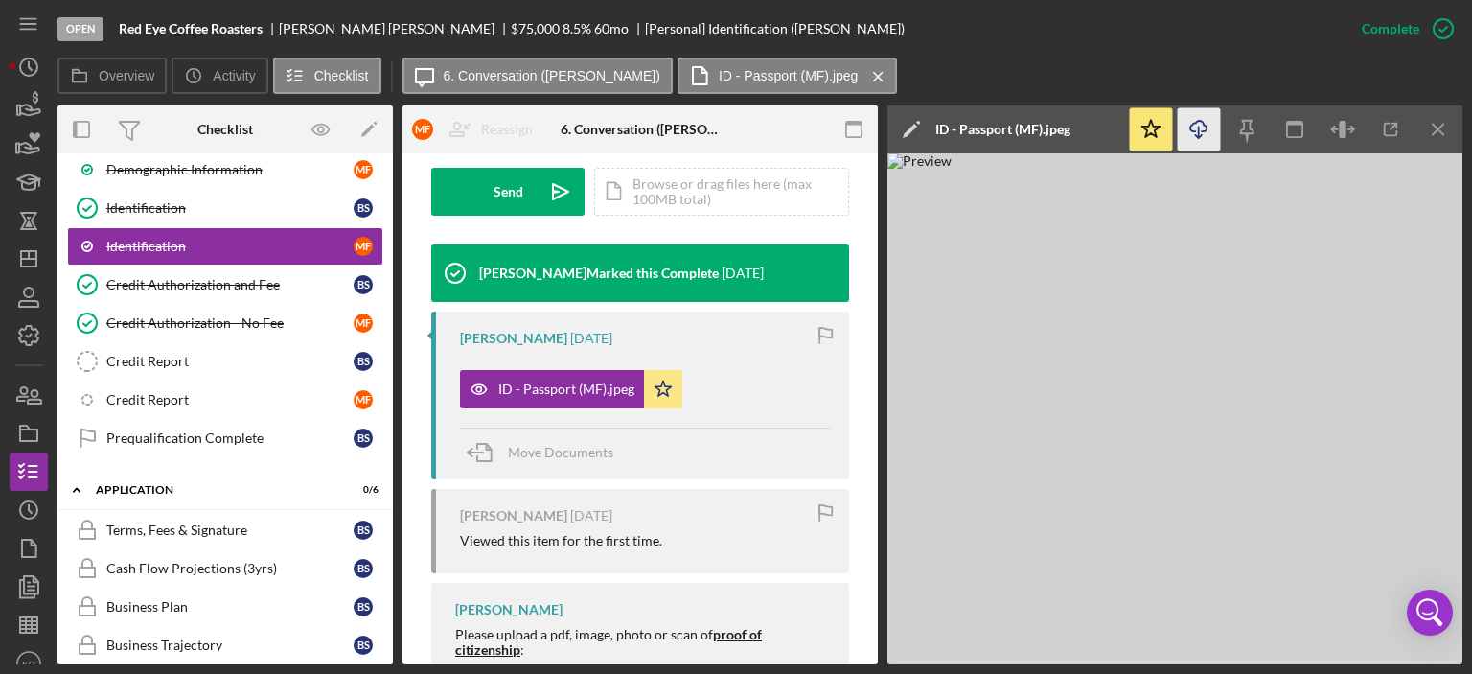
scroll to position [359, 0]
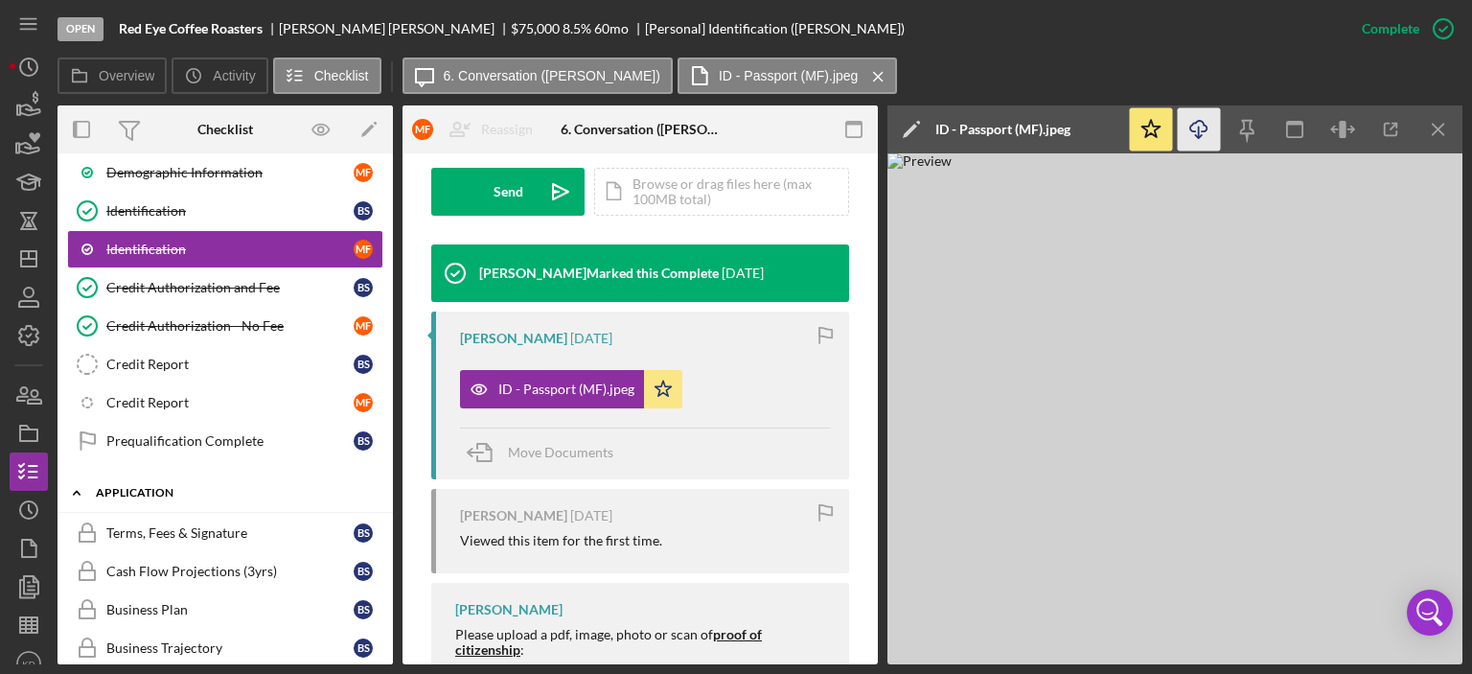
click at [73, 483] on icon "Icon/Expander" at bounding box center [77, 493] width 38 height 38
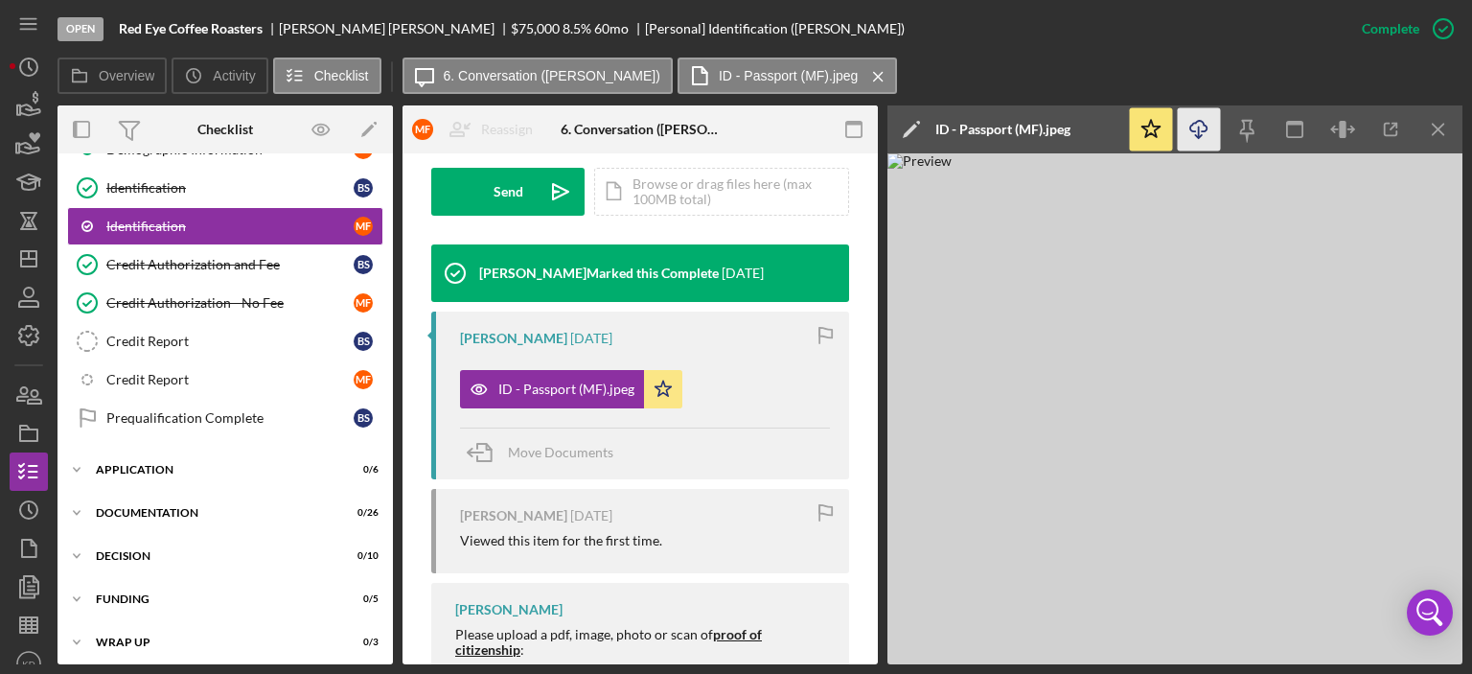
scroll to position [426, 0]
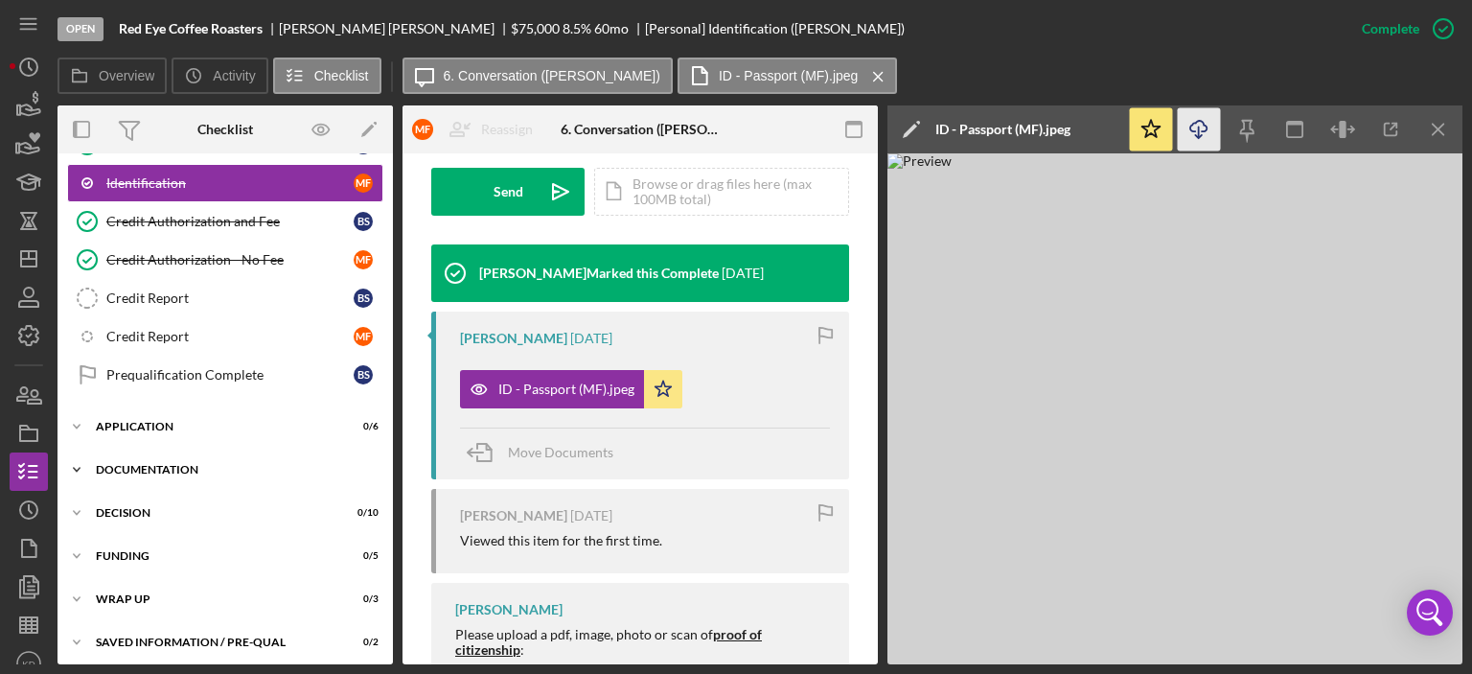
click at [77, 460] on icon "Icon/Expander" at bounding box center [77, 470] width 38 height 38
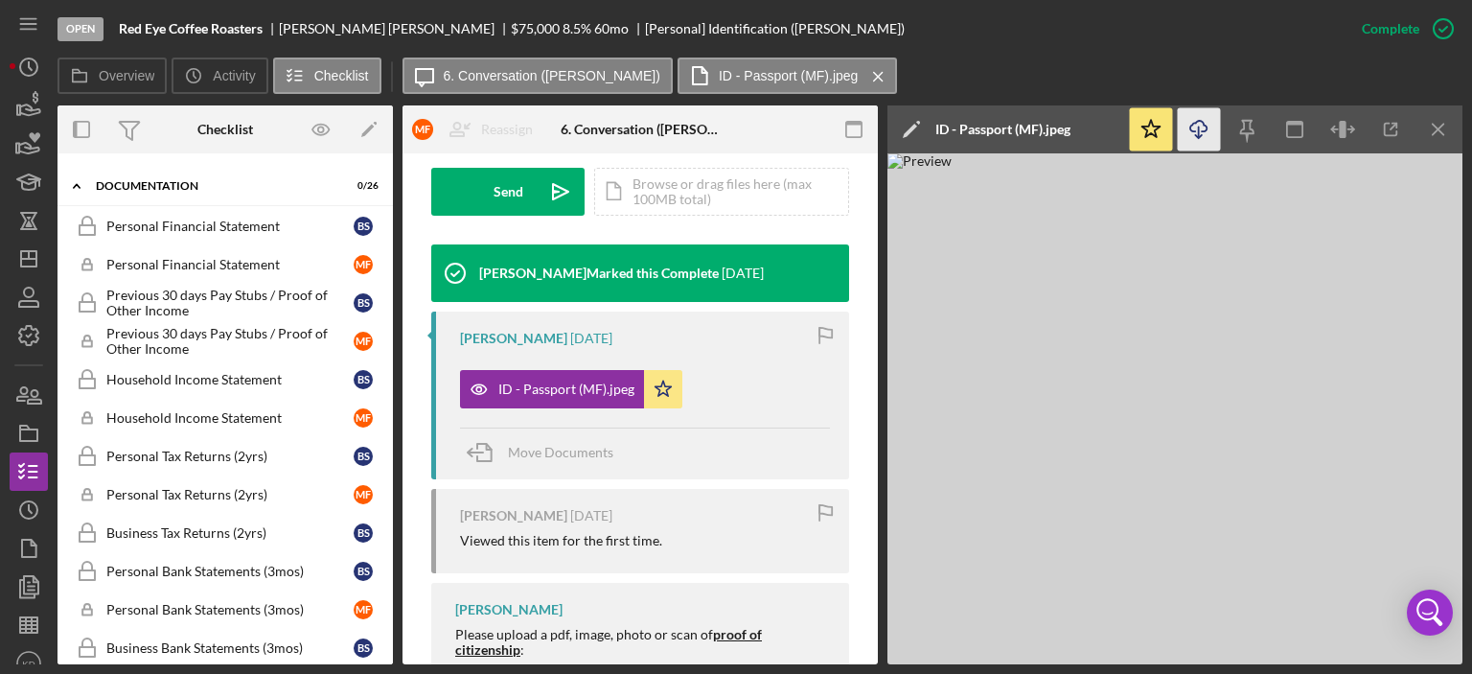
scroll to position [0, 0]
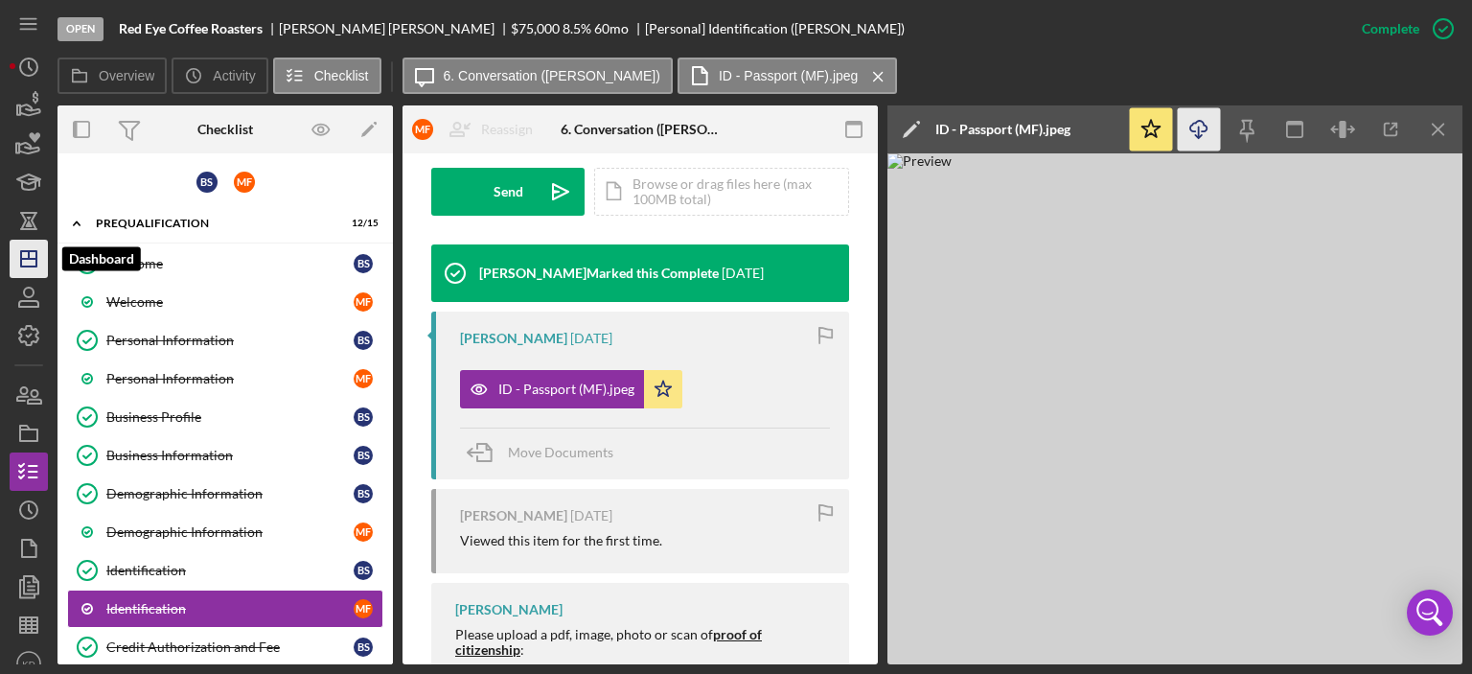
click at [30, 261] on icon "Icon/Dashboard" at bounding box center [29, 259] width 48 height 48
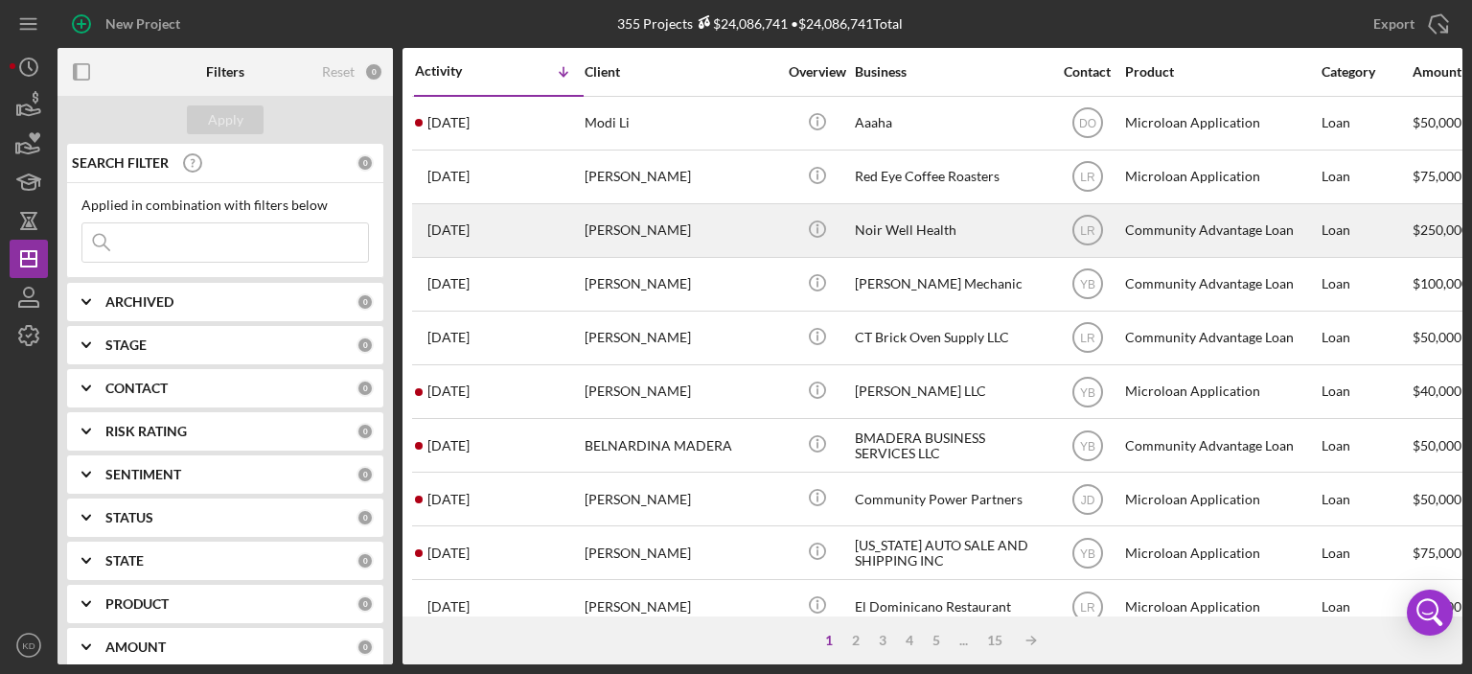
click at [654, 226] on div "[PERSON_NAME]" at bounding box center [681, 230] width 192 height 51
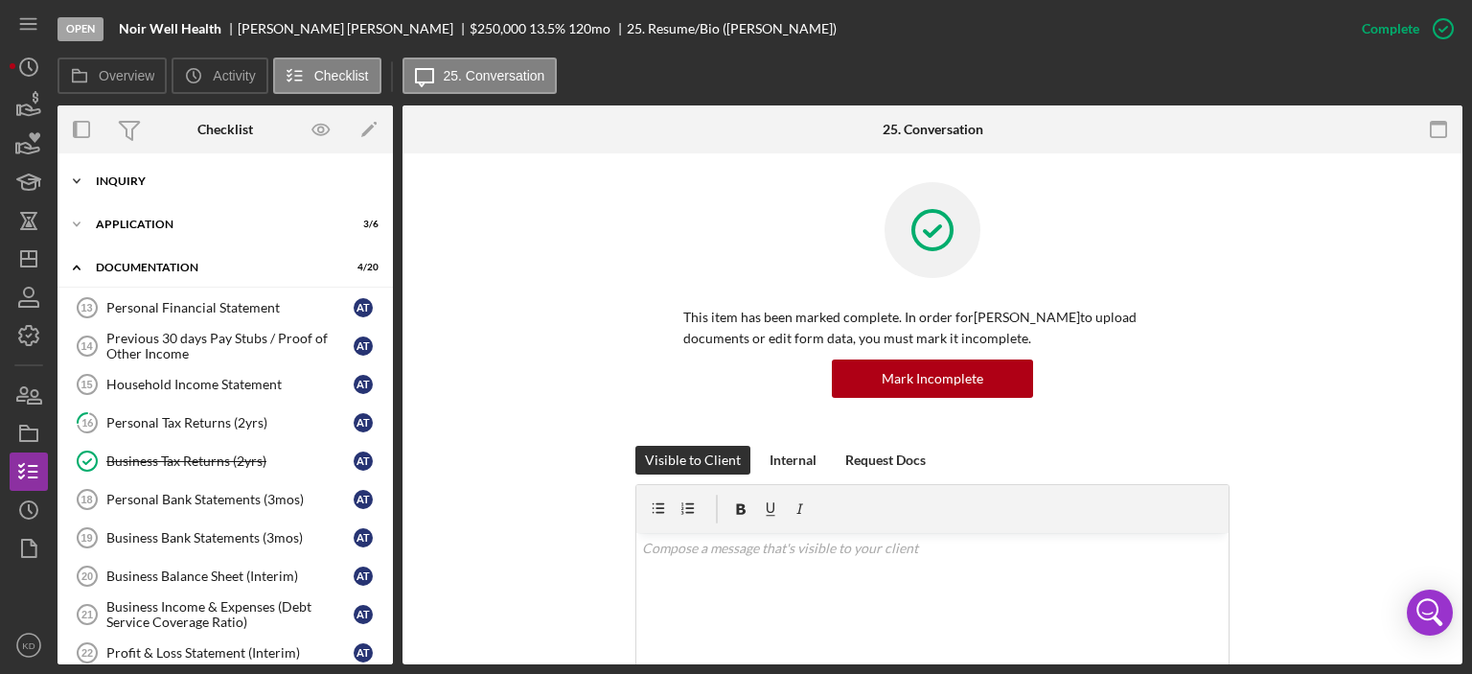
click at [73, 177] on icon "Icon/Expander" at bounding box center [77, 181] width 38 height 38
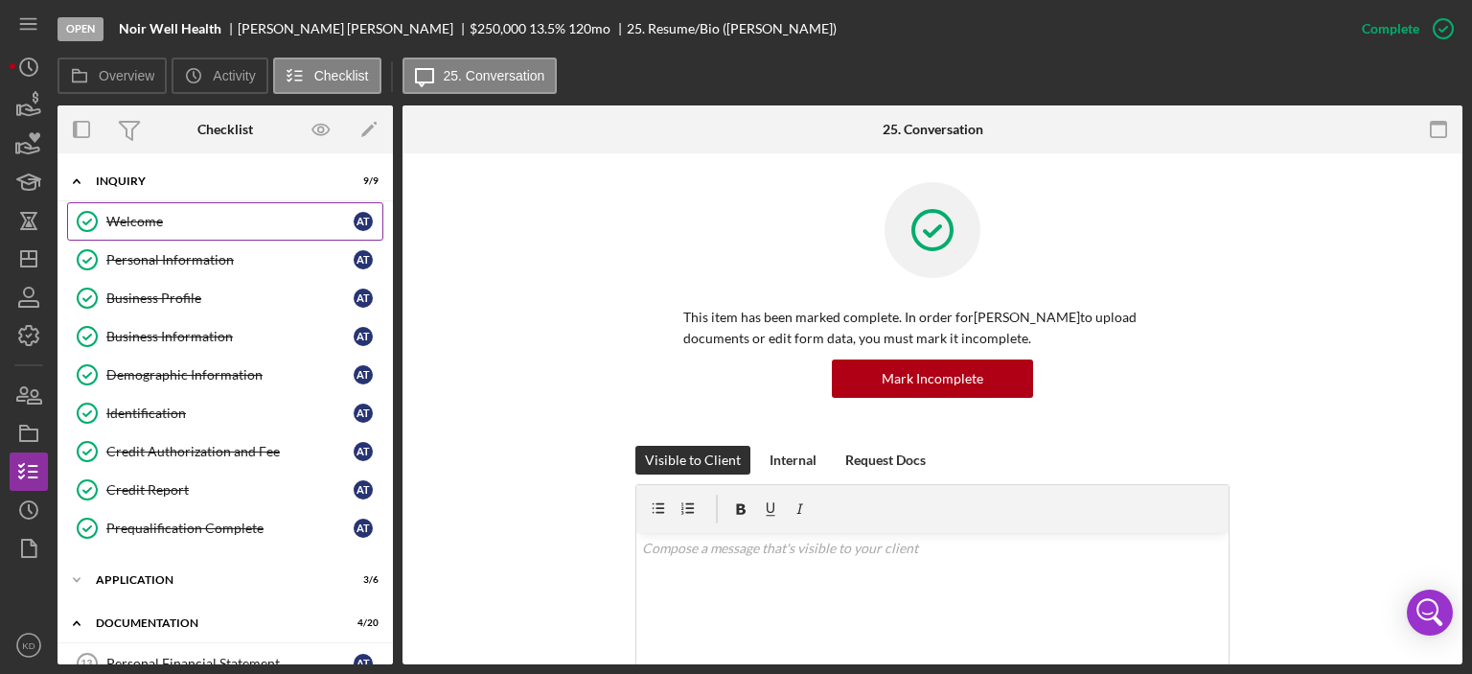
click at [123, 219] on div "Welcome" at bounding box center [229, 221] width 247 height 15
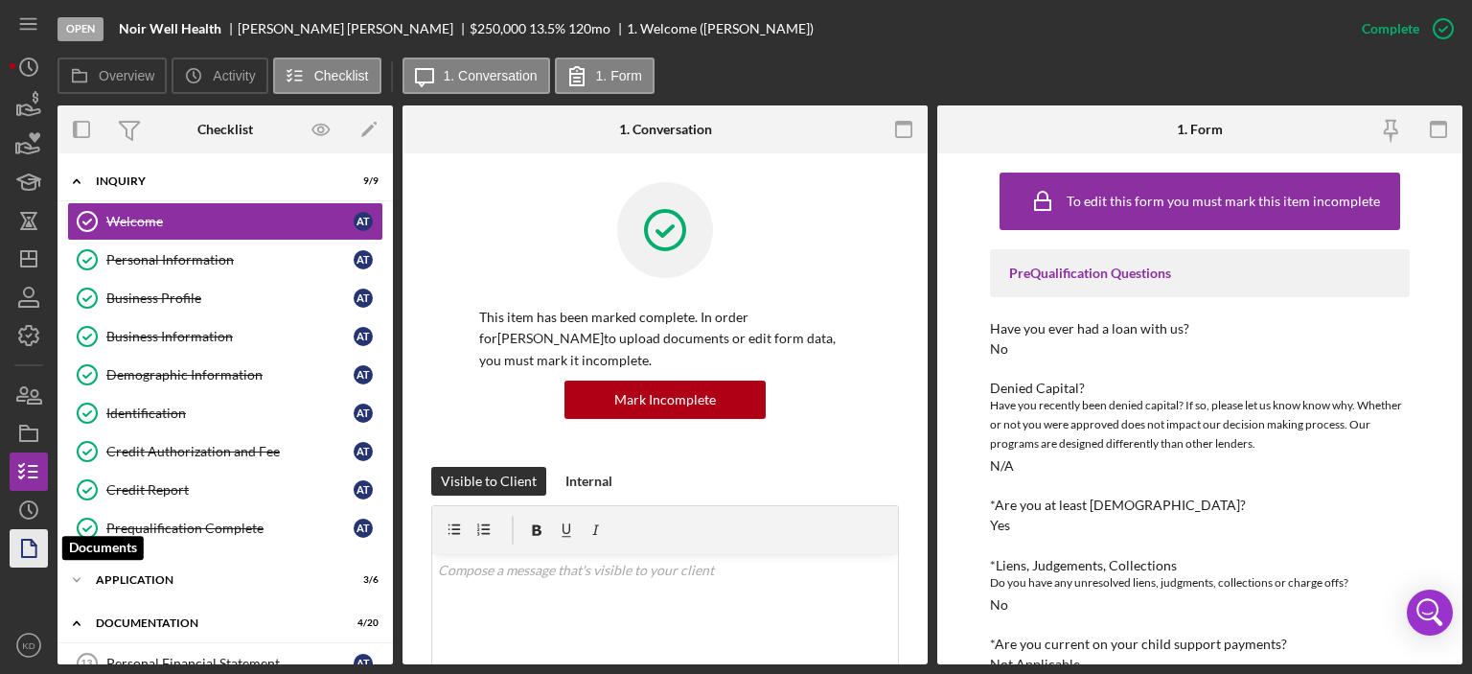
click at [30, 552] on icon "button" at bounding box center [29, 548] width 48 height 48
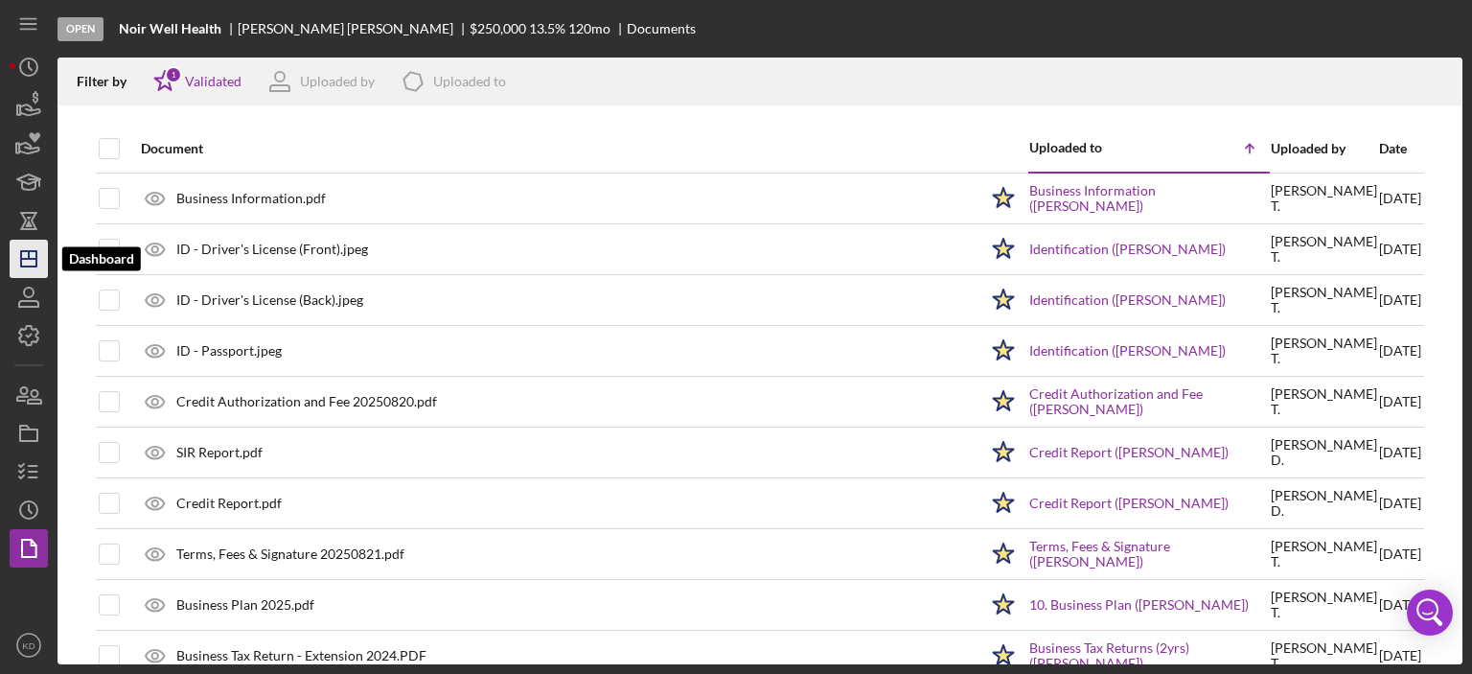
click at [21, 259] on line "button" at bounding box center [28, 259] width 15 height 0
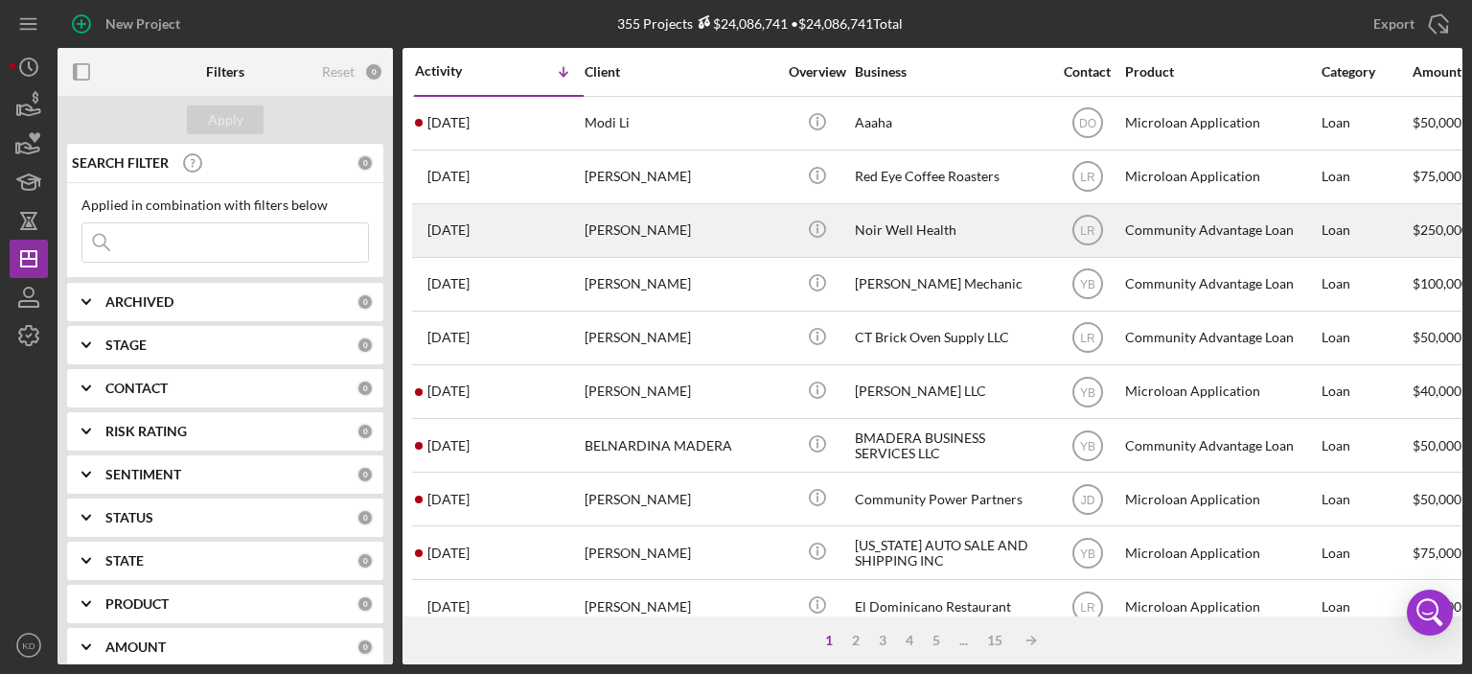
click at [717, 221] on div "[PERSON_NAME]" at bounding box center [681, 230] width 192 height 51
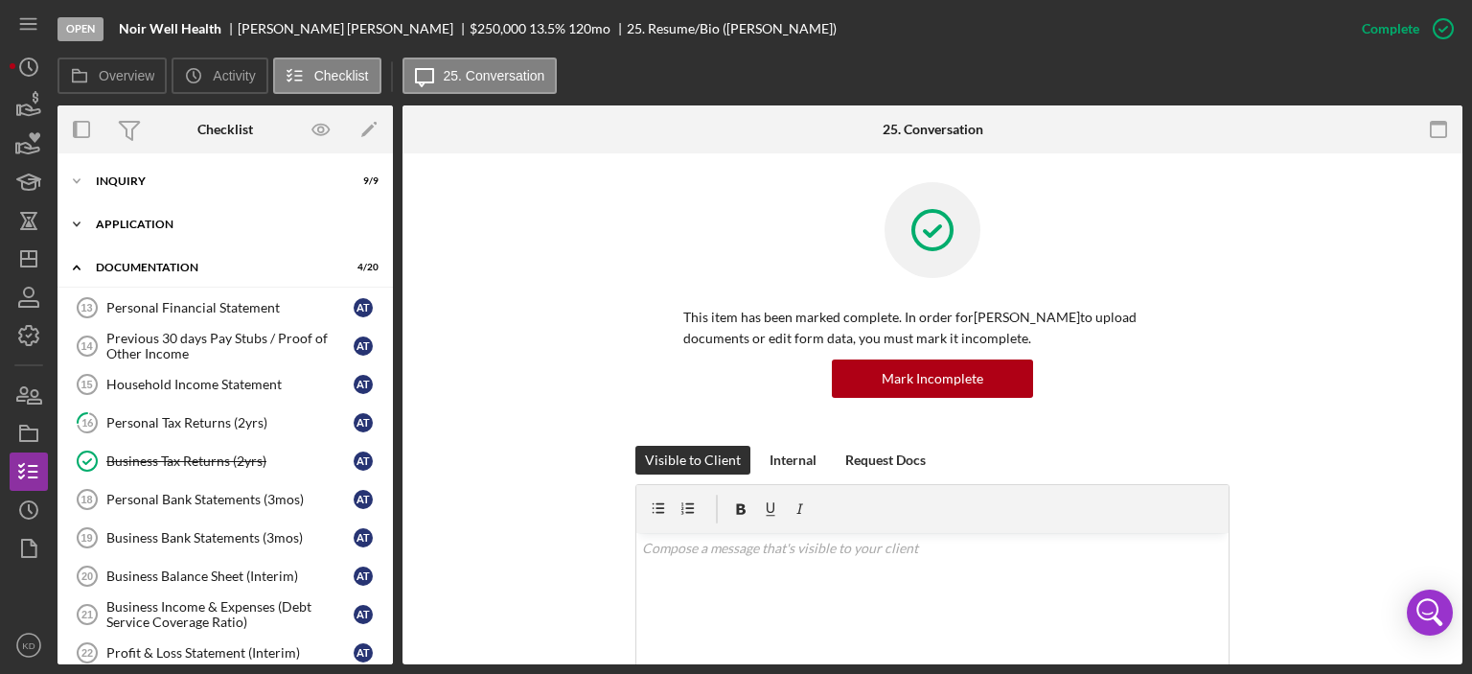
click at [76, 221] on icon "Icon/Expander" at bounding box center [77, 224] width 38 height 38
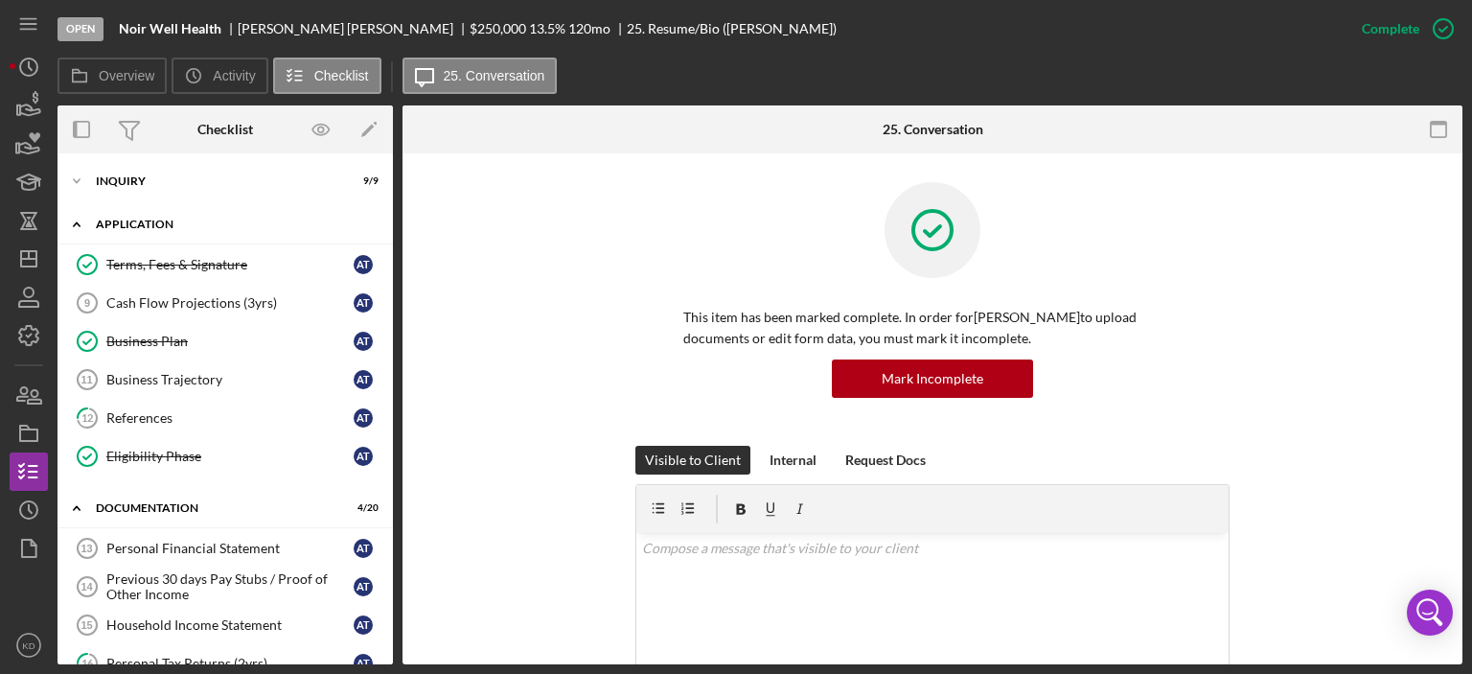
click at [76, 224] on polyline at bounding box center [77, 224] width 6 height 4
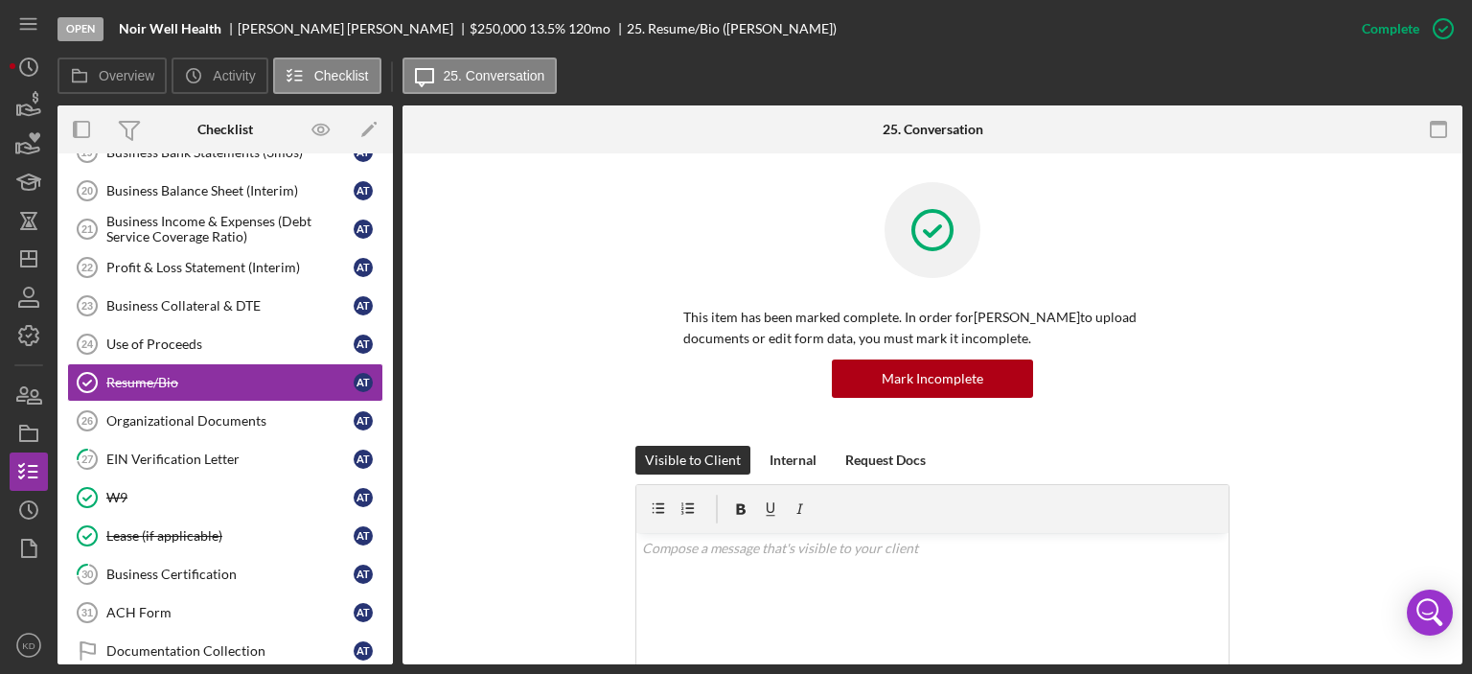
scroll to position [388, 0]
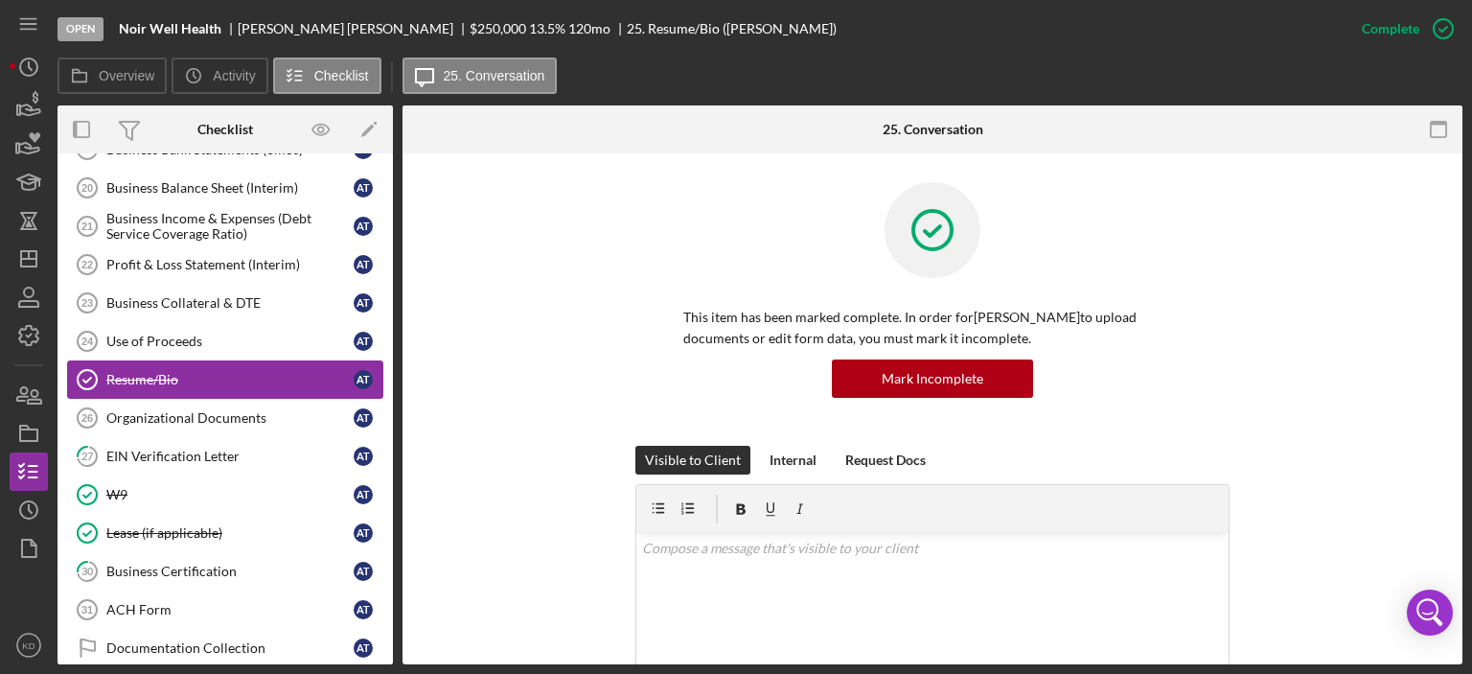
click at [263, 372] on div "Resume/Bio" at bounding box center [229, 379] width 247 height 15
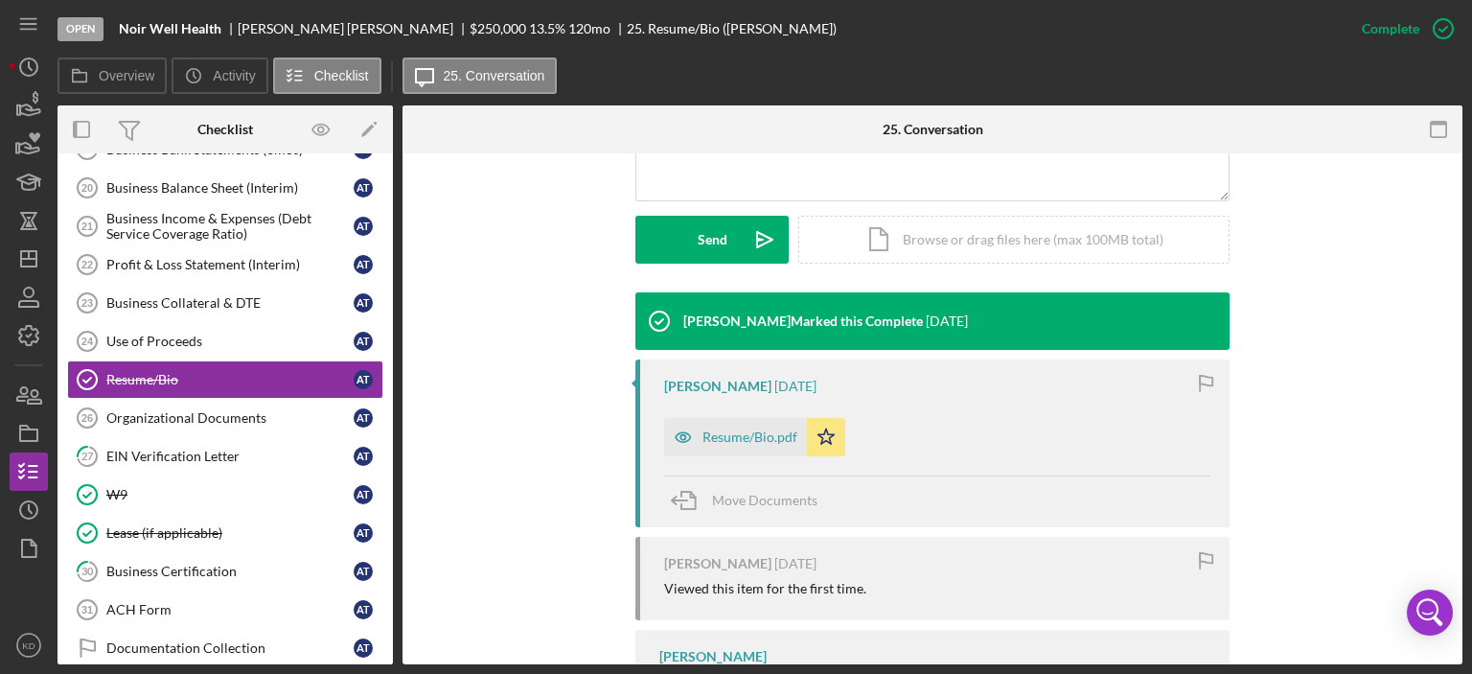
scroll to position [595, 0]
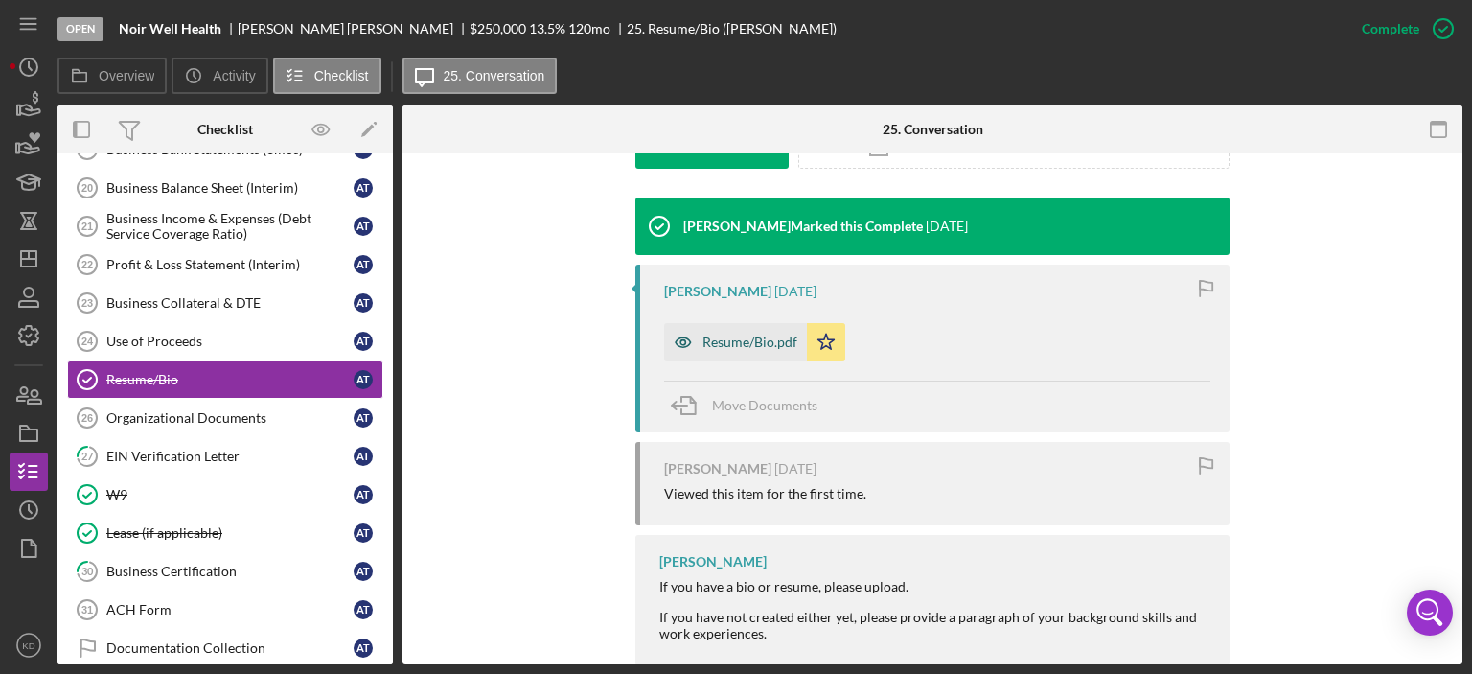
click at [776, 335] on div "Resume/Bio.pdf" at bounding box center [750, 342] width 95 height 15
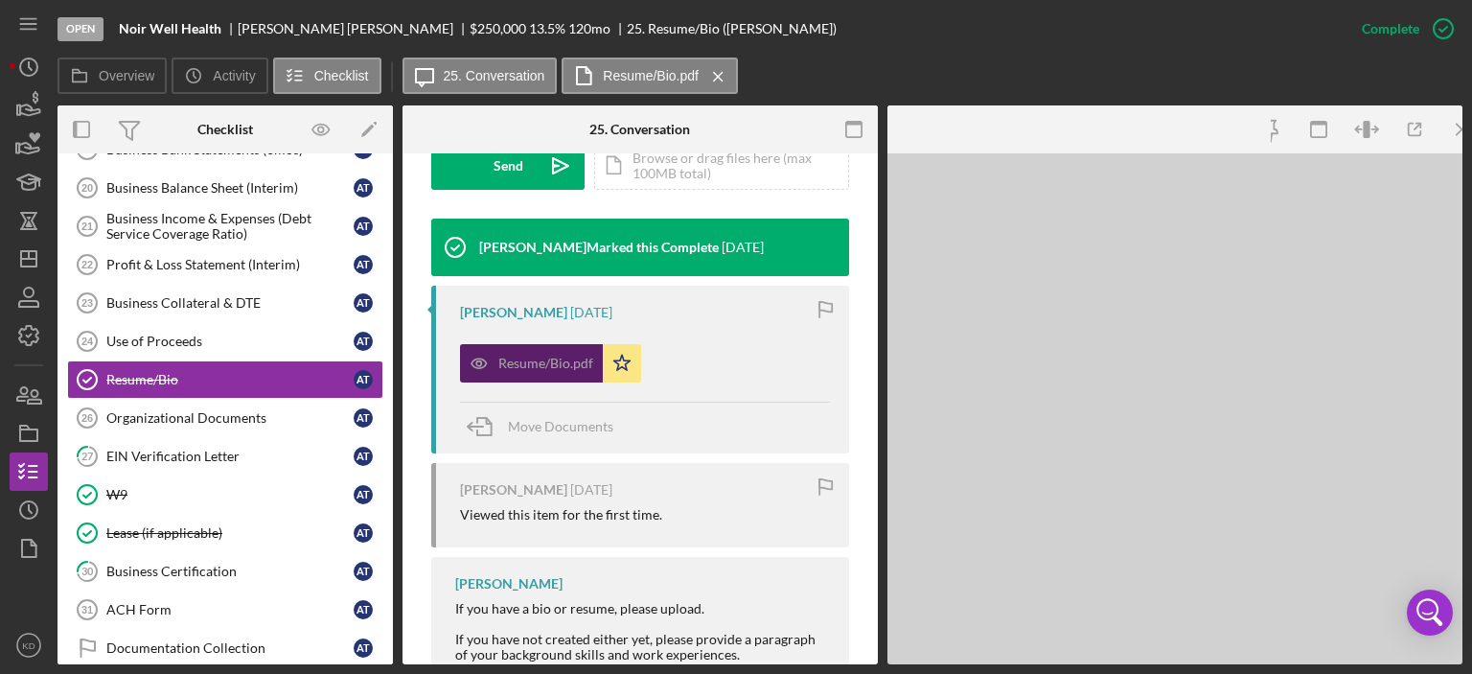
scroll to position [617, 0]
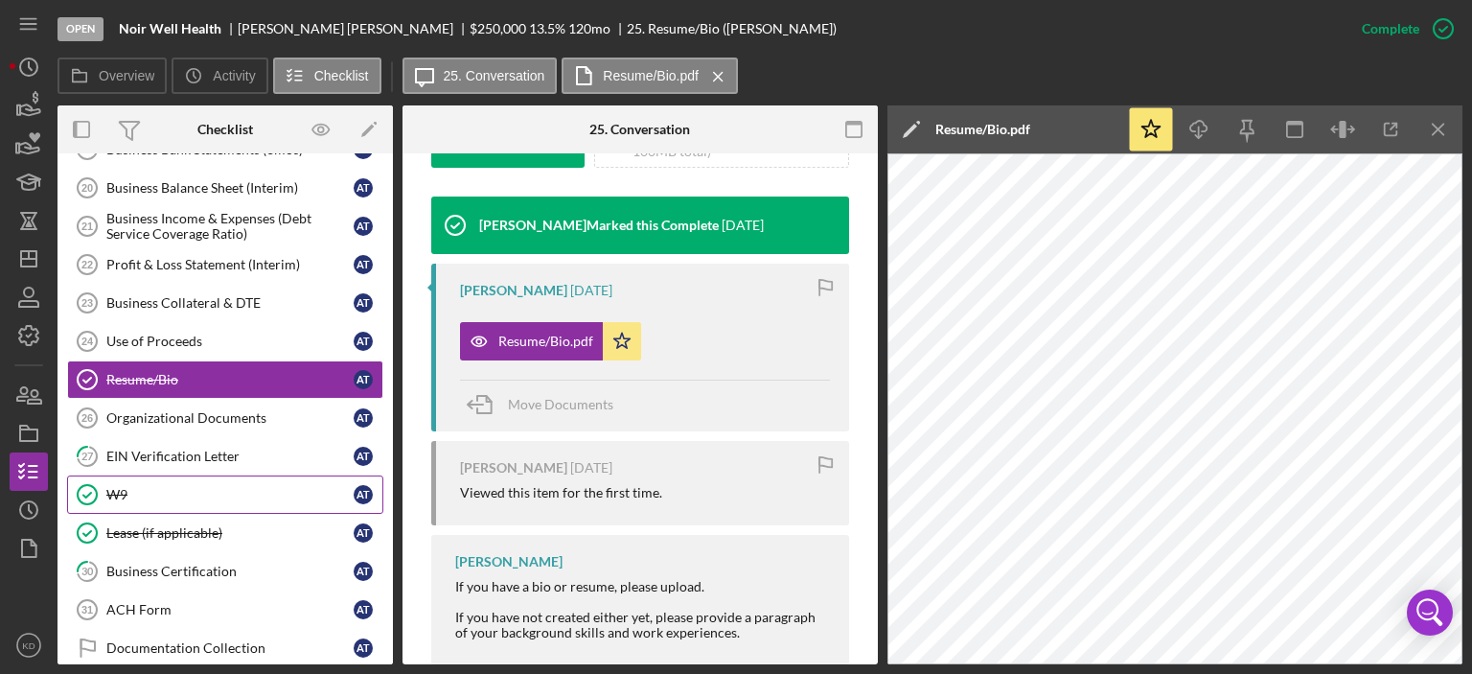
click at [111, 487] on div "W9" at bounding box center [229, 494] width 247 height 15
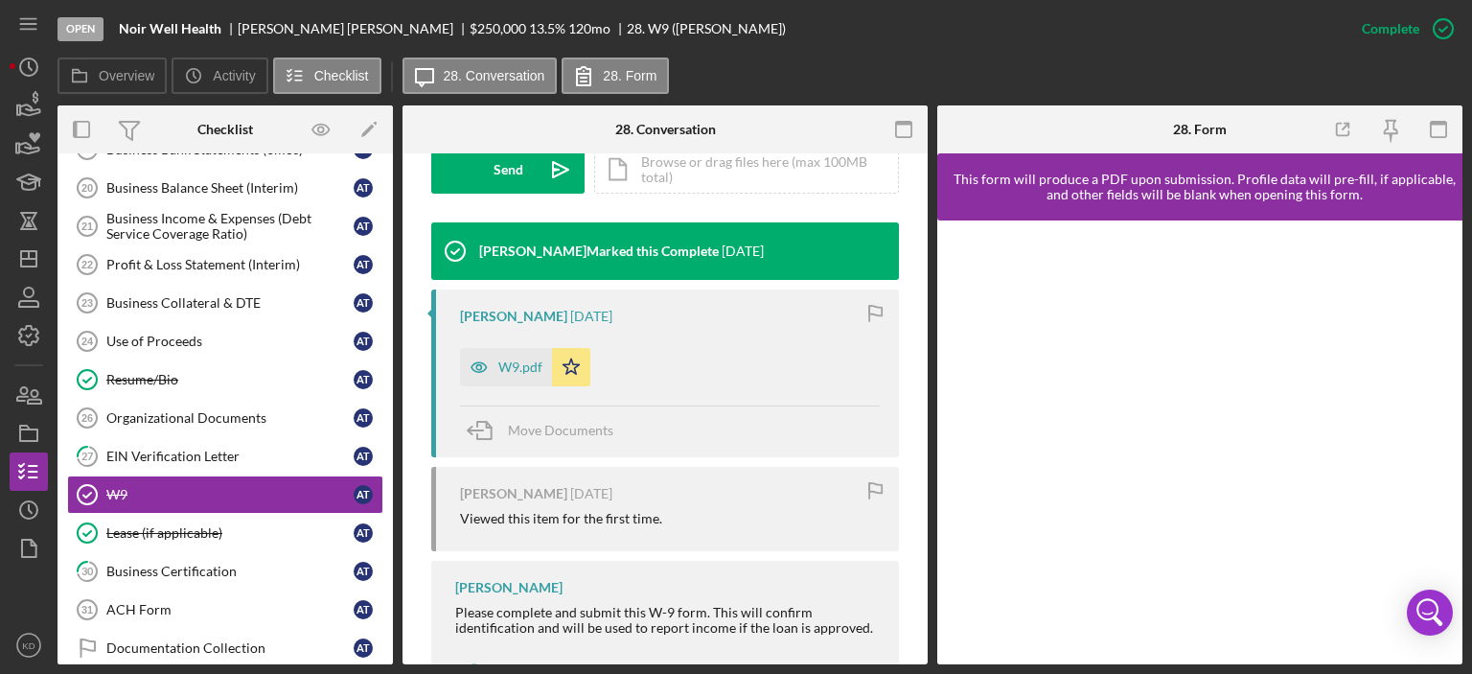
scroll to position [593, 0]
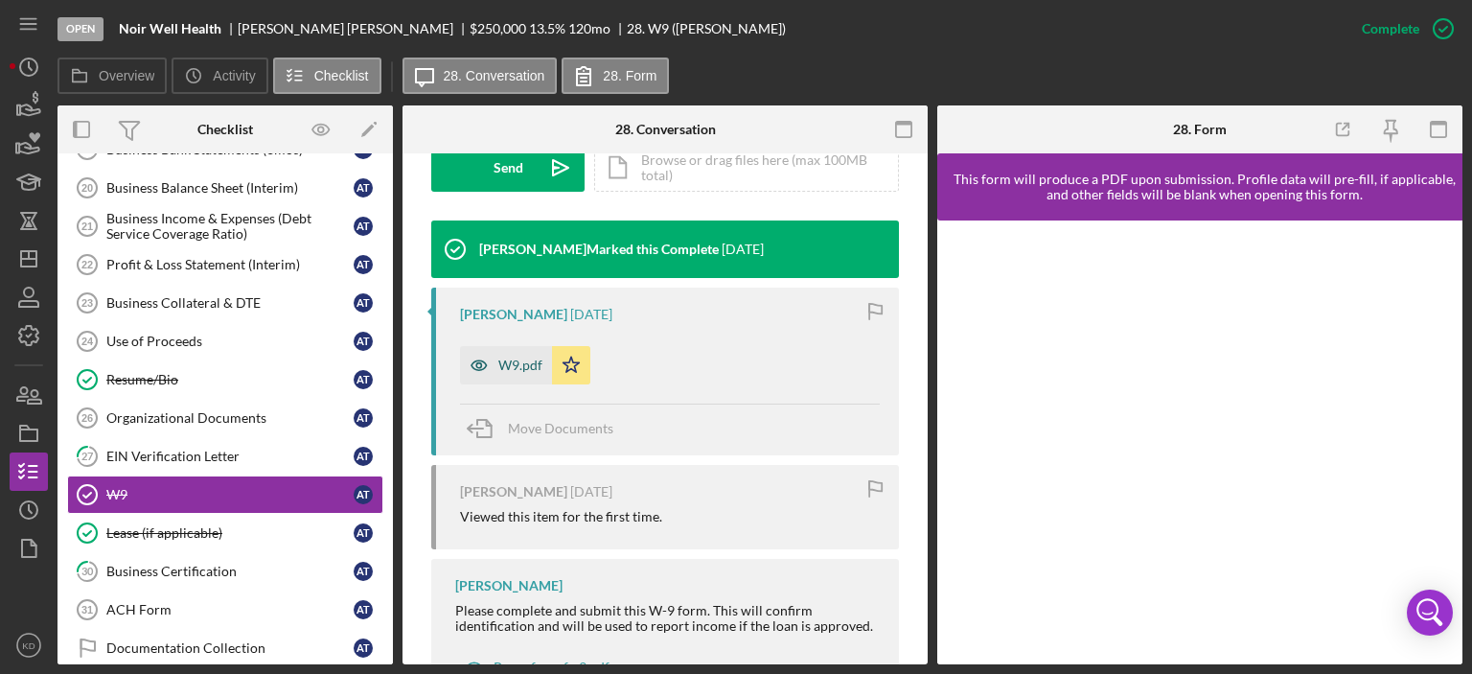
click at [521, 363] on div "W9.pdf" at bounding box center [520, 365] width 44 height 15
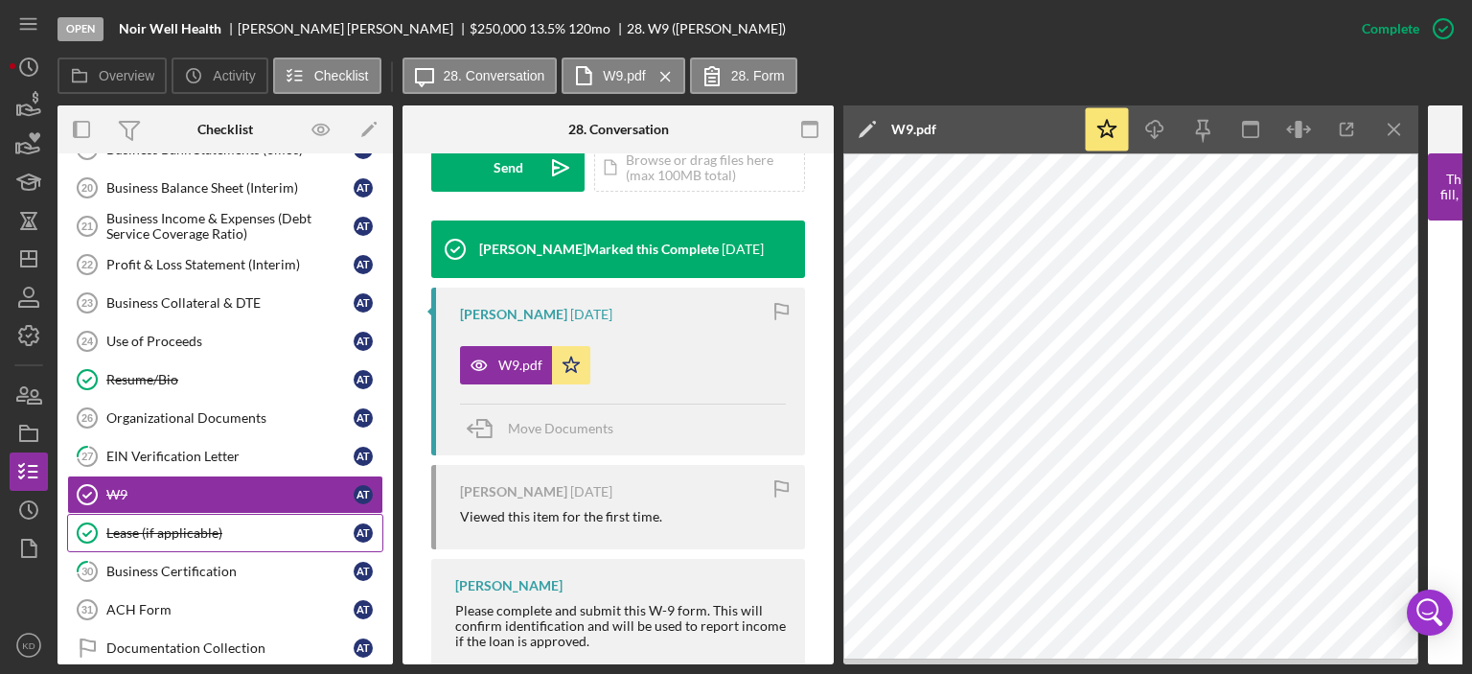
click at [131, 528] on div "Lease (if applicable)" at bounding box center [229, 532] width 247 height 15
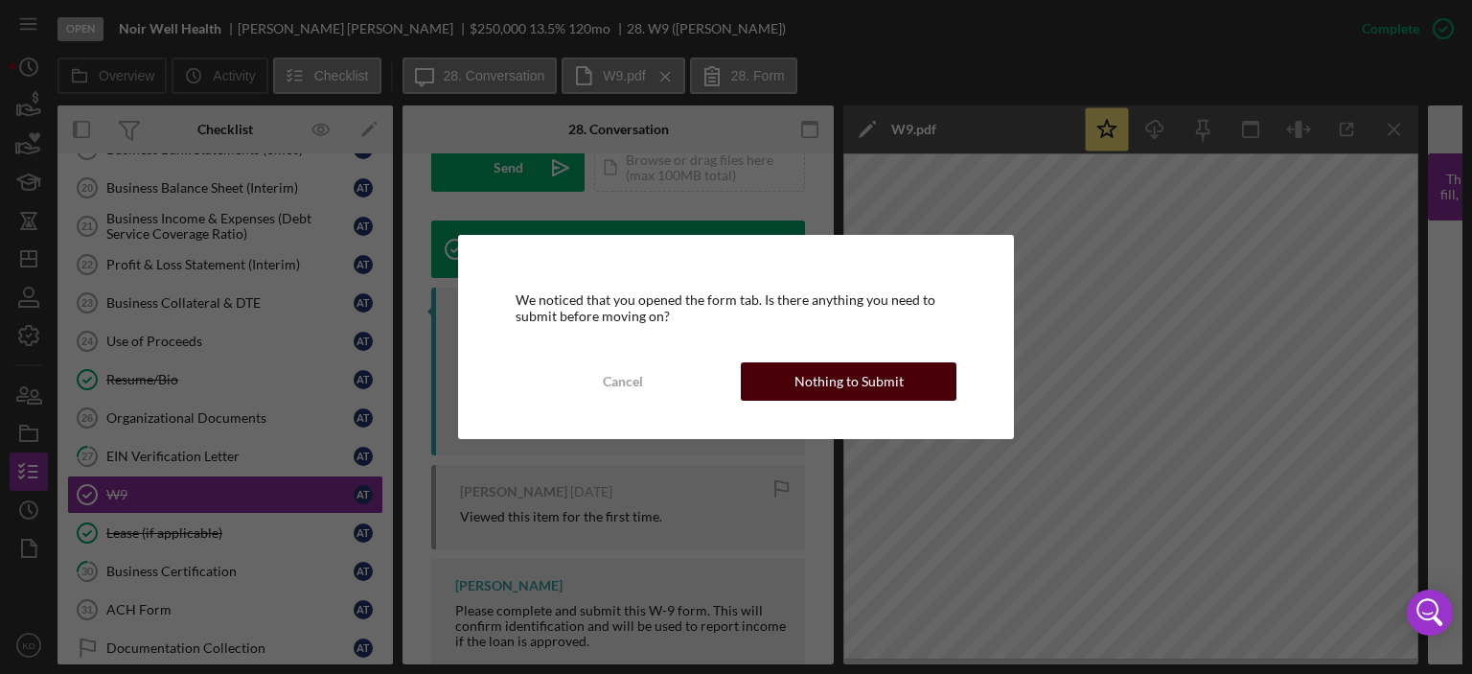
click at [820, 386] on div "Nothing to Submit" at bounding box center [849, 381] width 109 height 38
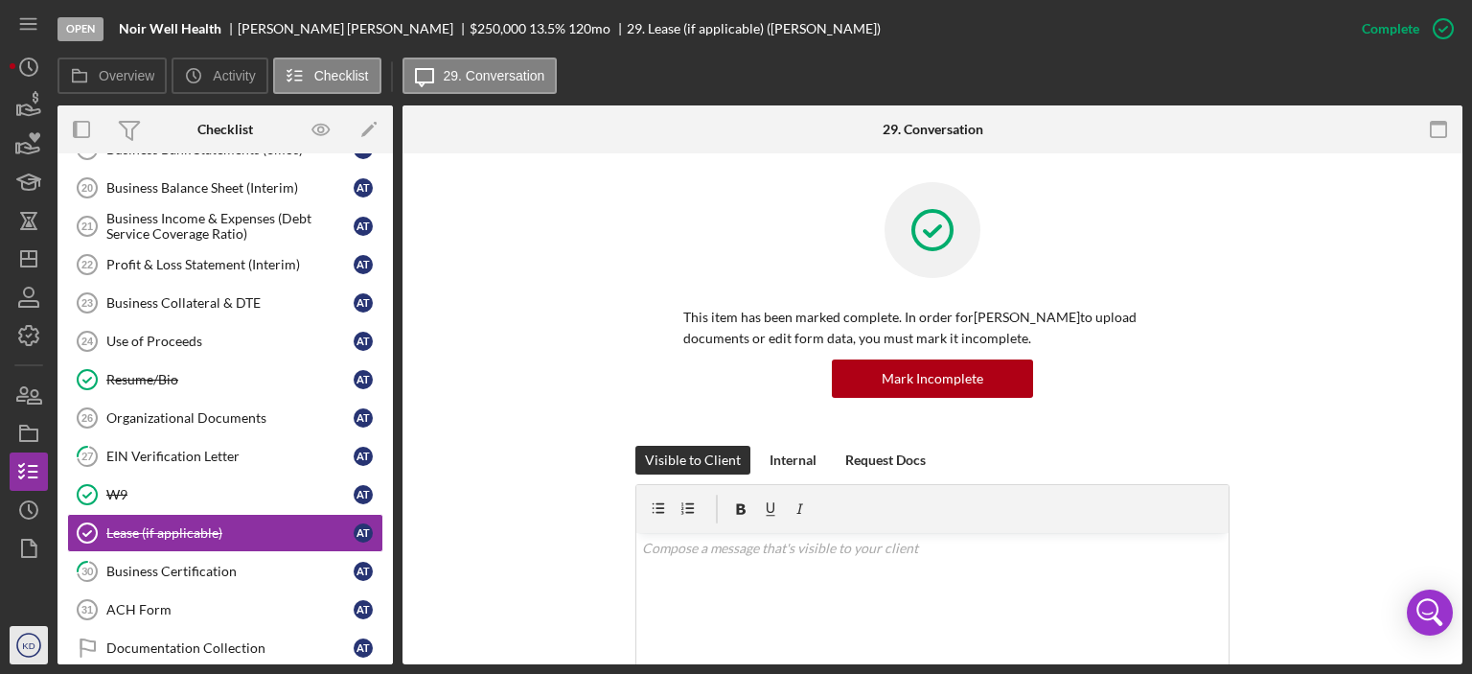
click at [27, 647] on text "KD" at bounding box center [28, 645] width 12 height 11
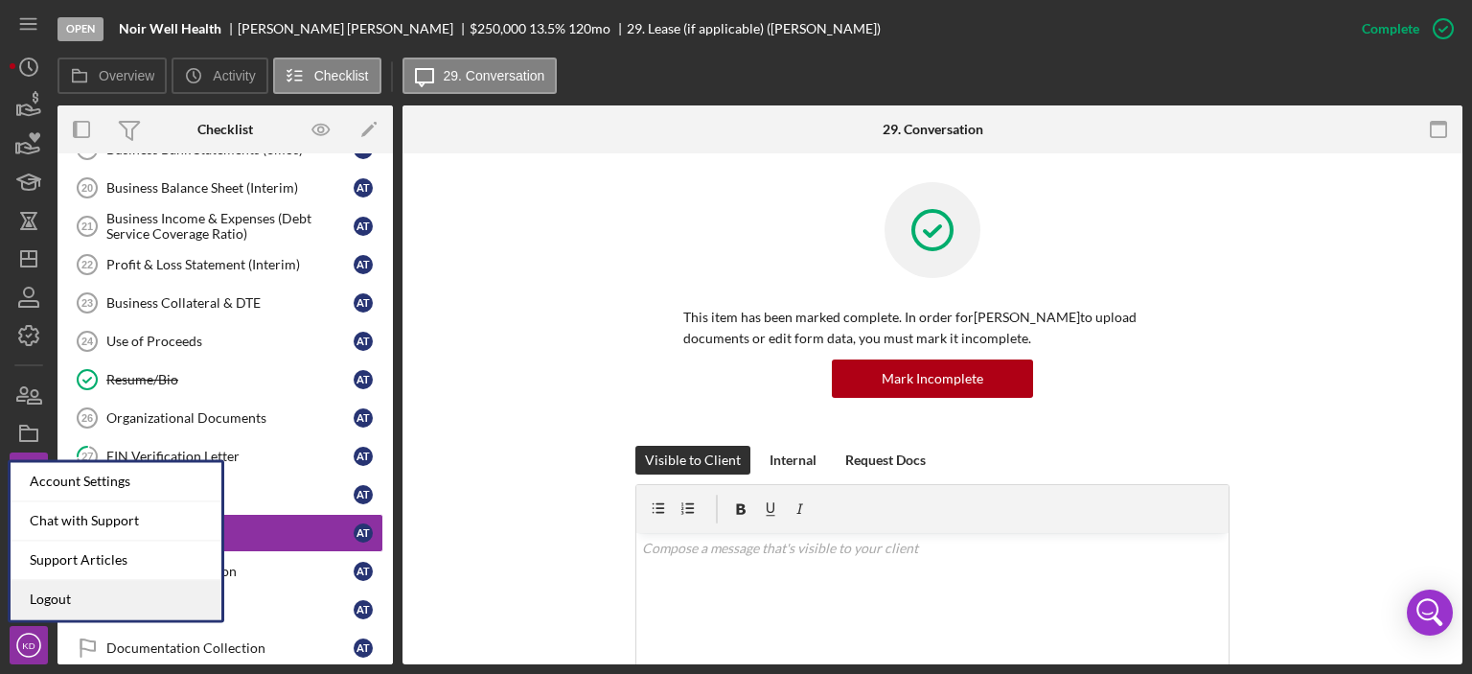
click at [39, 596] on link "Logout" at bounding box center [116, 599] width 211 height 39
